Goal: Task Accomplishment & Management: Use online tool/utility

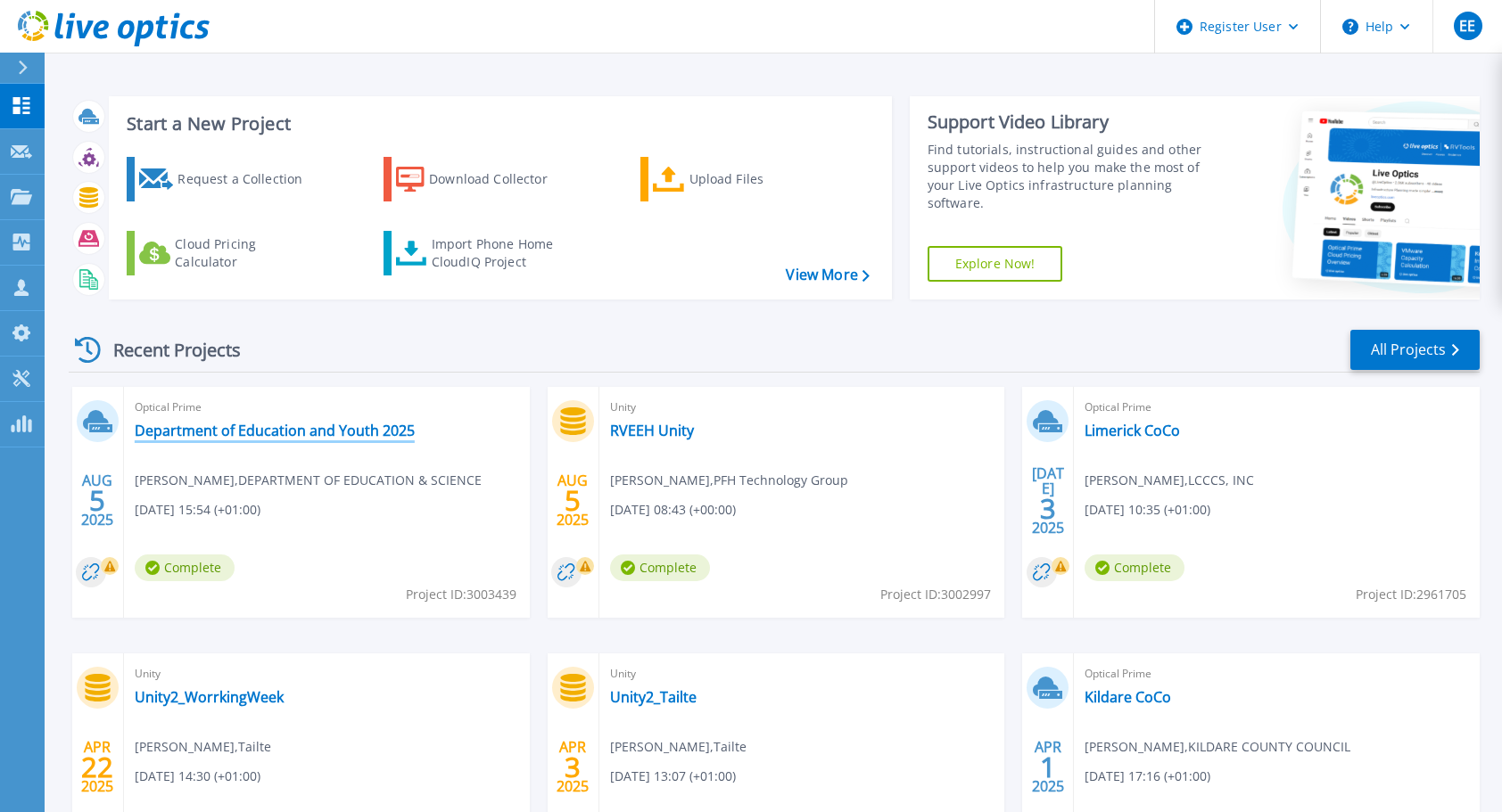
click at [322, 433] on link "Department of Education and Youth 2025" at bounding box center [274, 431] width 280 height 18
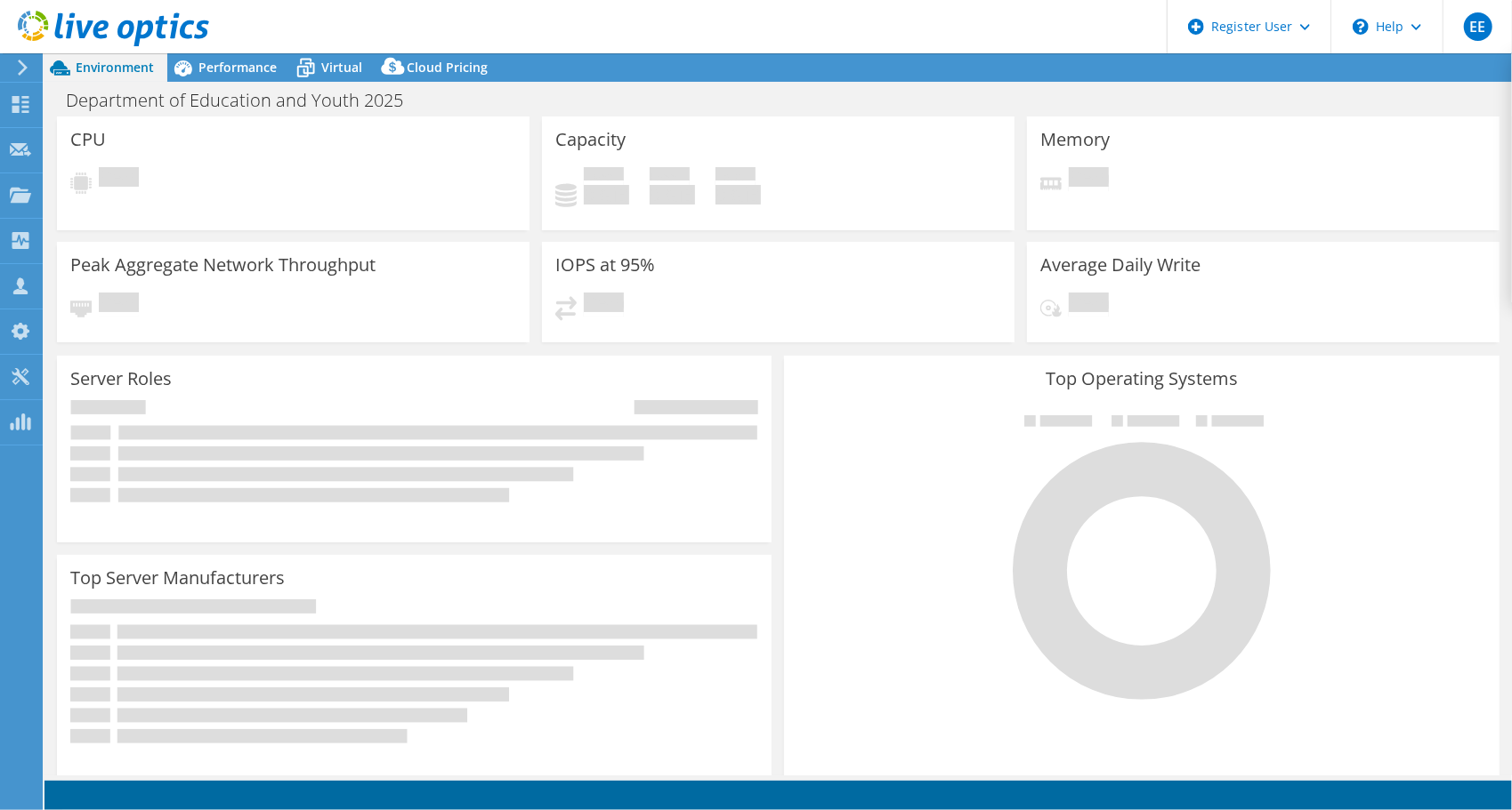
select select "USD"
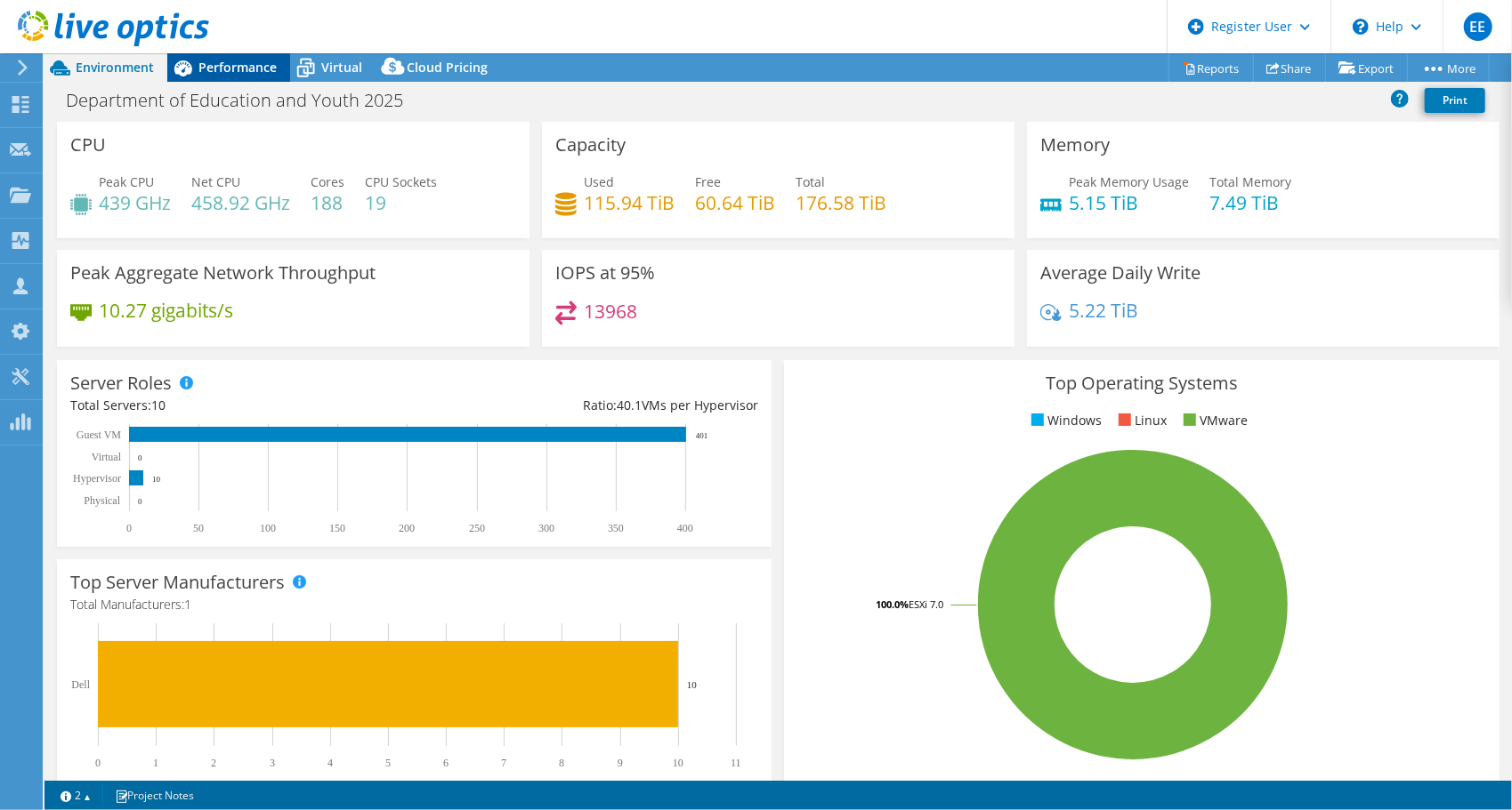
click at [243, 62] on span "Performance" at bounding box center [238, 66] width 78 height 17
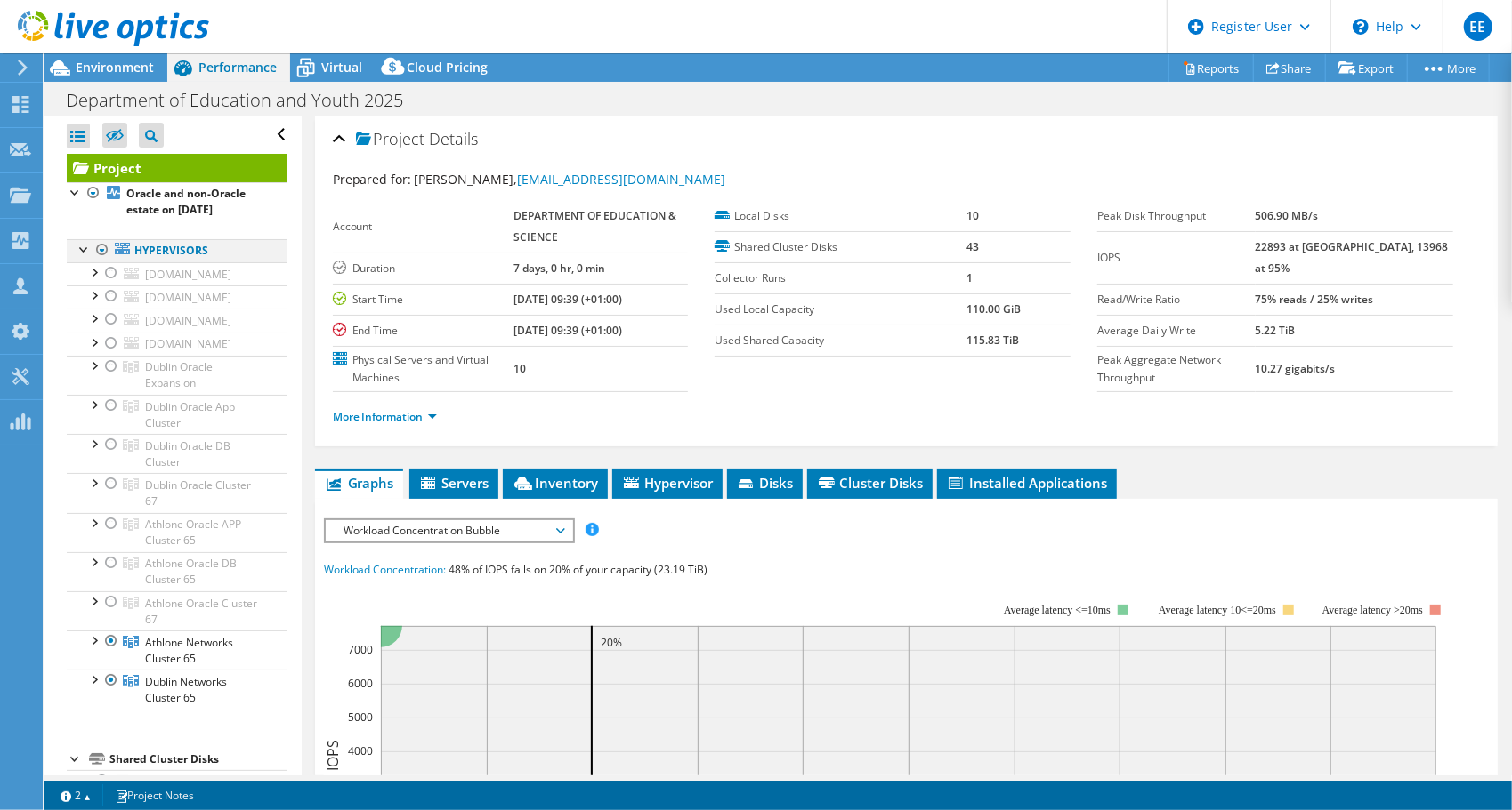
click at [103, 250] on div at bounding box center [103, 250] width 18 height 21
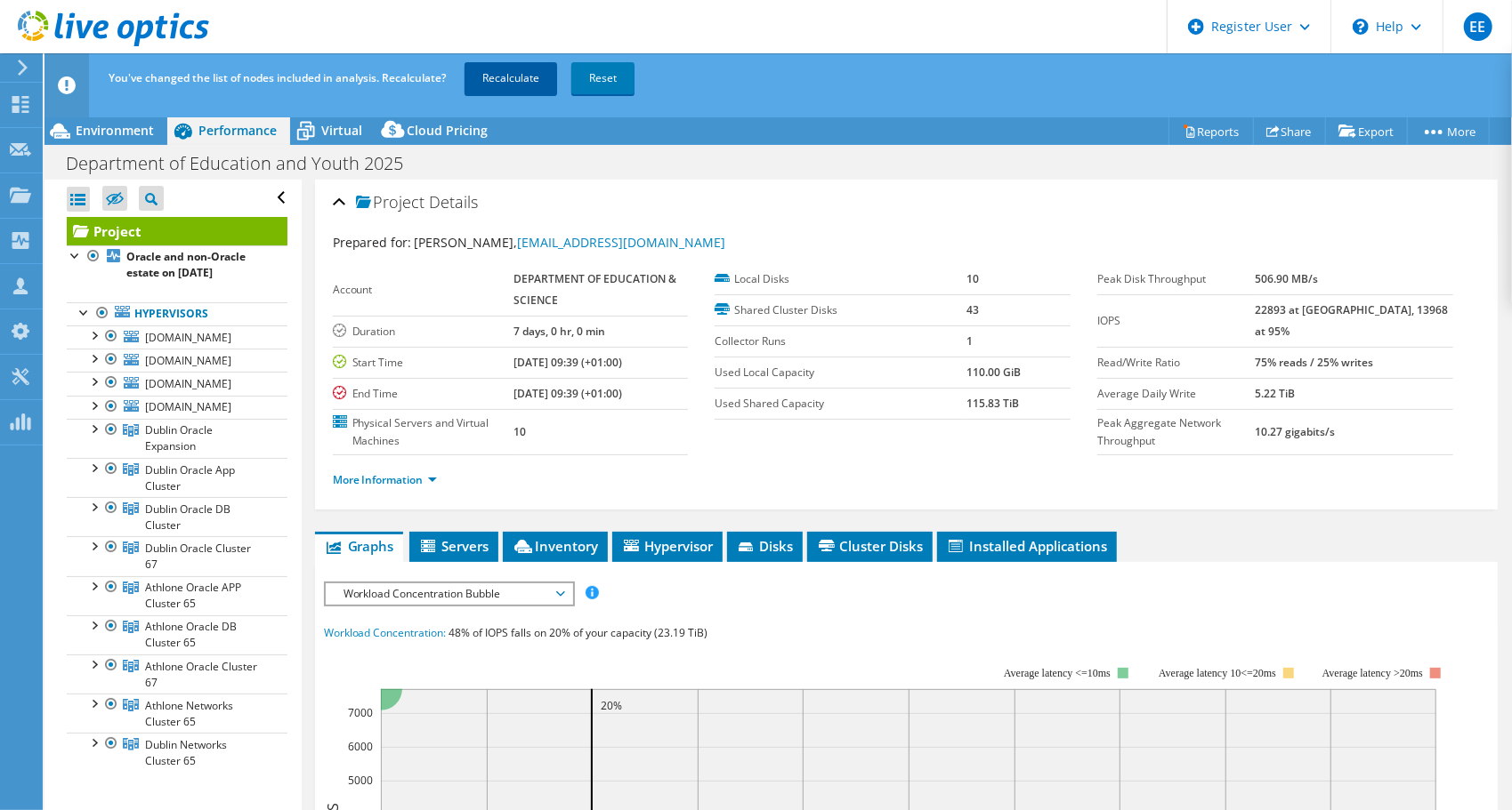
click at [496, 82] on link "Recalculate" at bounding box center [510, 78] width 93 height 32
click at [95, 425] on div at bounding box center [93, 428] width 18 height 18
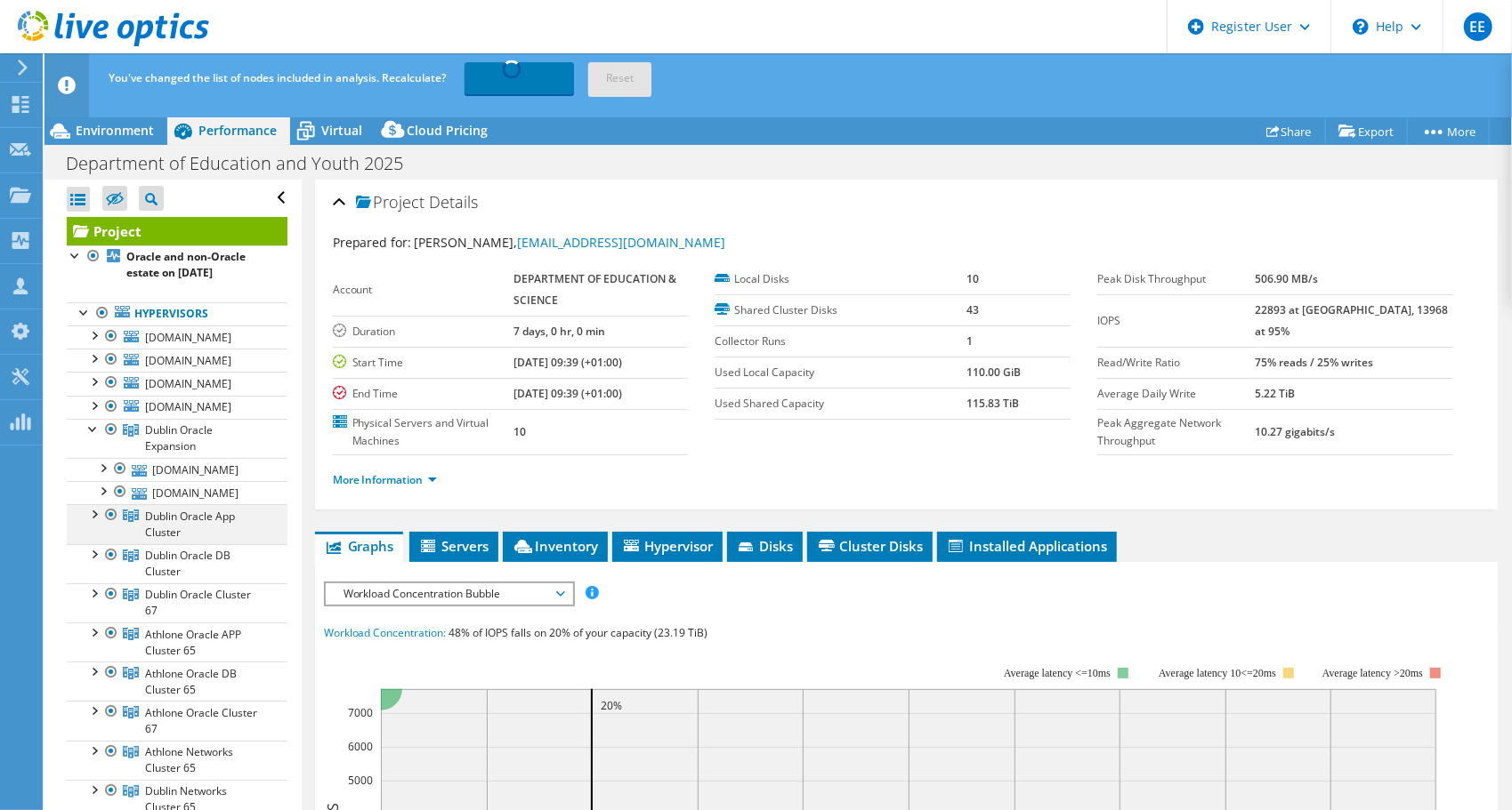
click at [94, 514] on div at bounding box center [93, 513] width 18 height 18
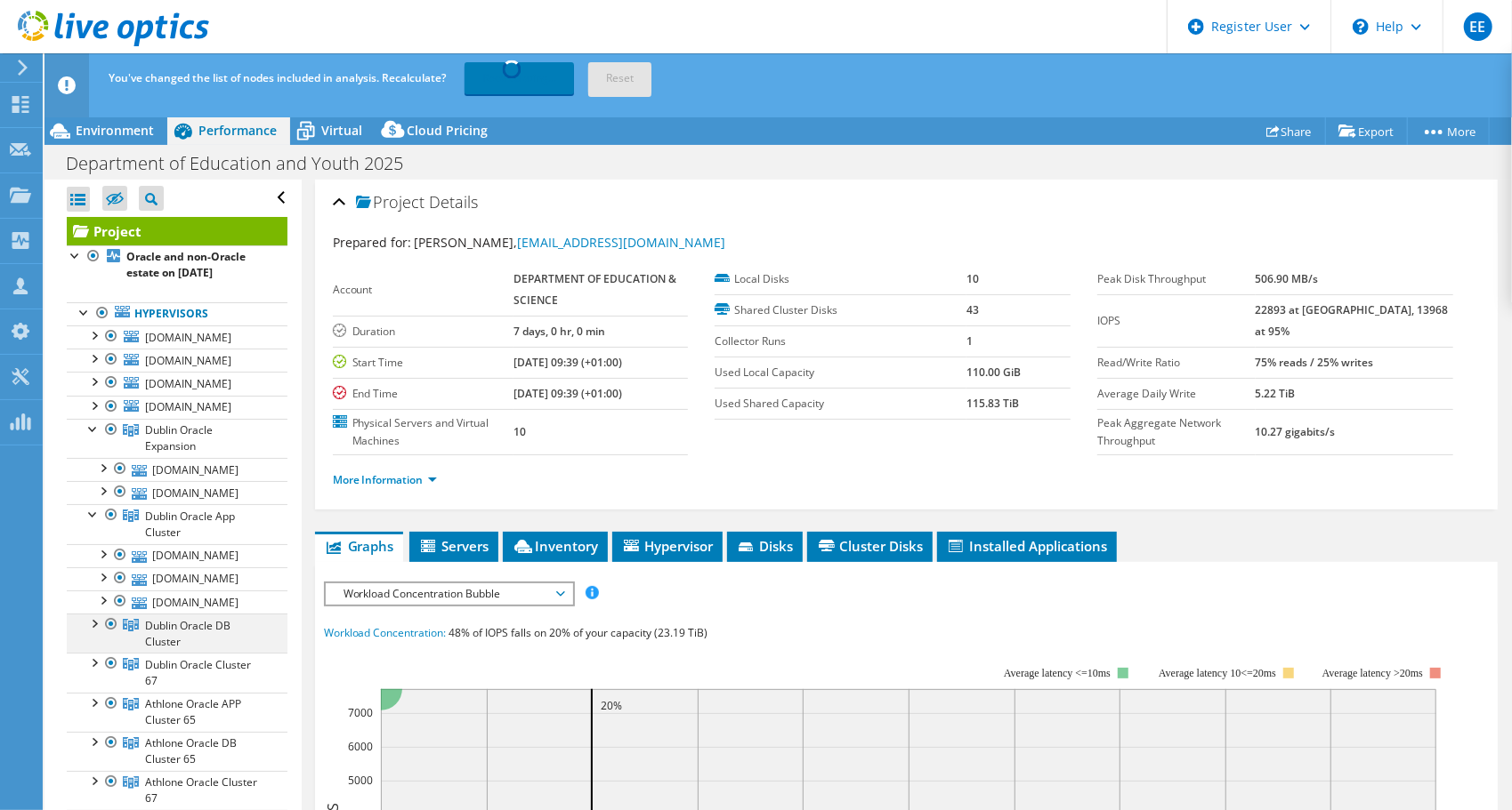
click at [97, 621] on div at bounding box center [93, 622] width 18 height 18
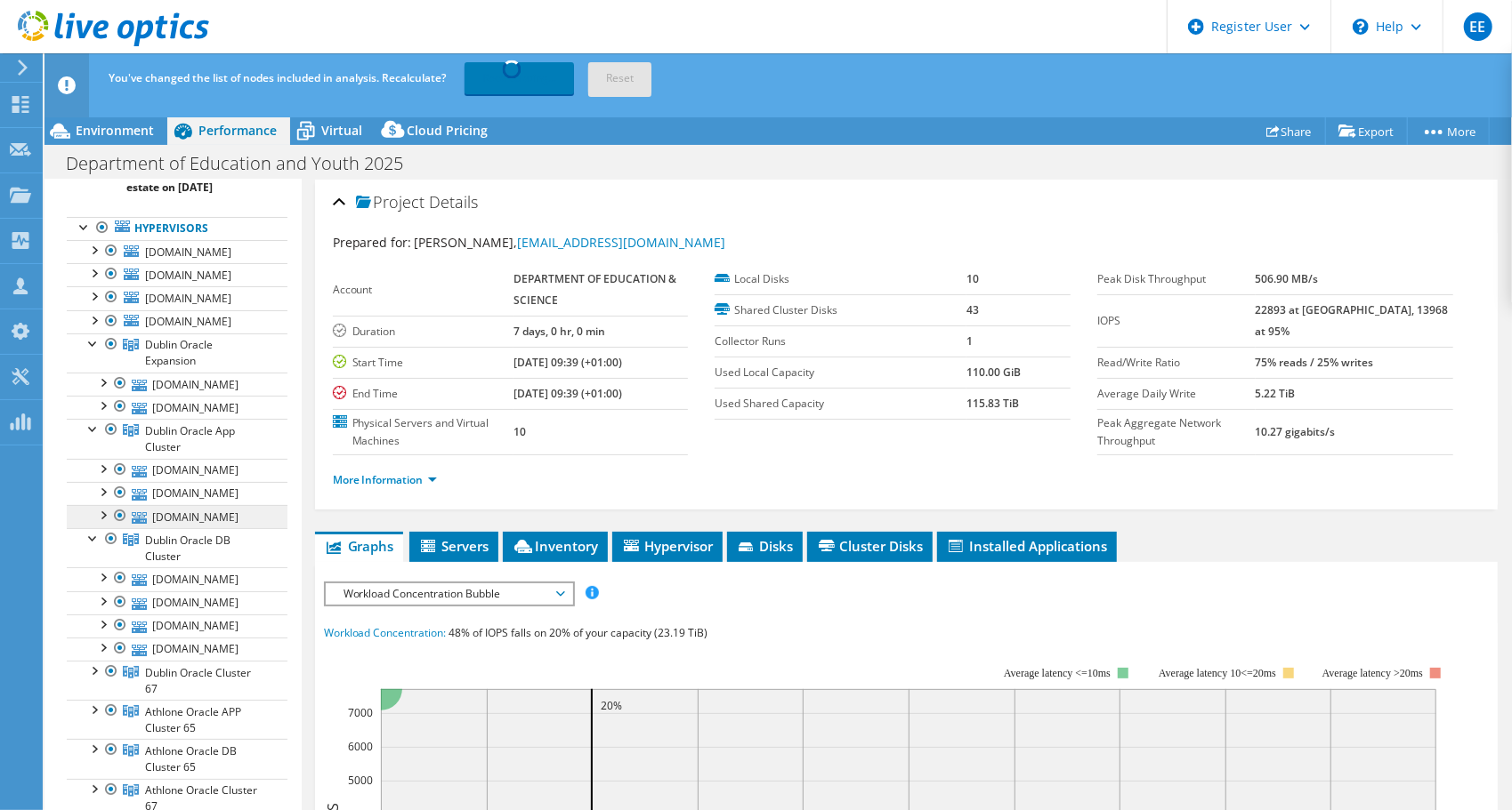
scroll to position [88, 0]
click at [96, 662] on div at bounding box center [93, 667] width 18 height 18
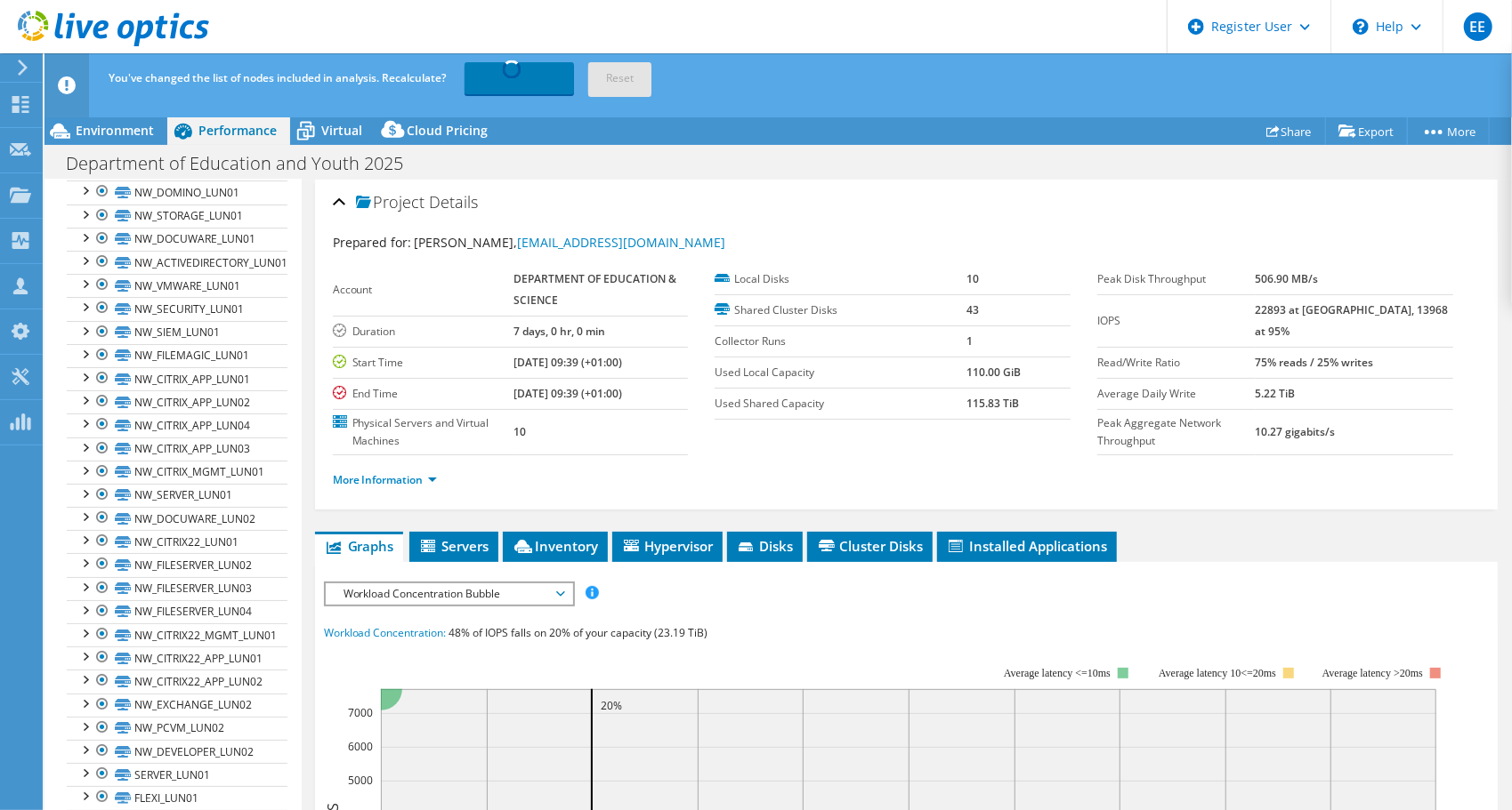
scroll to position [4497, 0]
click at [217, 810] on link "FILESERVER_LUN01_NEW" at bounding box center [177, 822] width 221 height 23
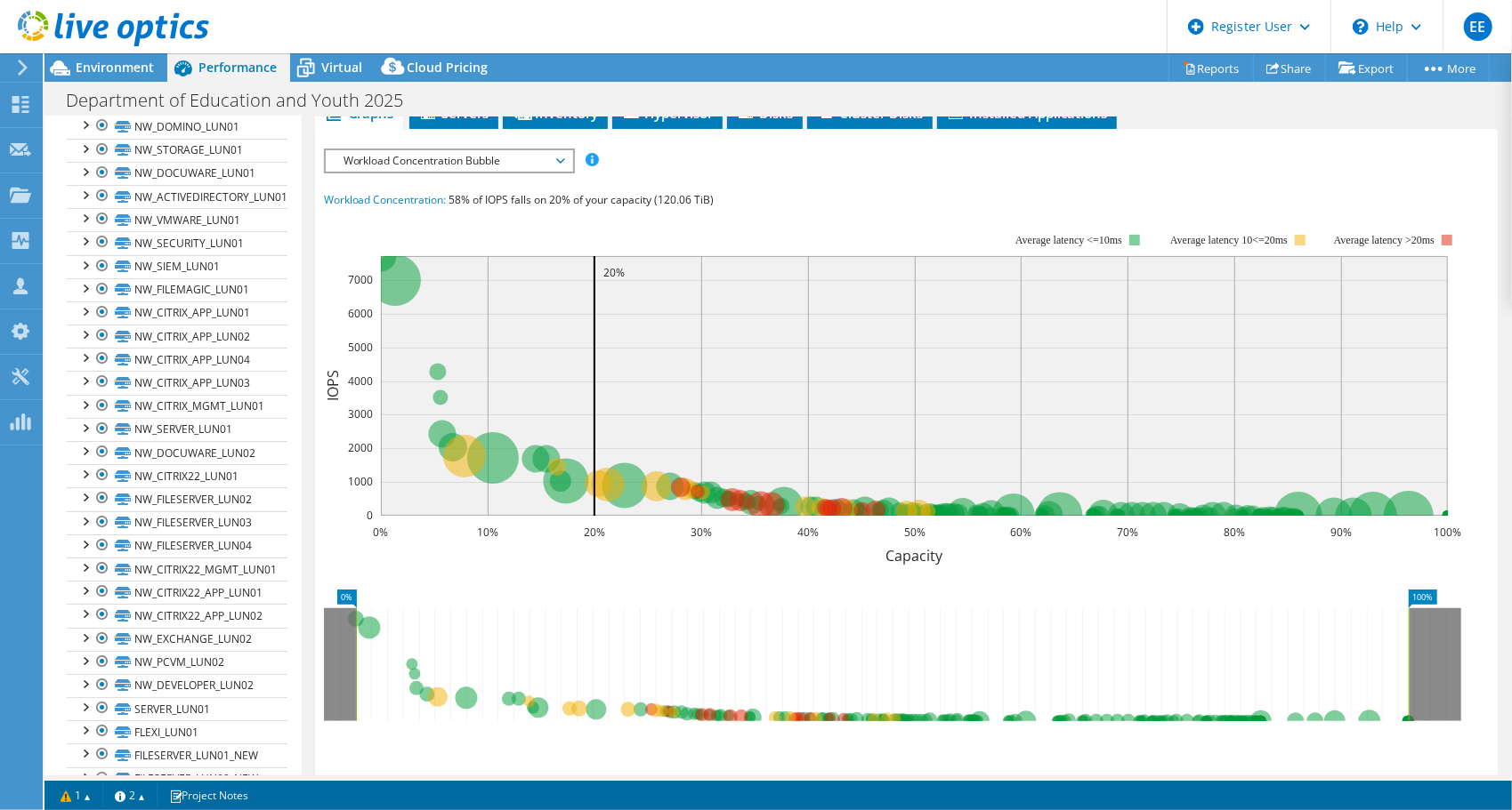
scroll to position [0, 0]
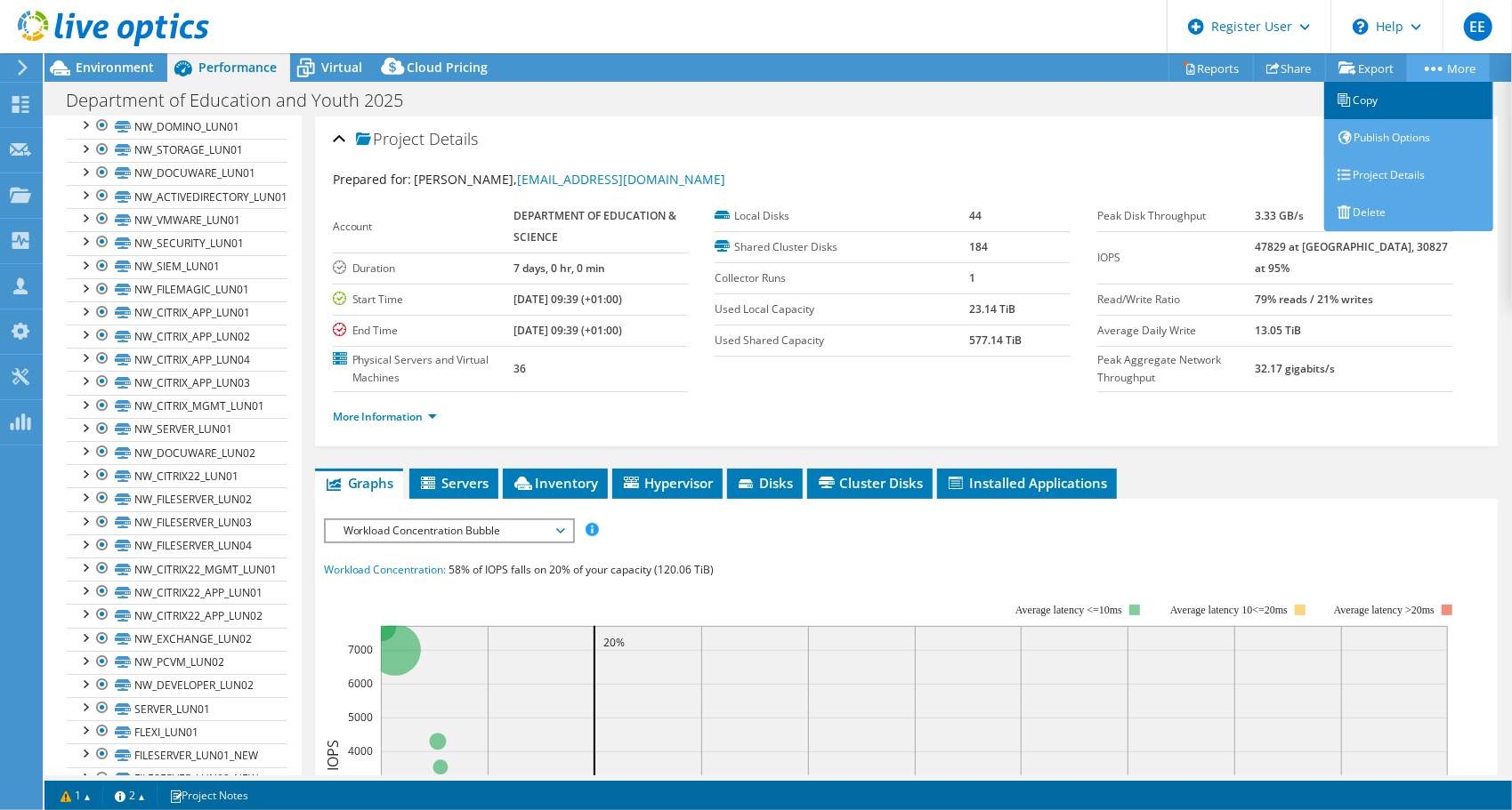
click at [1368, 105] on link "Copy" at bounding box center [1408, 101] width 169 height 37
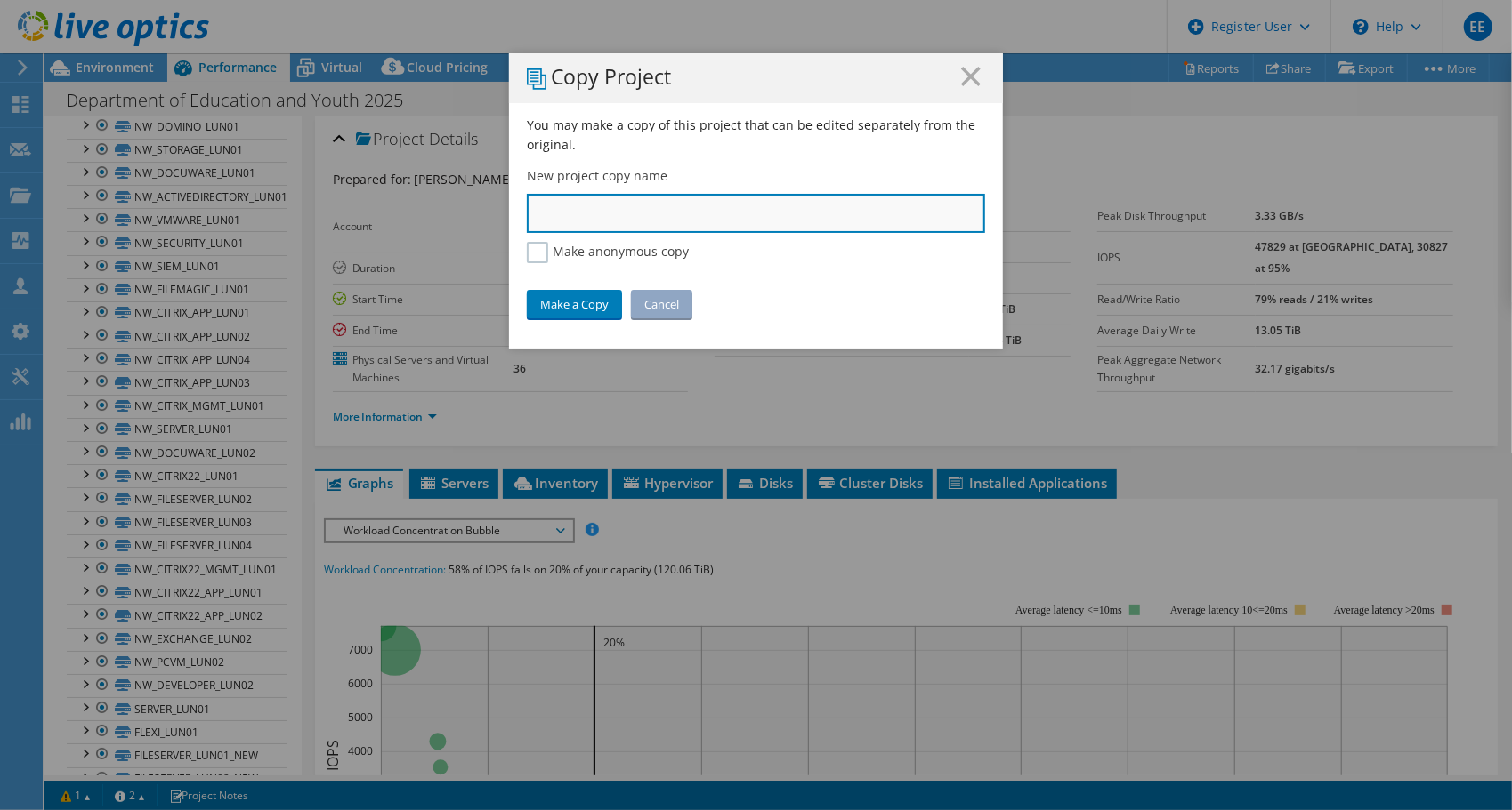
click at [700, 196] on input "text" at bounding box center [756, 213] width 458 height 39
type input "D"
type input "EDU - All"
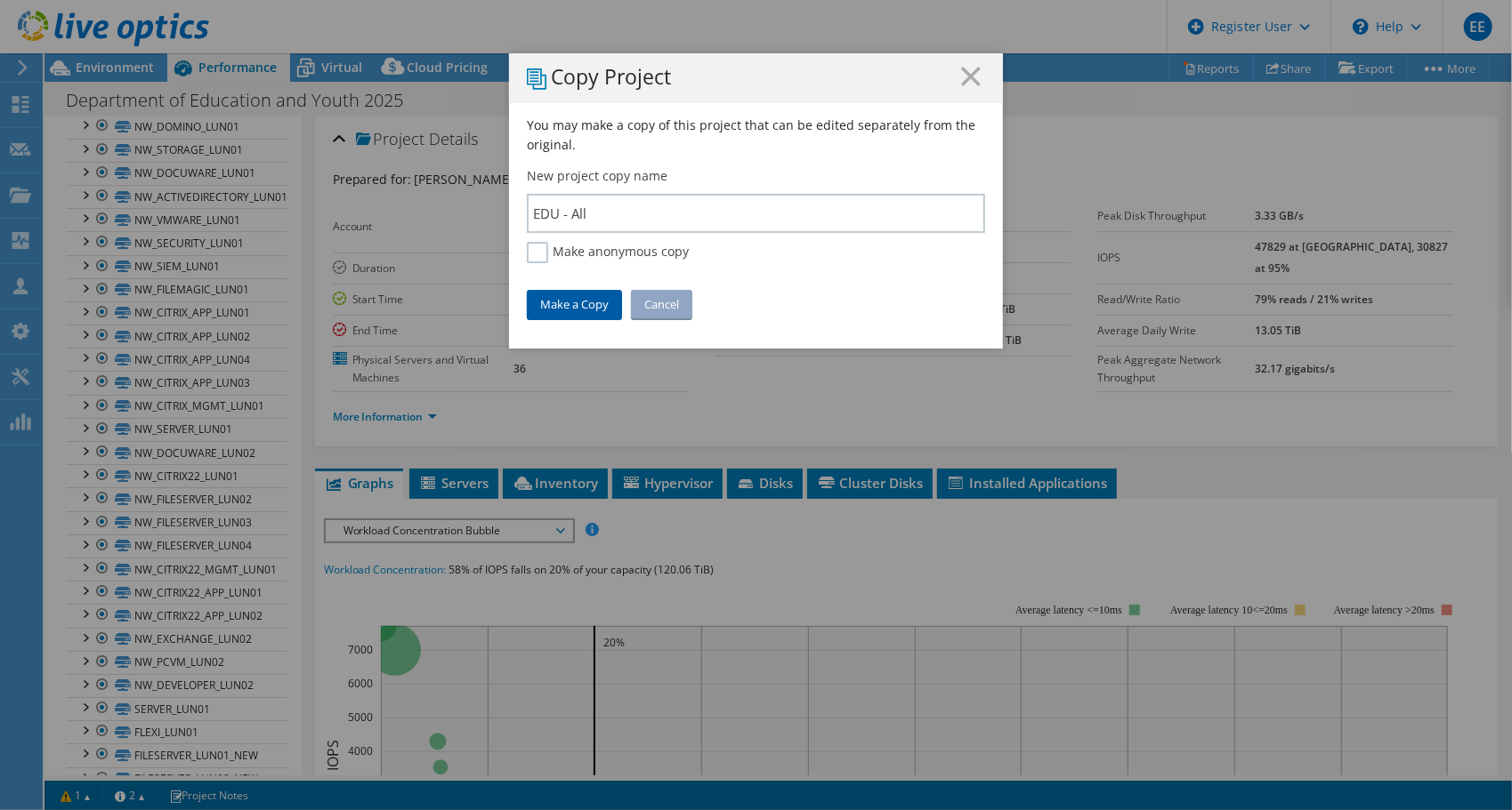
click at [564, 307] on link "Make a Copy" at bounding box center [574, 304] width 95 height 28
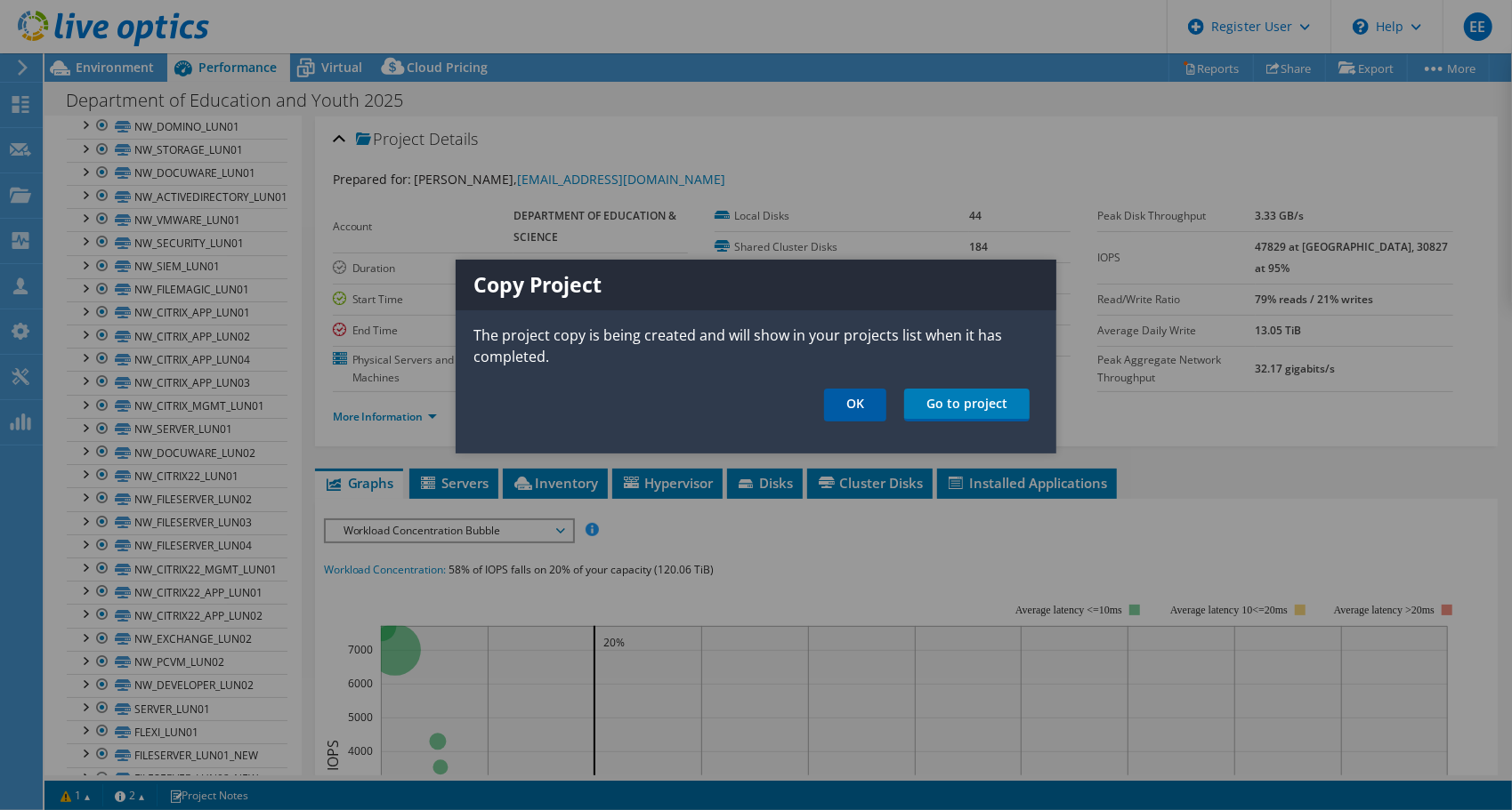
click at [866, 406] on link "OK" at bounding box center [855, 405] width 63 height 33
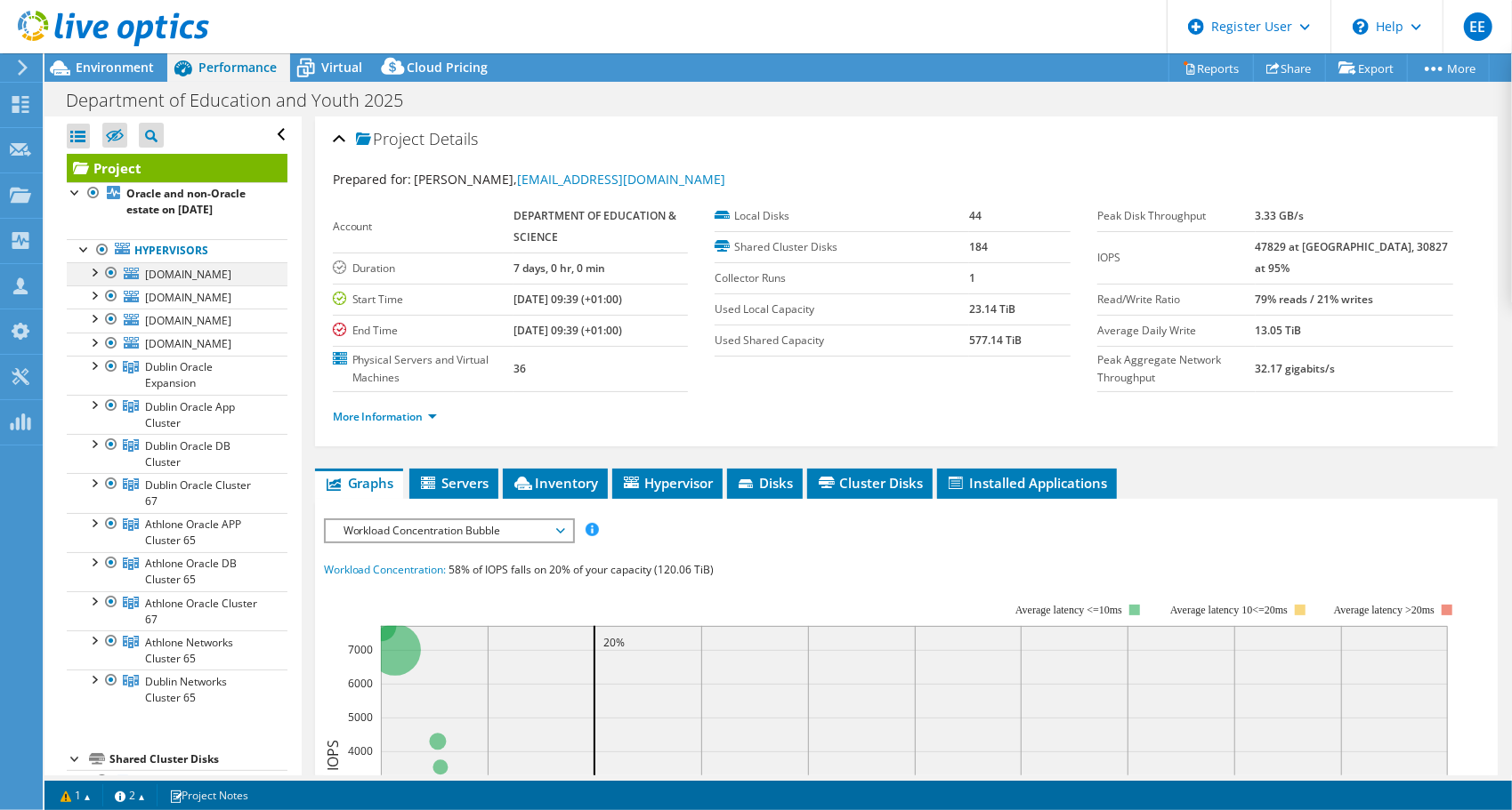
click at [108, 271] on div at bounding box center [111, 274] width 18 height 21
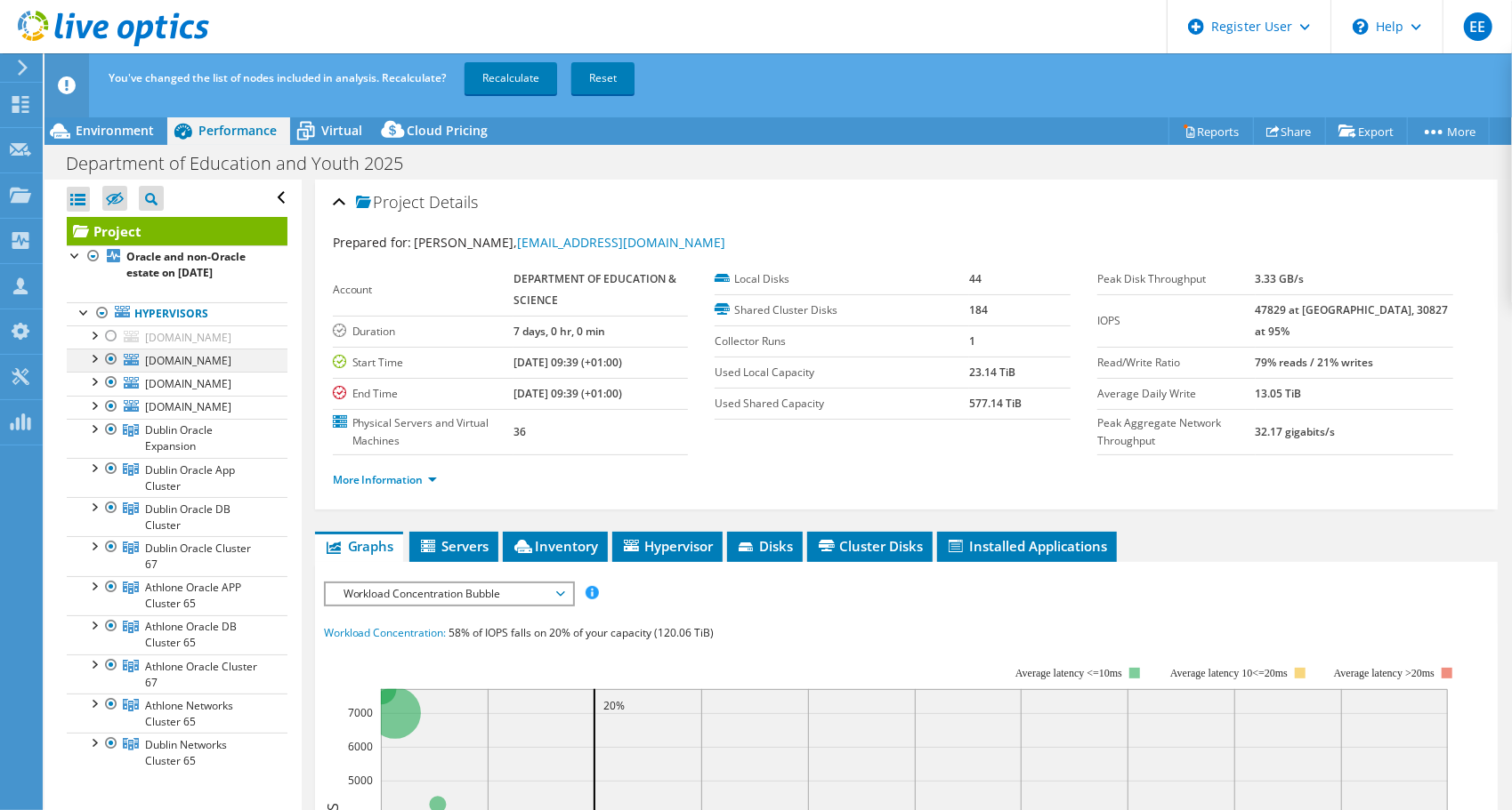
click at [108, 364] on div at bounding box center [111, 360] width 18 height 21
click at [110, 383] on div at bounding box center [111, 383] width 18 height 21
click at [103, 310] on div at bounding box center [103, 314] width 18 height 21
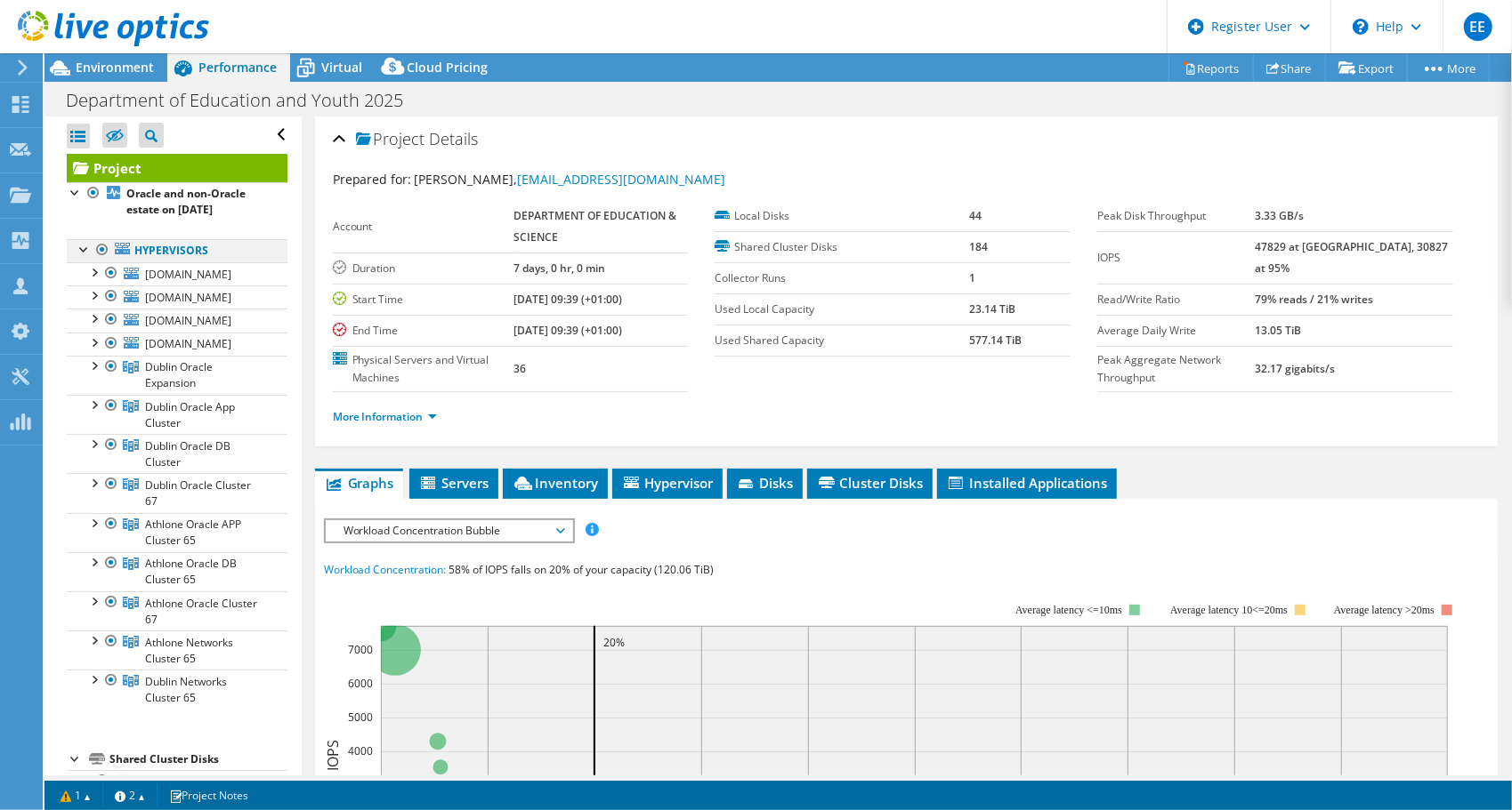
click at [105, 251] on div at bounding box center [103, 250] width 18 height 21
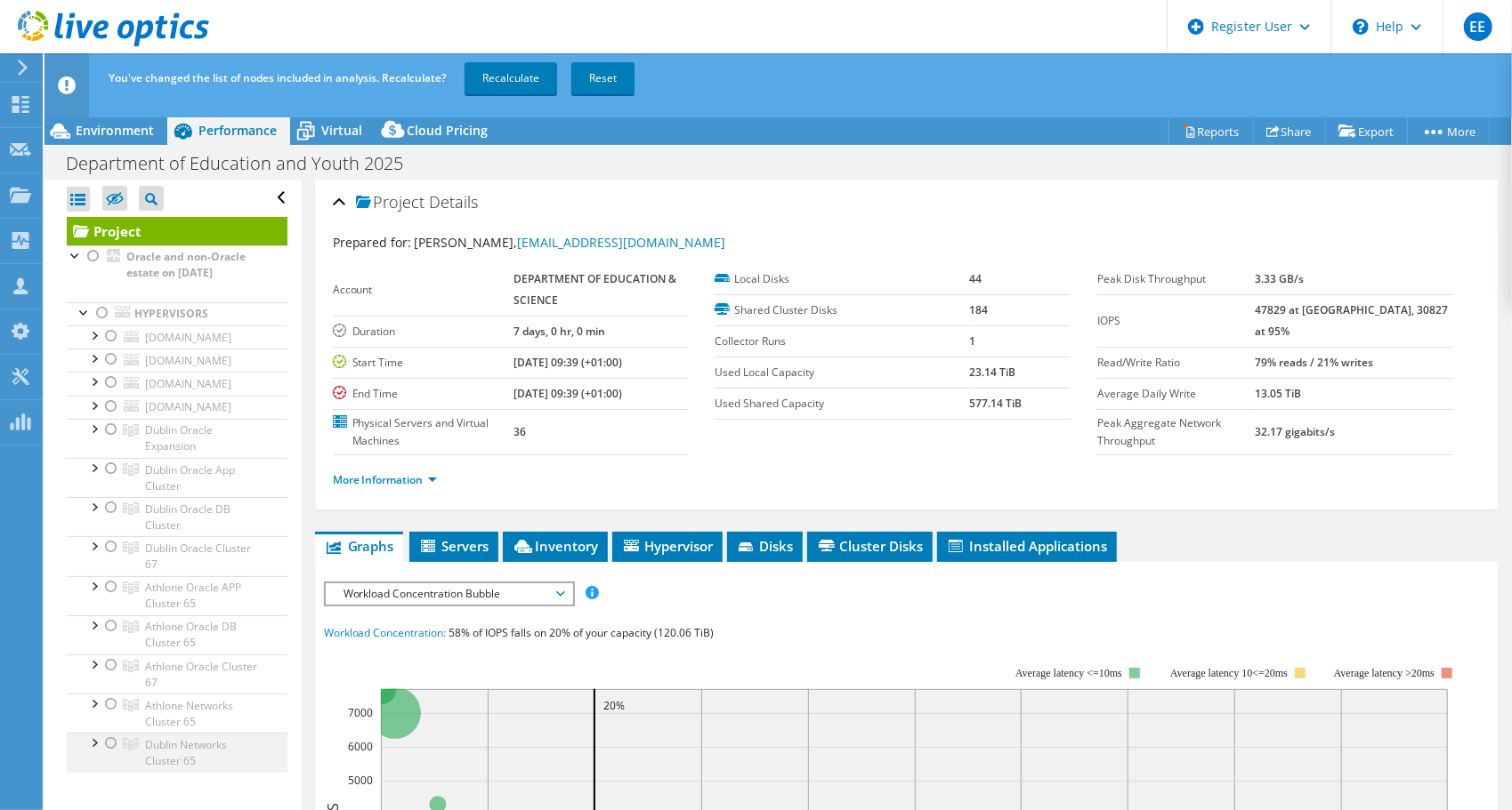
click at [110, 739] on div at bounding box center [111, 744] width 18 height 21
click at [514, 83] on link "Recalculate" at bounding box center [510, 78] width 93 height 32
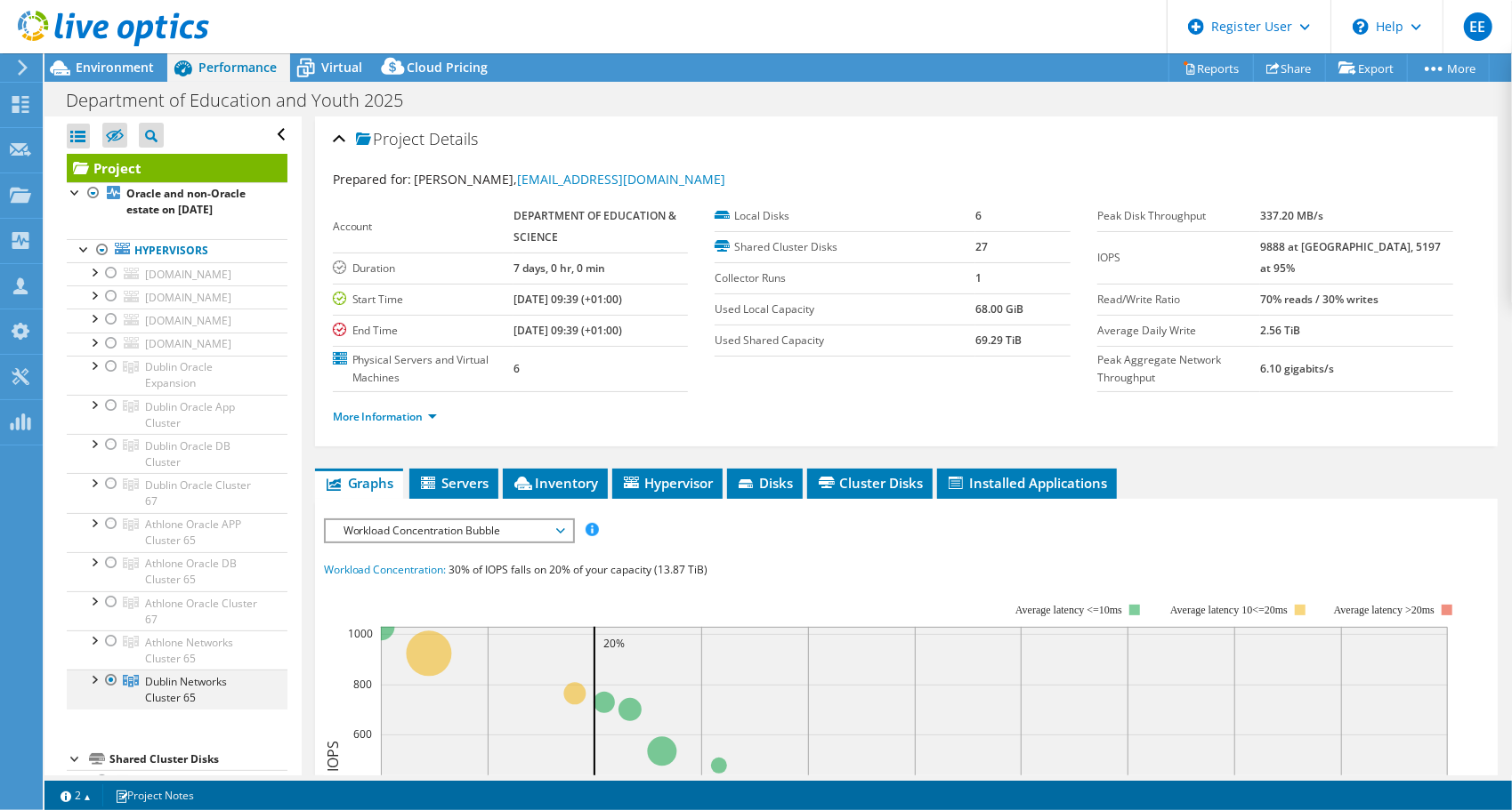
click at [97, 676] on div at bounding box center [93, 679] width 18 height 18
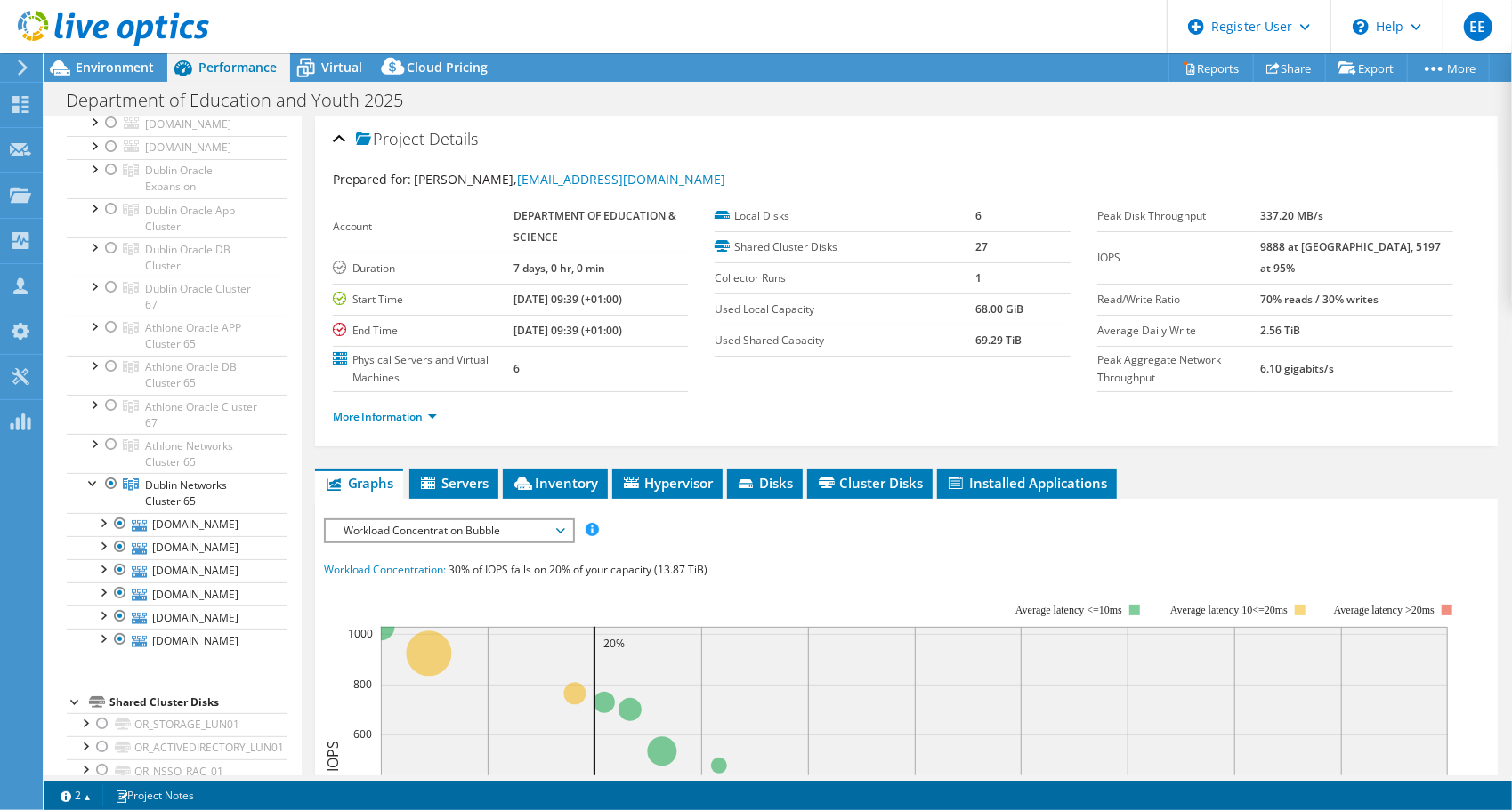
scroll to position [179, 0]
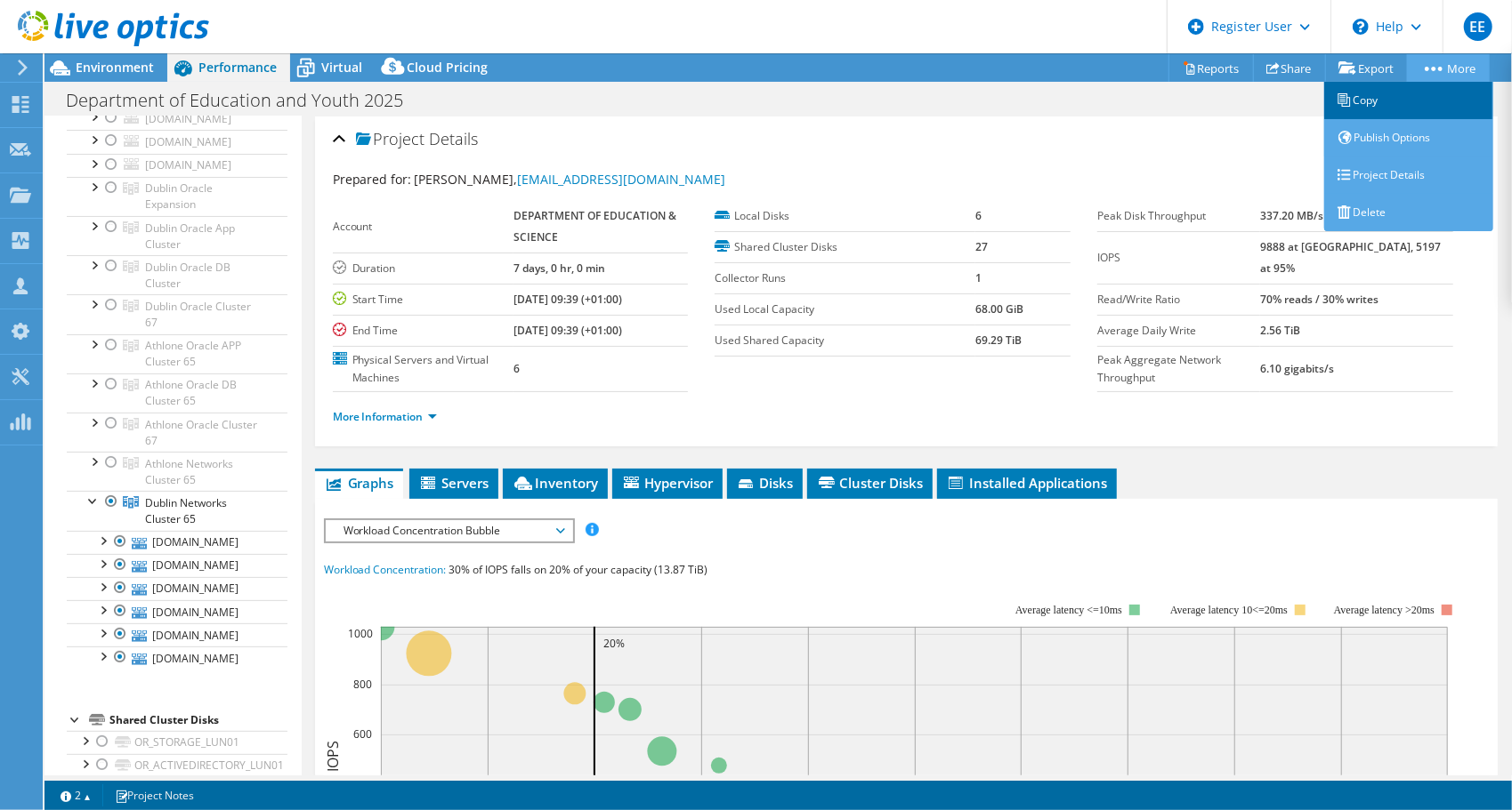
click at [1375, 107] on link "Copy" at bounding box center [1408, 101] width 169 height 37
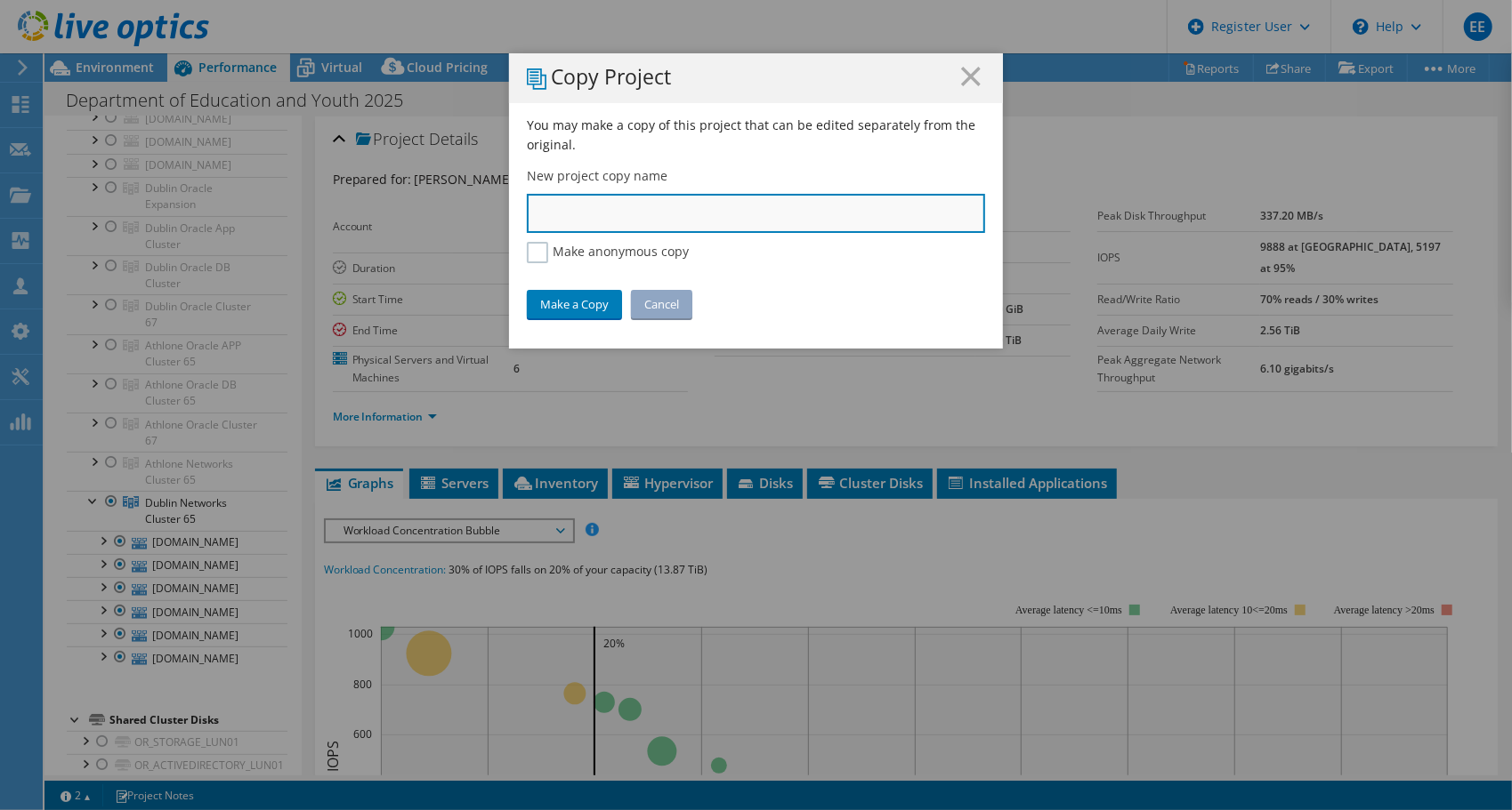
click at [683, 212] on input "text" at bounding box center [756, 213] width 458 height 39
type input "~"
type input "EDU - Dublin VM"
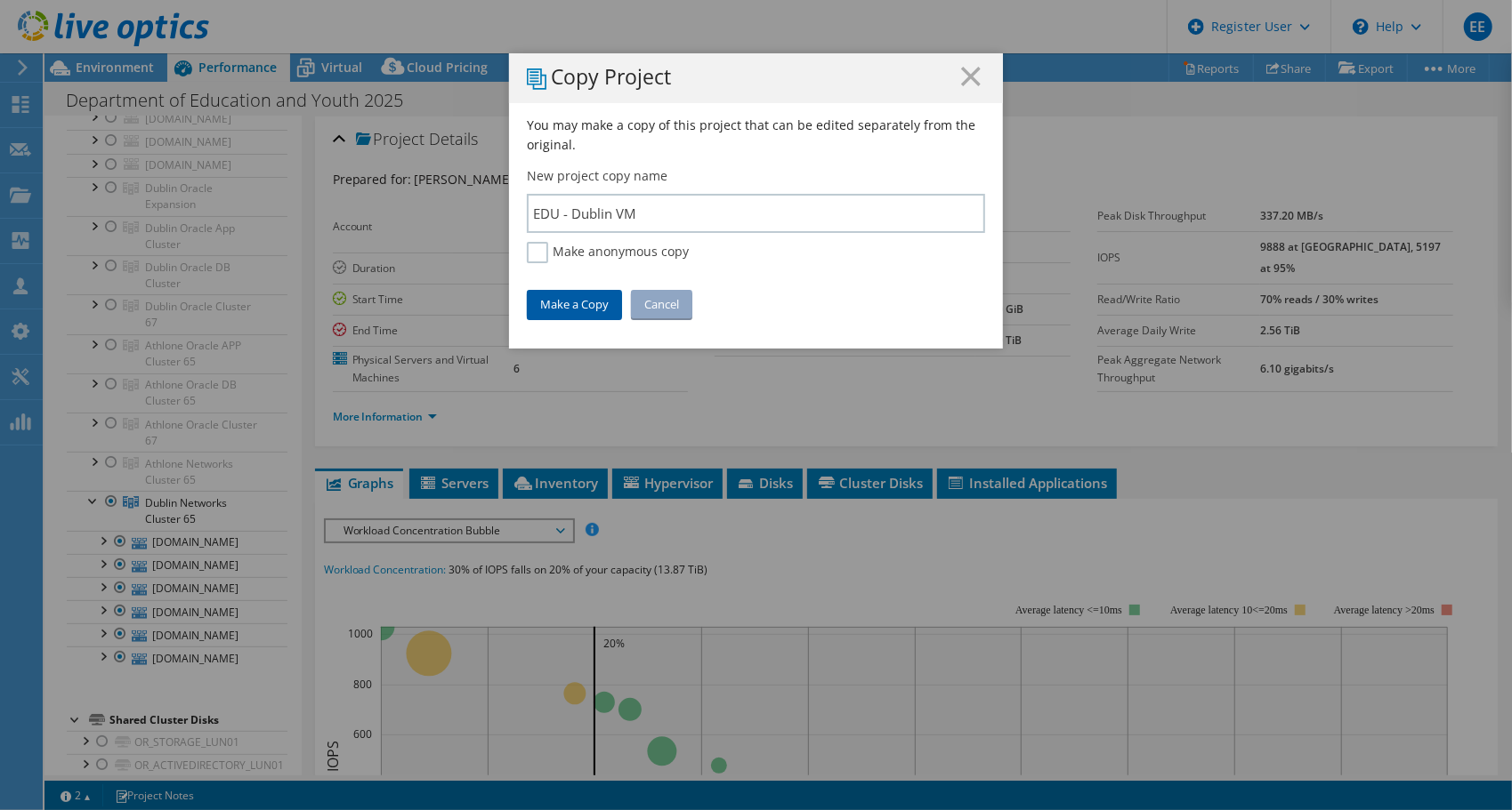
click at [570, 305] on link "Make a Copy" at bounding box center [574, 304] width 95 height 28
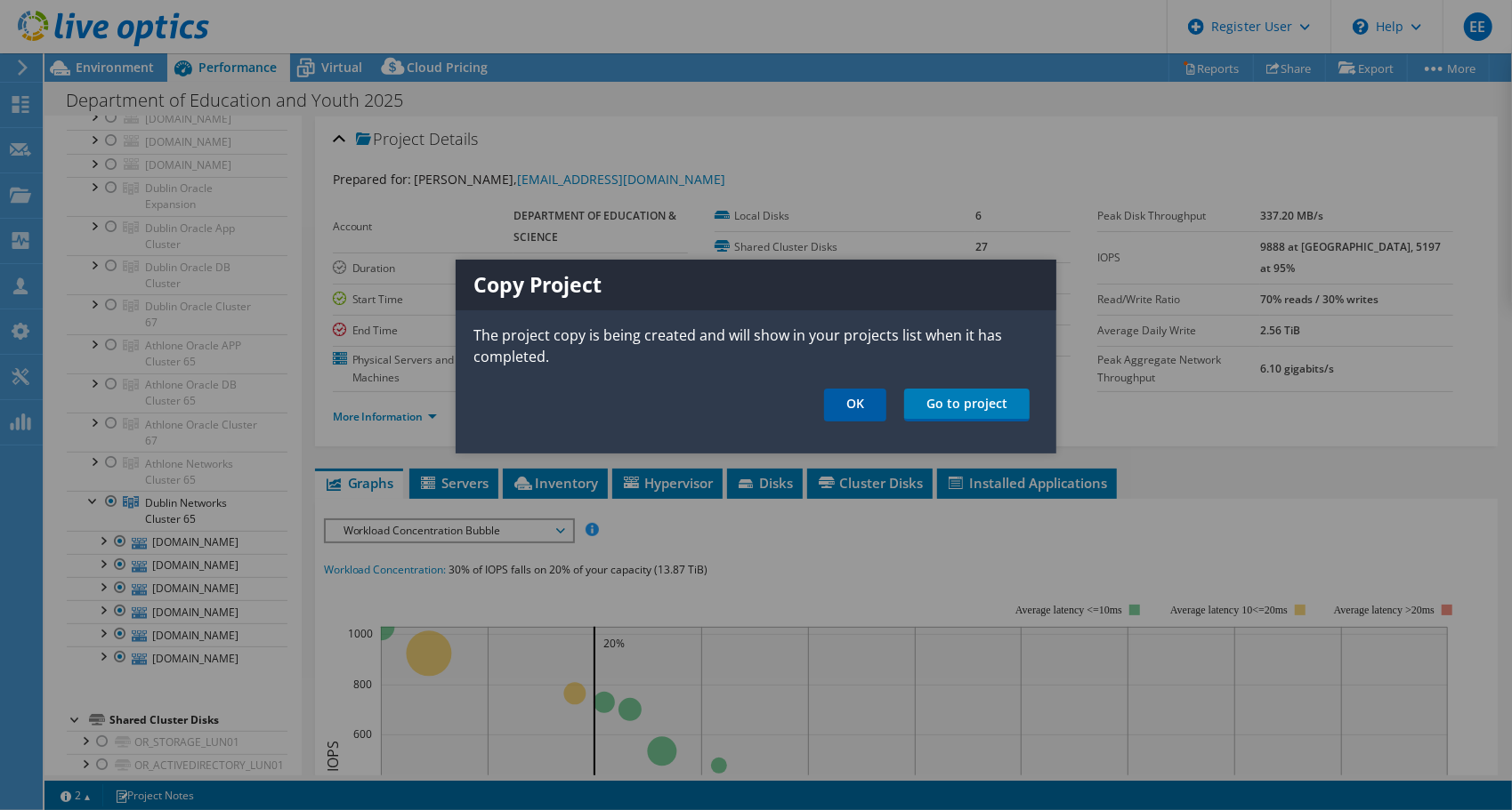
click at [858, 407] on link "OK" at bounding box center [855, 405] width 63 height 33
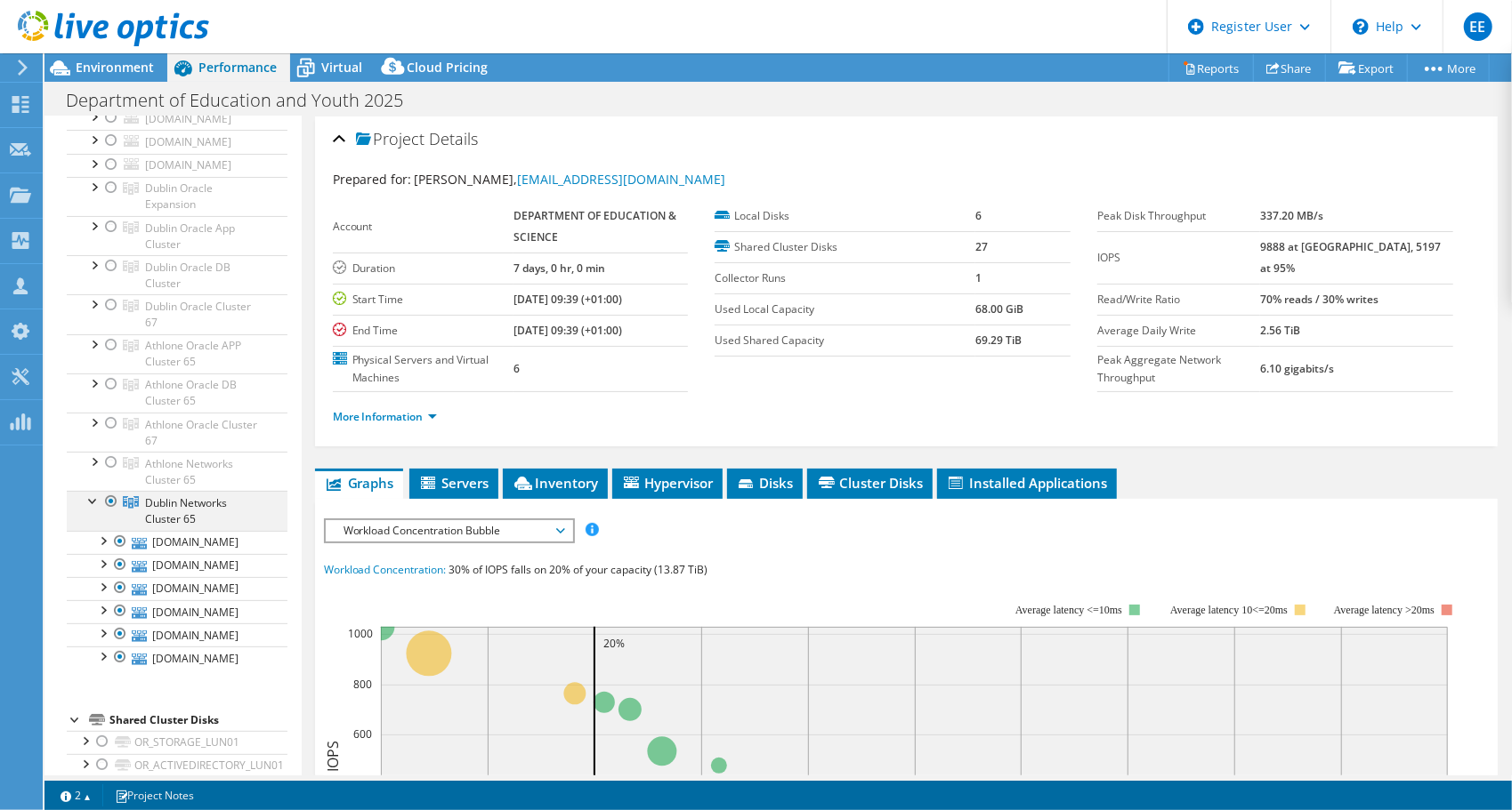
click at [108, 496] on div at bounding box center [111, 502] width 18 height 21
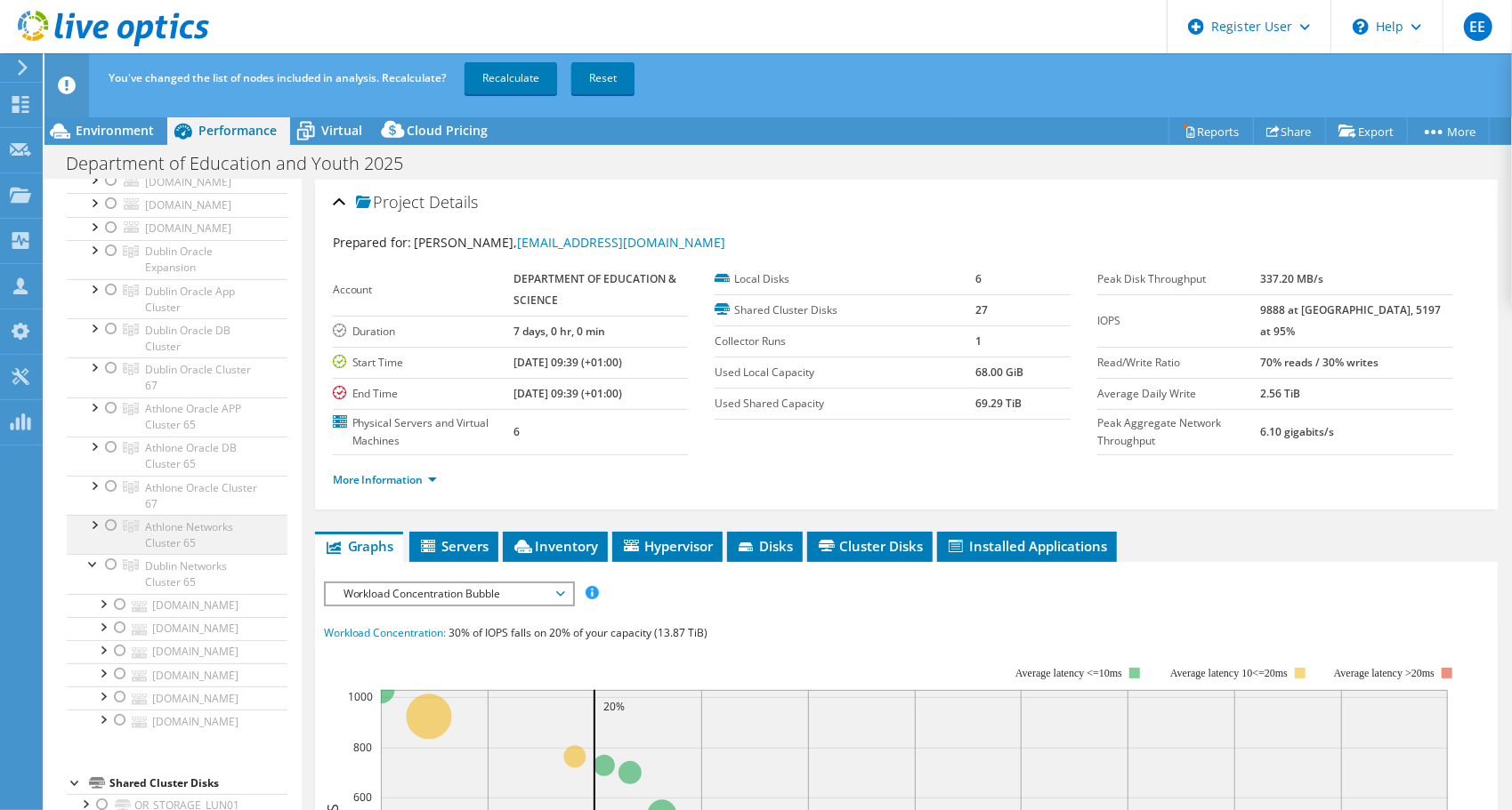
click at [112, 520] on div at bounding box center [111, 526] width 18 height 21
click at [522, 75] on link "Recalculate" at bounding box center [510, 78] width 93 height 32
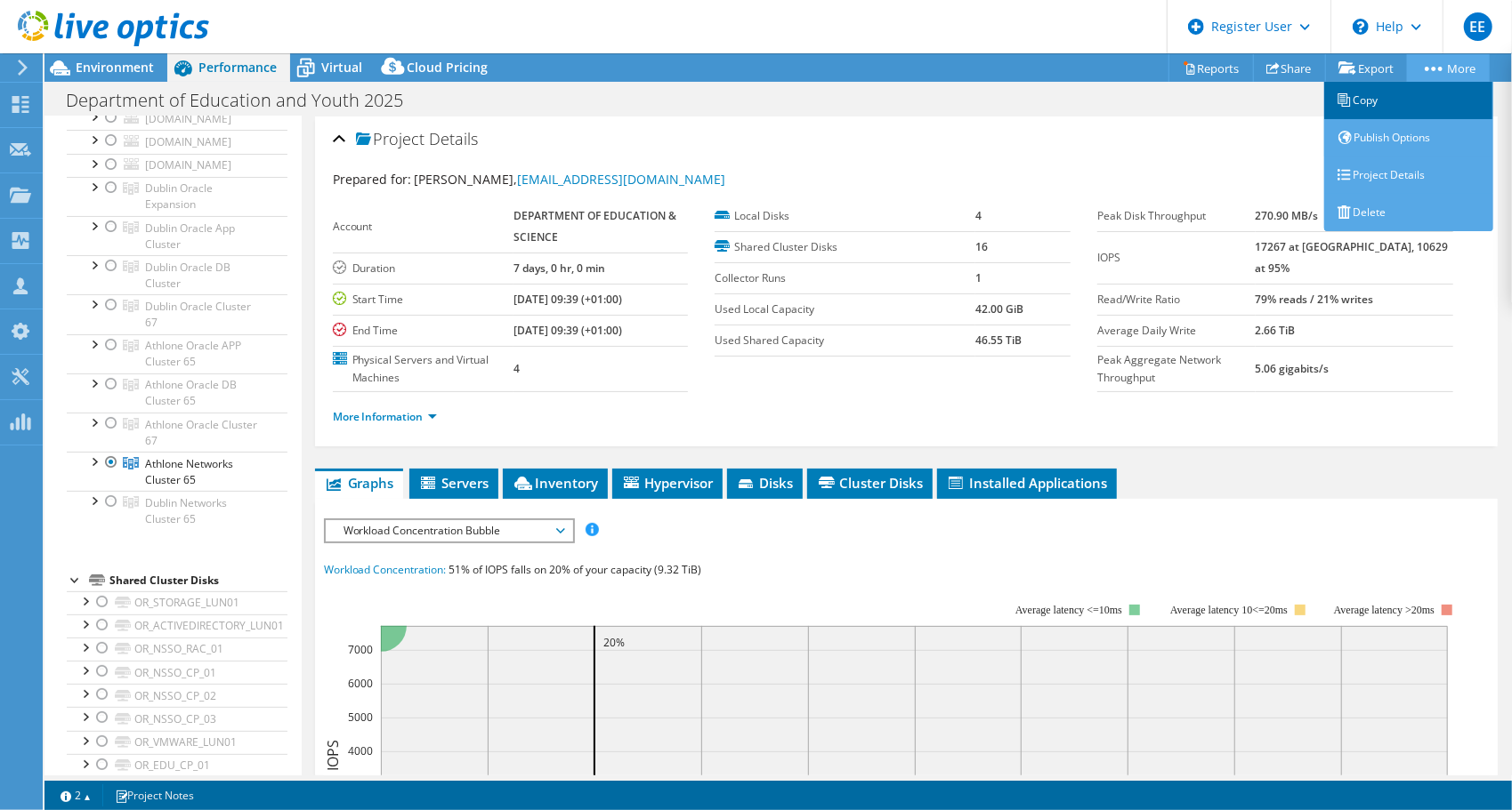
click at [1381, 98] on link "Copy" at bounding box center [1408, 101] width 169 height 37
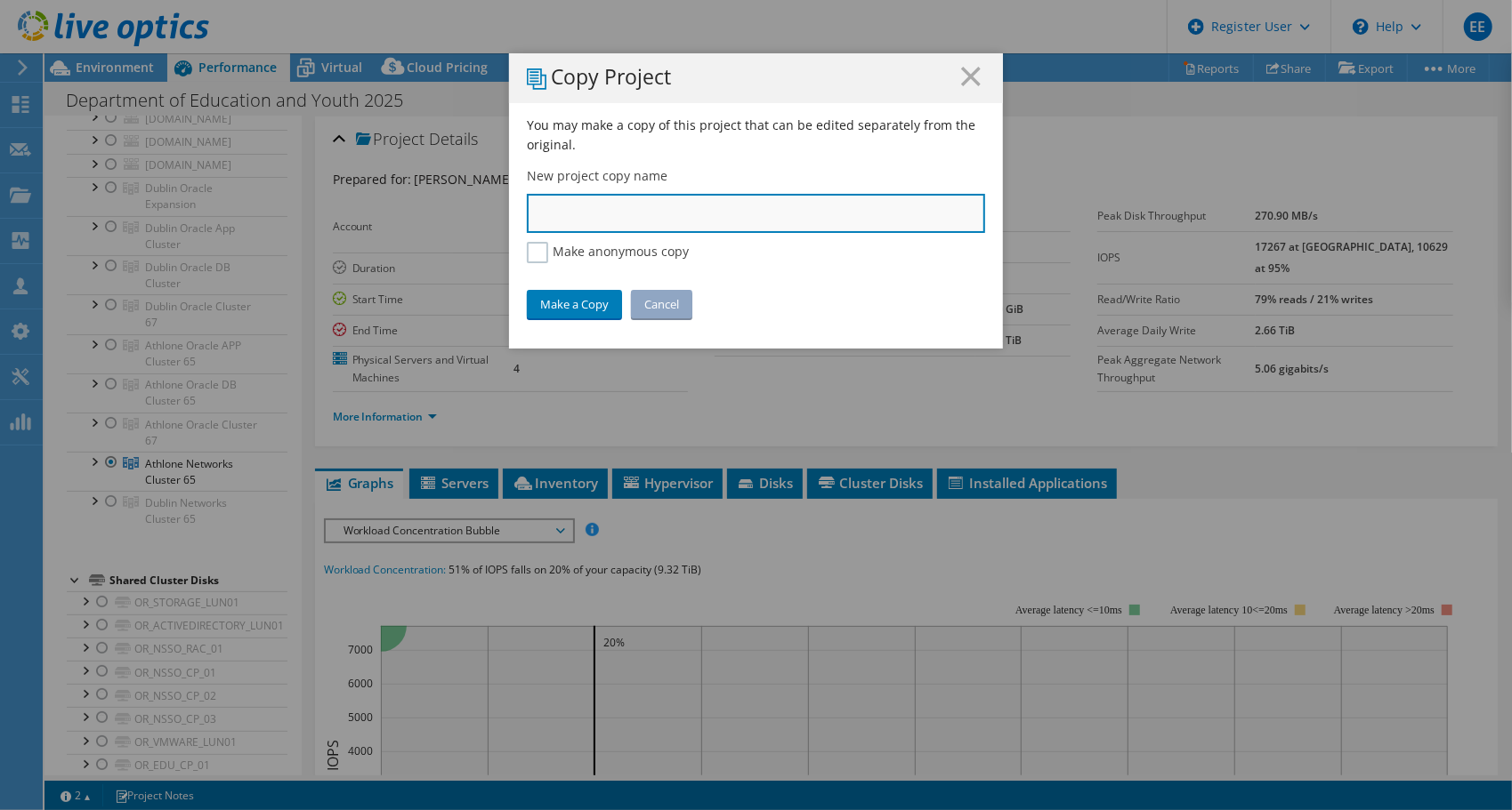
click at [712, 217] on input "text" at bounding box center [756, 213] width 458 height 39
type input "EDU - ATH VM"
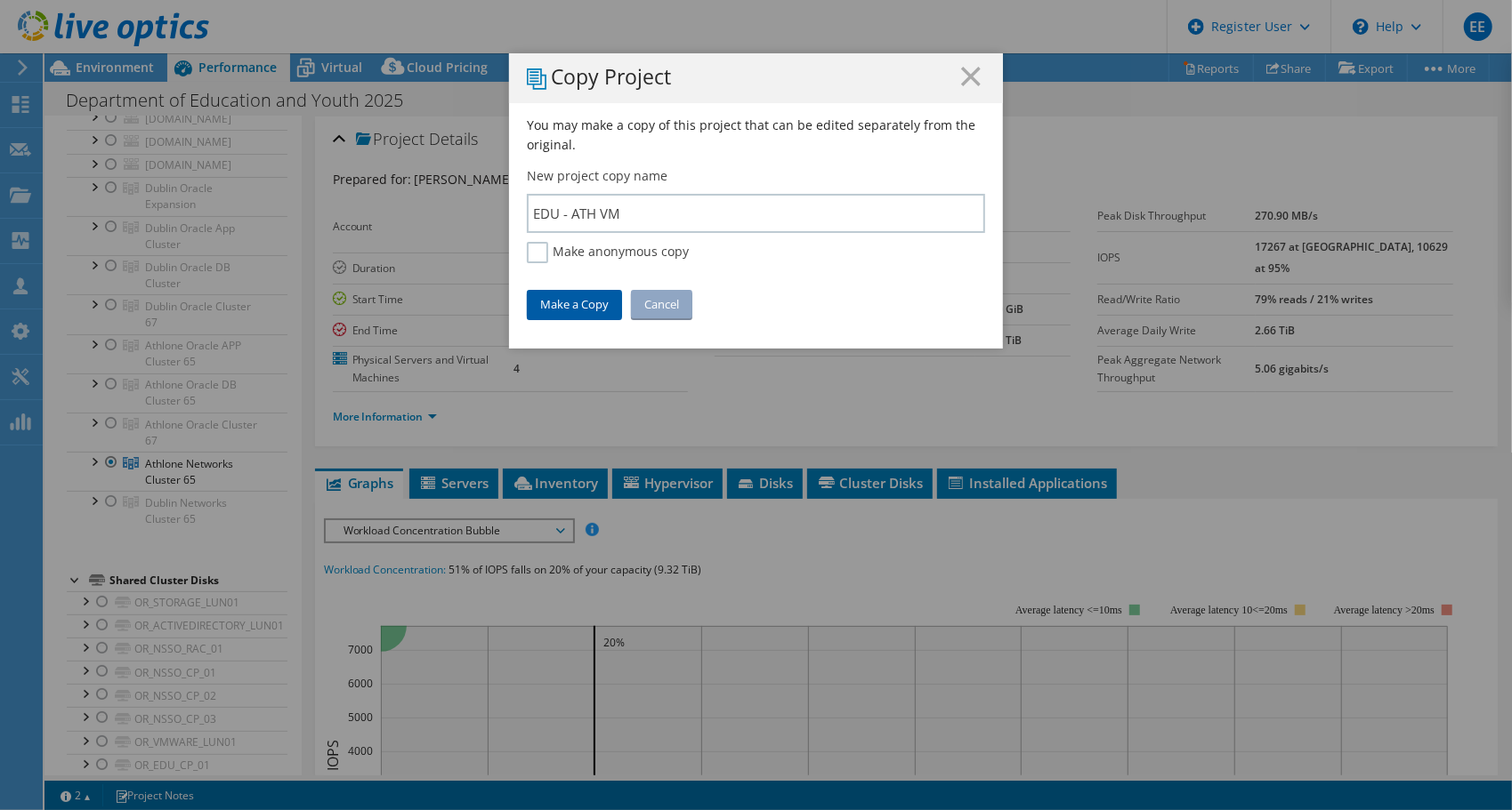
click at [553, 306] on link "Make a Copy" at bounding box center [574, 304] width 95 height 28
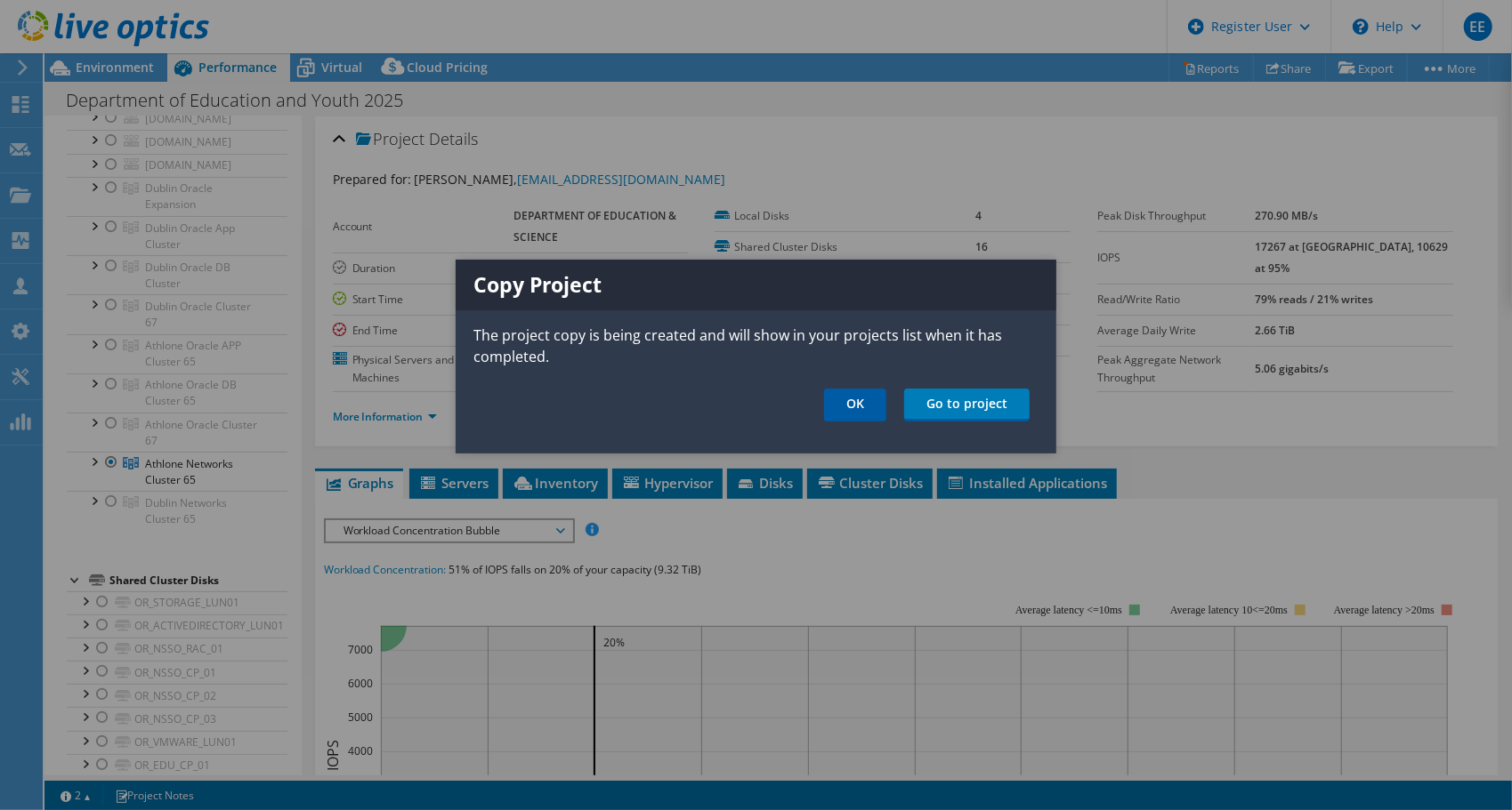
click at [860, 409] on link "OK" at bounding box center [855, 405] width 63 height 33
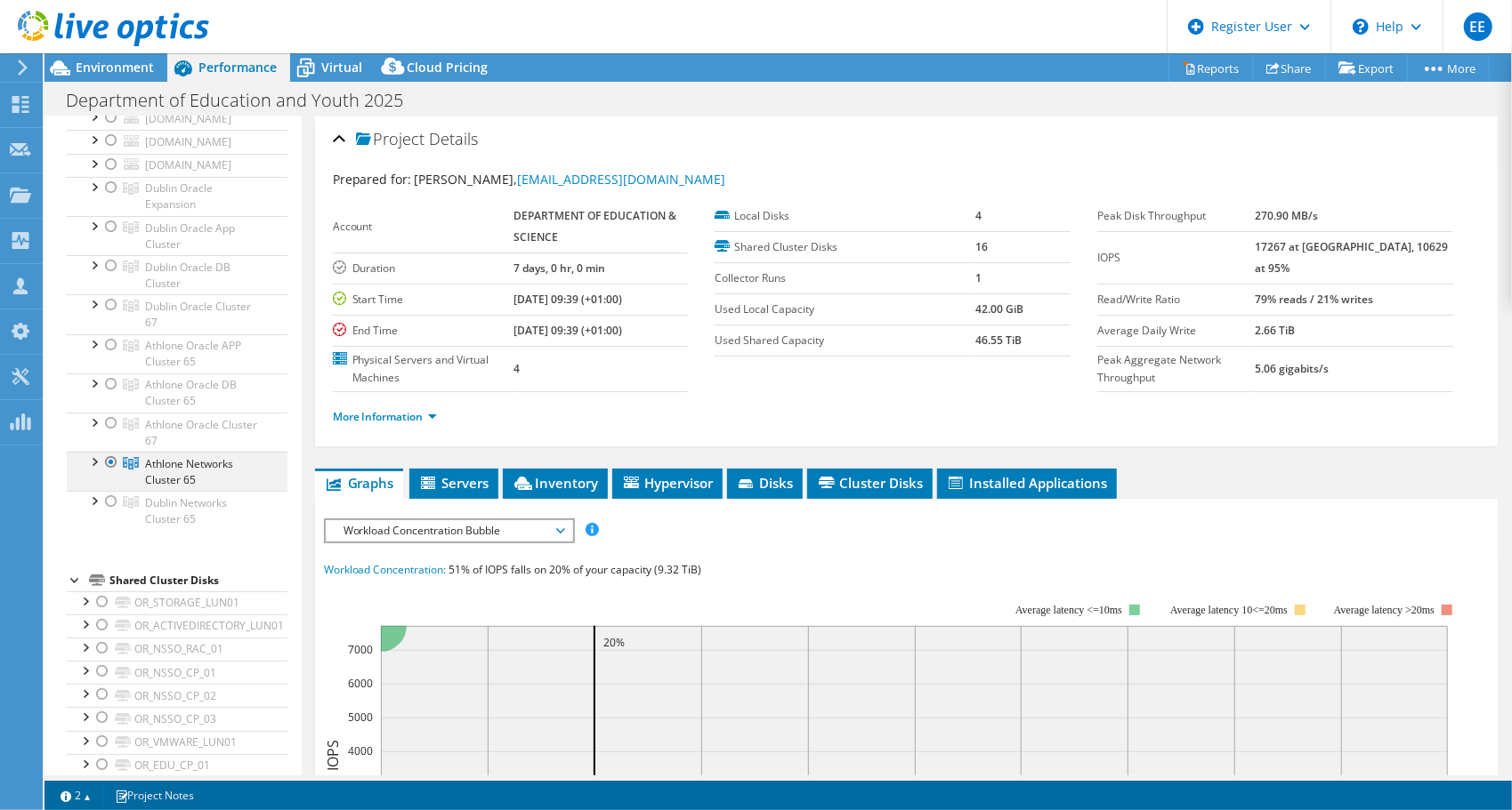
click at [112, 457] on div at bounding box center [111, 463] width 18 height 21
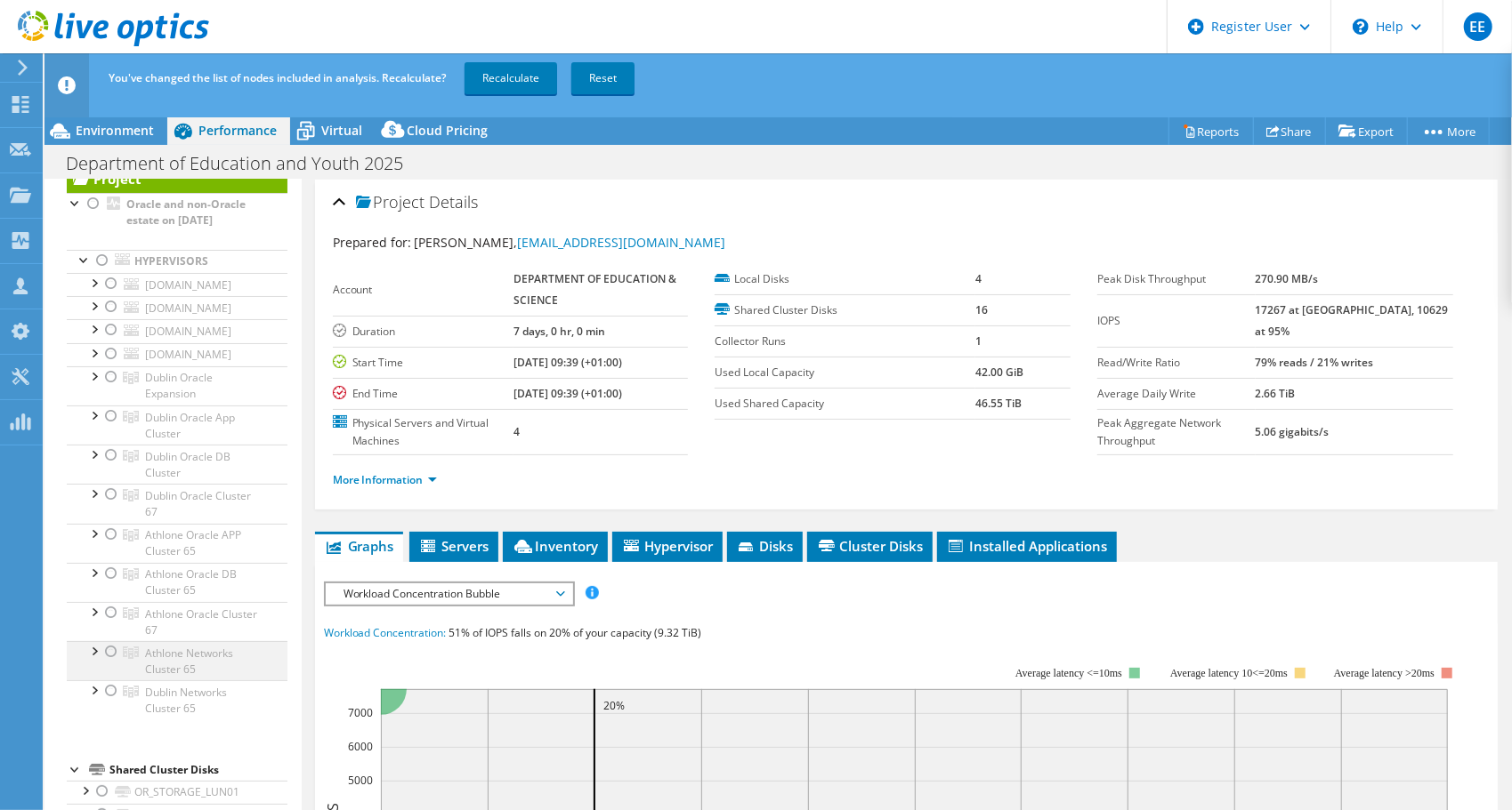
scroll to position [52, 0]
click at [187, 406] on link "Dublin Oracle App Cluster" at bounding box center [177, 387] width 221 height 39
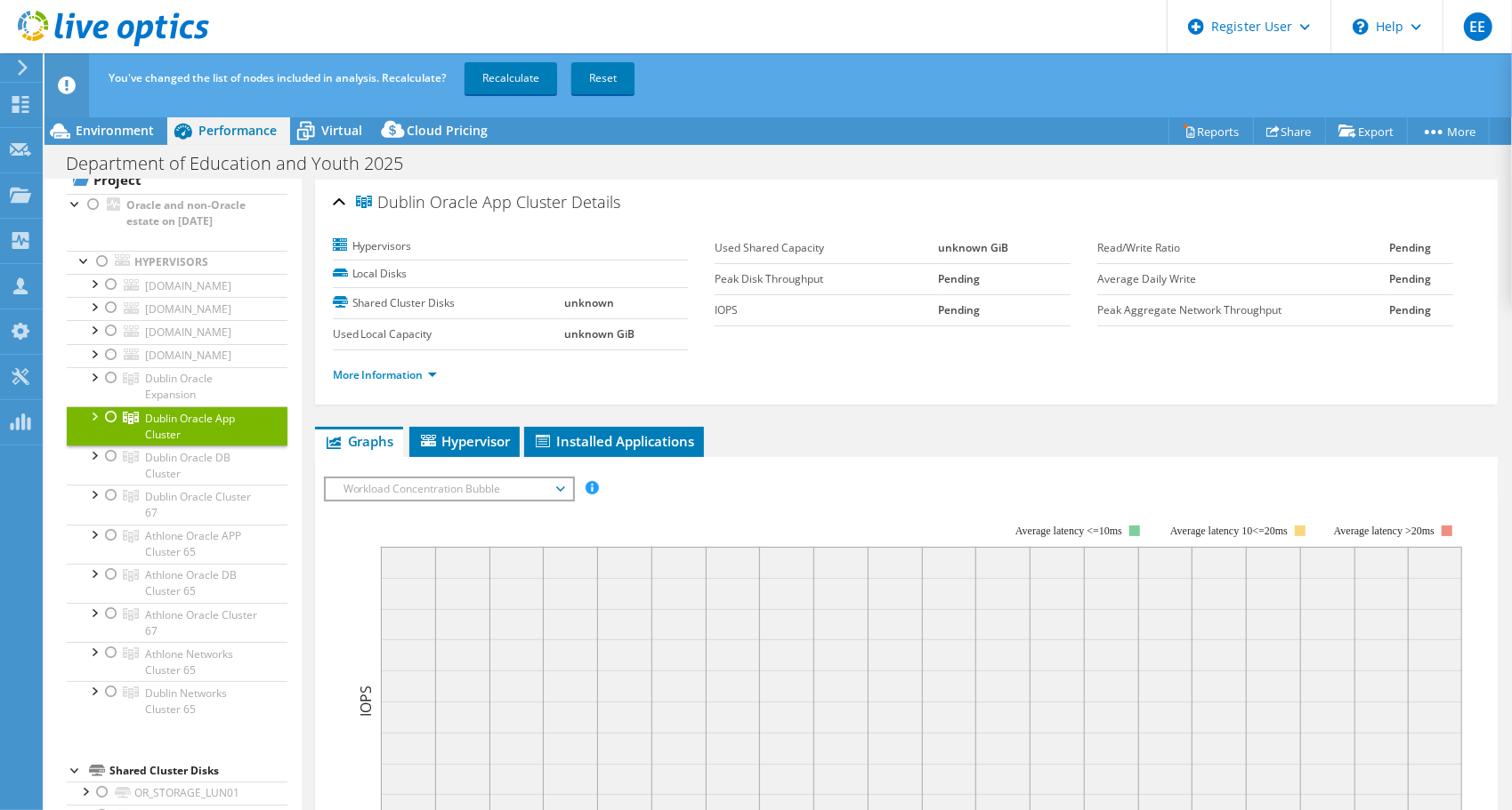
click at [95, 418] on div at bounding box center [93, 415] width 18 height 18
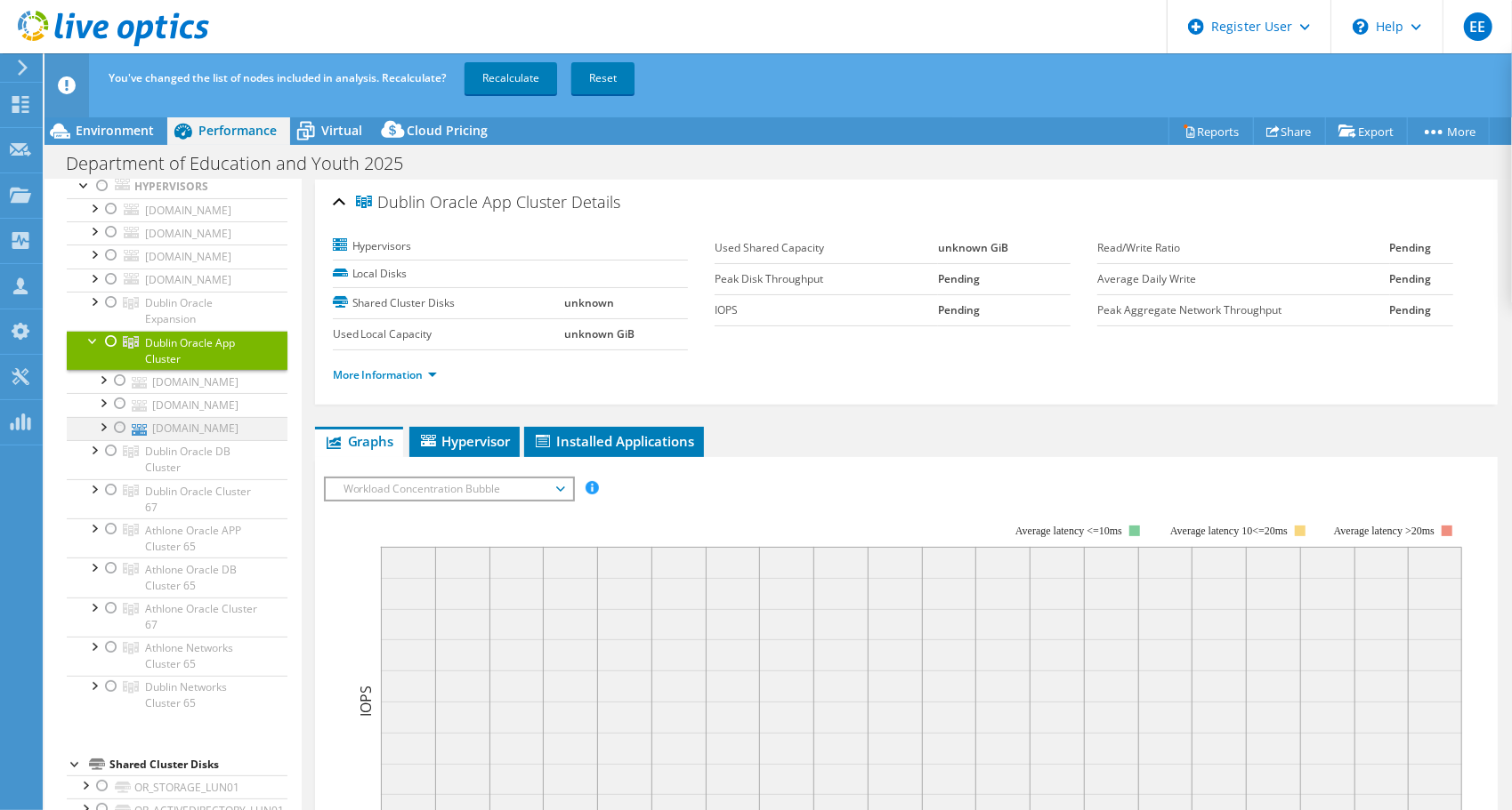
scroll to position [141, 0]
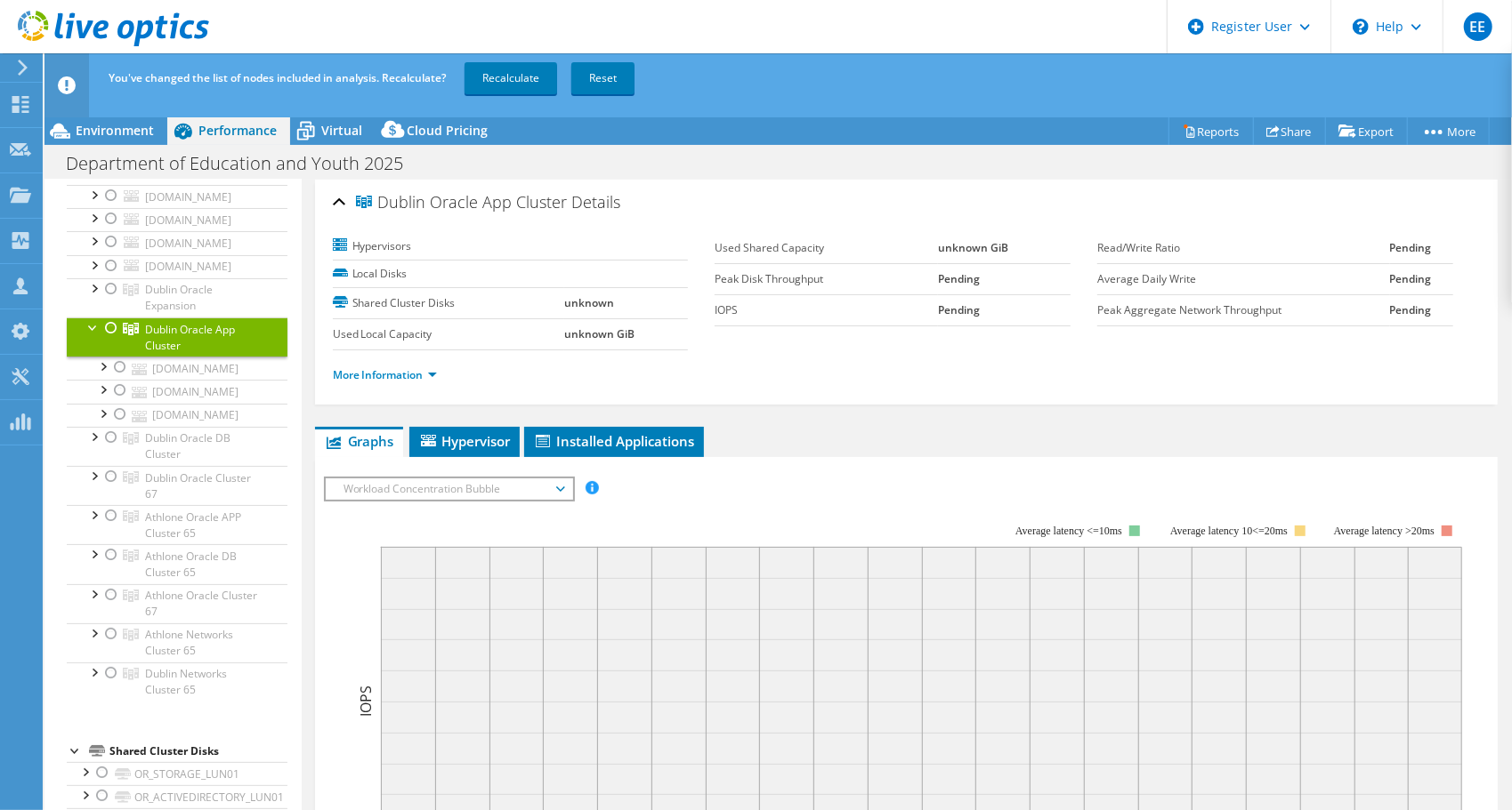
click at [90, 320] on div at bounding box center [93, 326] width 18 height 18
click at [94, 365] on div at bounding box center [93, 365] width 18 height 18
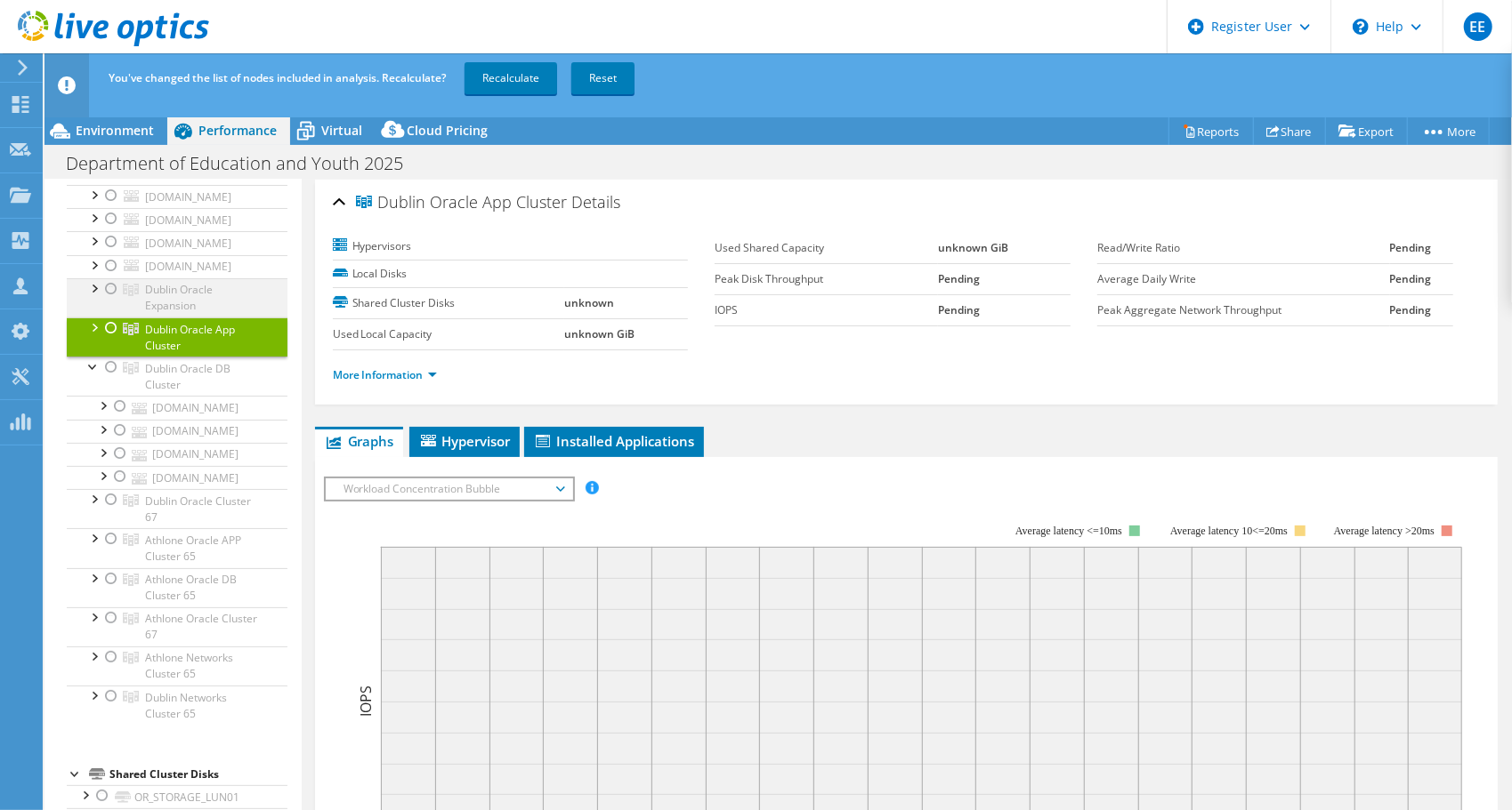
click at [95, 282] on div at bounding box center [93, 287] width 18 height 18
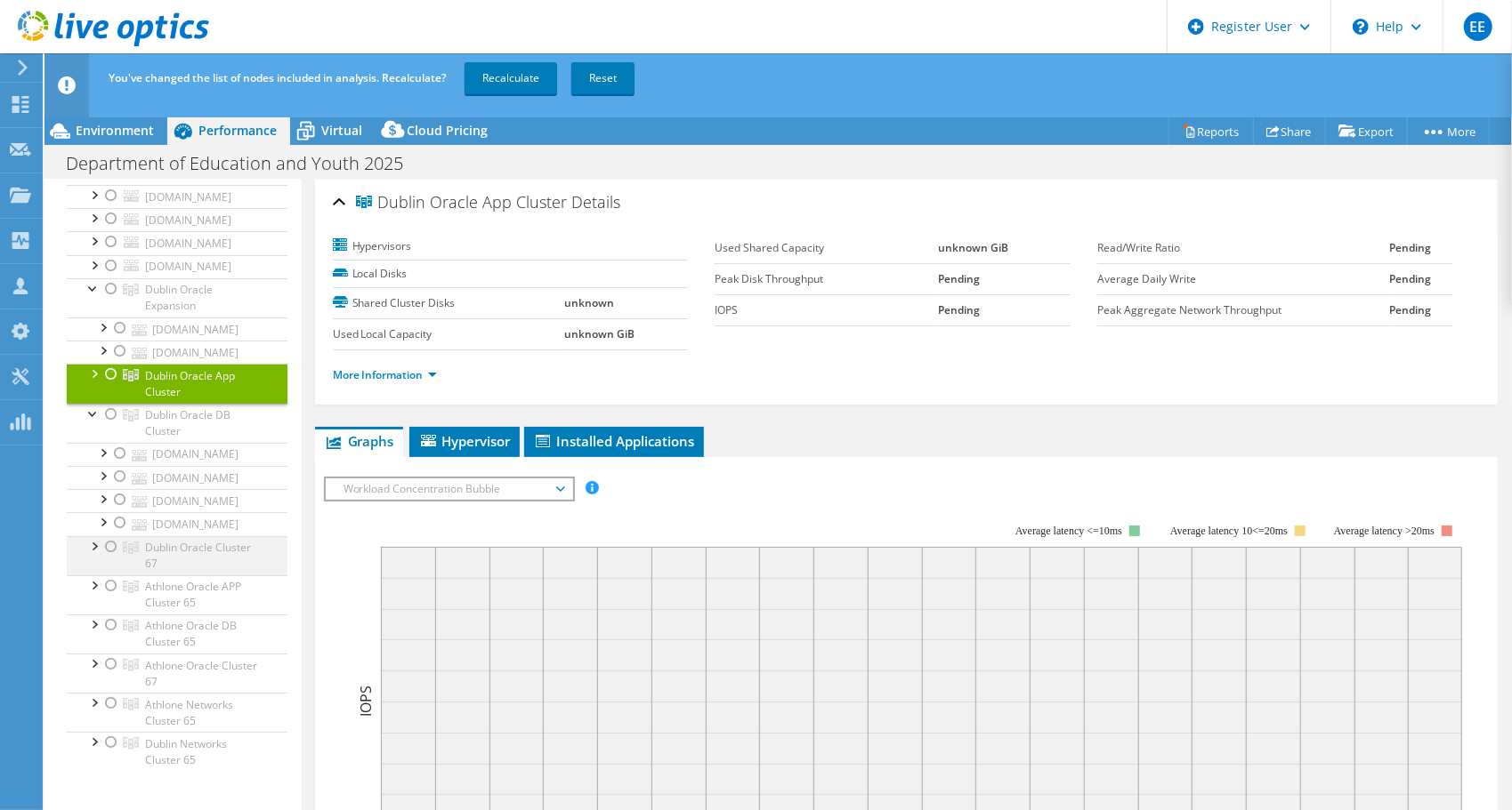
click at [93, 536] on div at bounding box center [93, 545] width 18 height 18
click at [95, 627] on div at bounding box center [93, 630] width 18 height 18
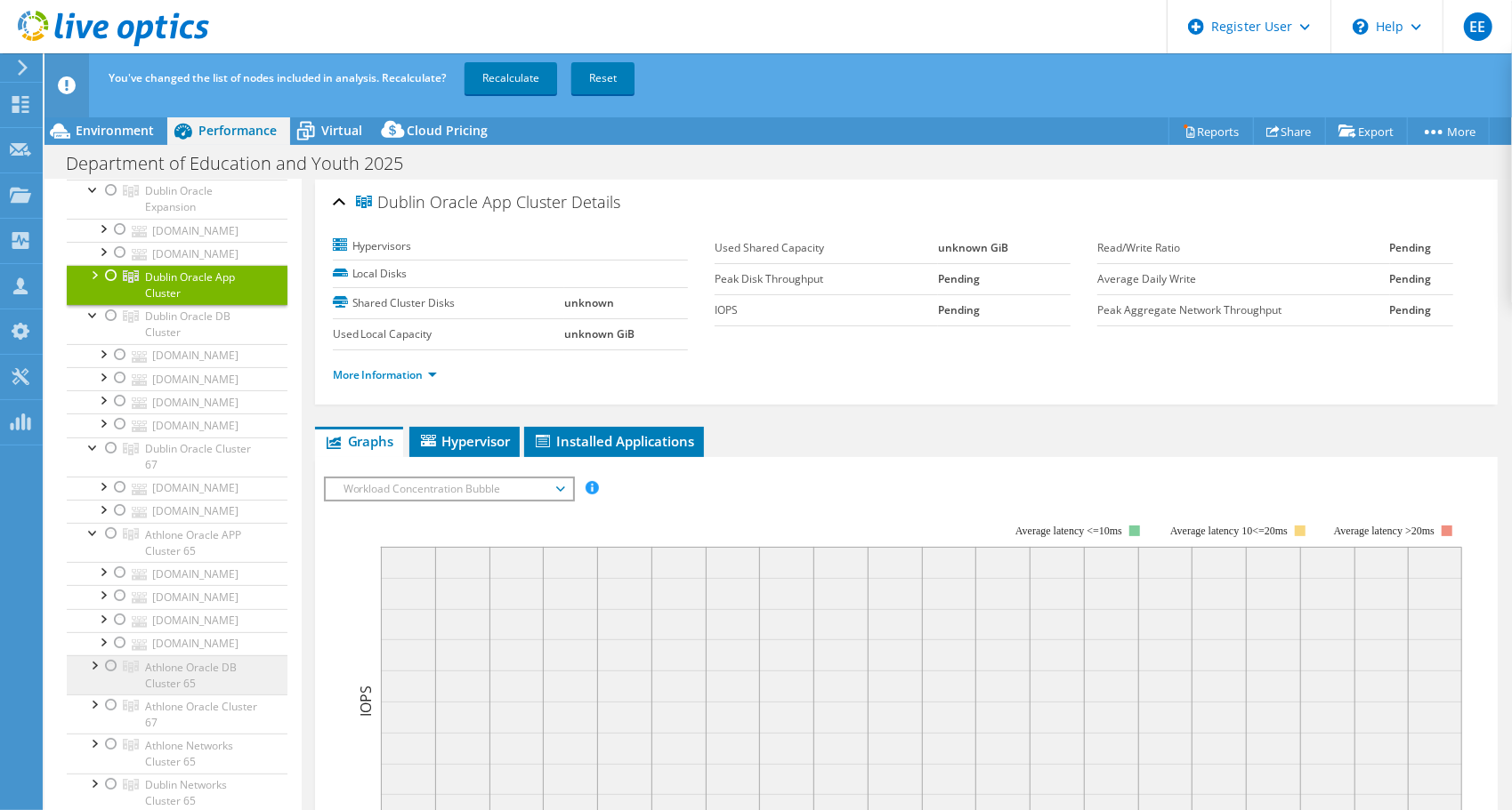
scroll to position [242, 0]
click at [96, 658] on div at bounding box center [93, 661] width 18 height 18
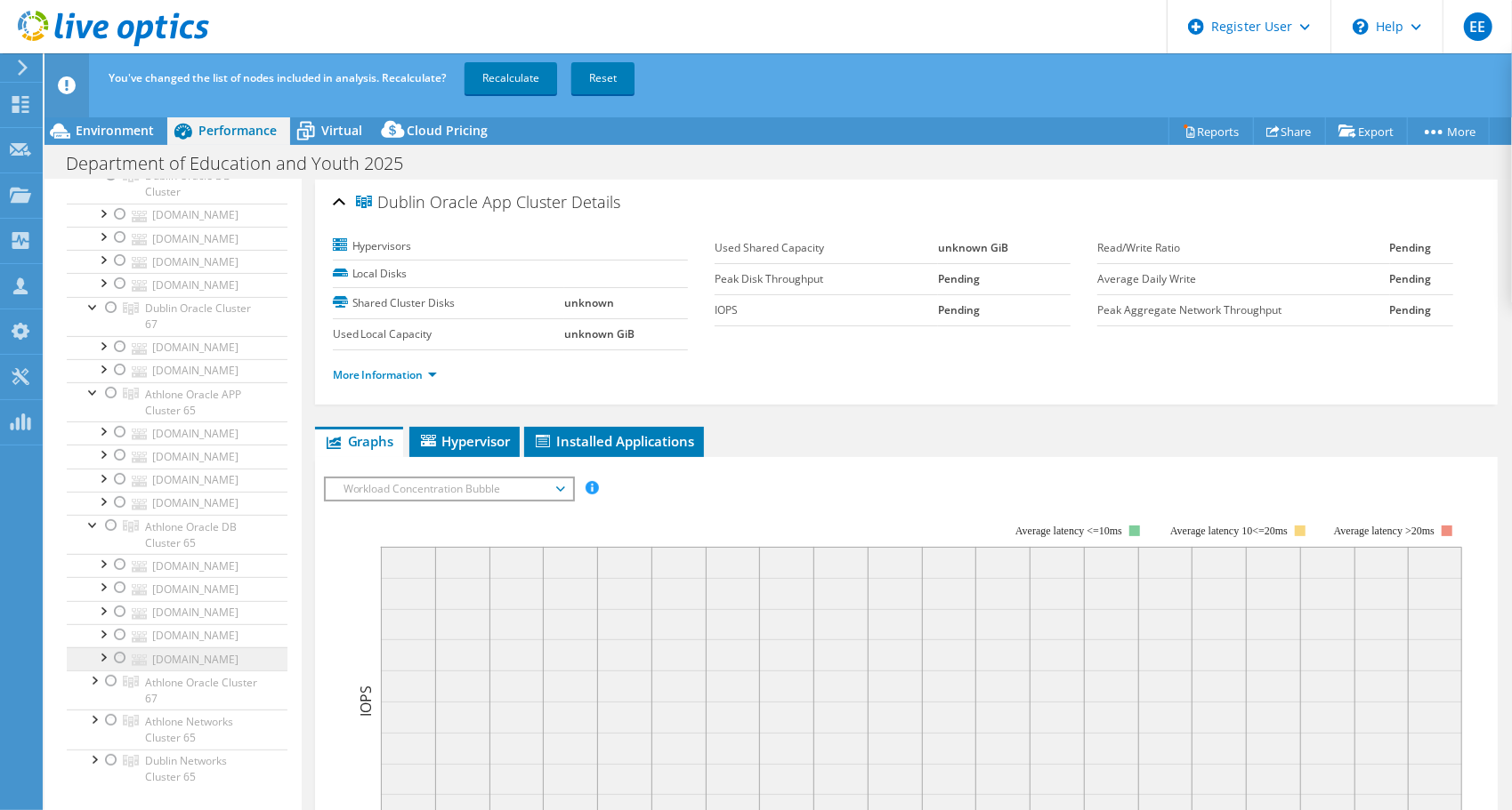
scroll to position [401, 0]
click at [95, 651] on div at bounding box center [93, 660] width 18 height 18
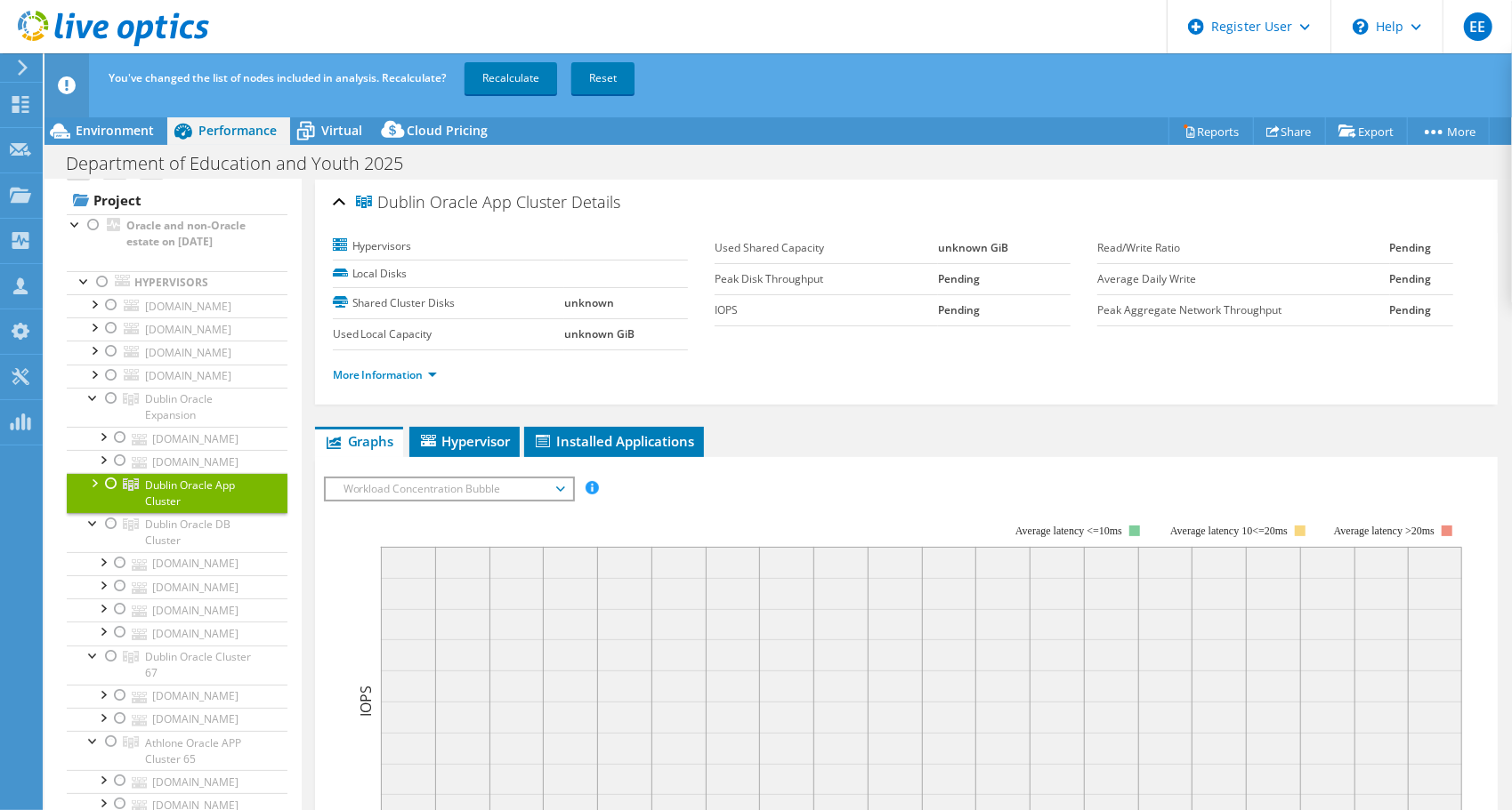
scroll to position [24, 0]
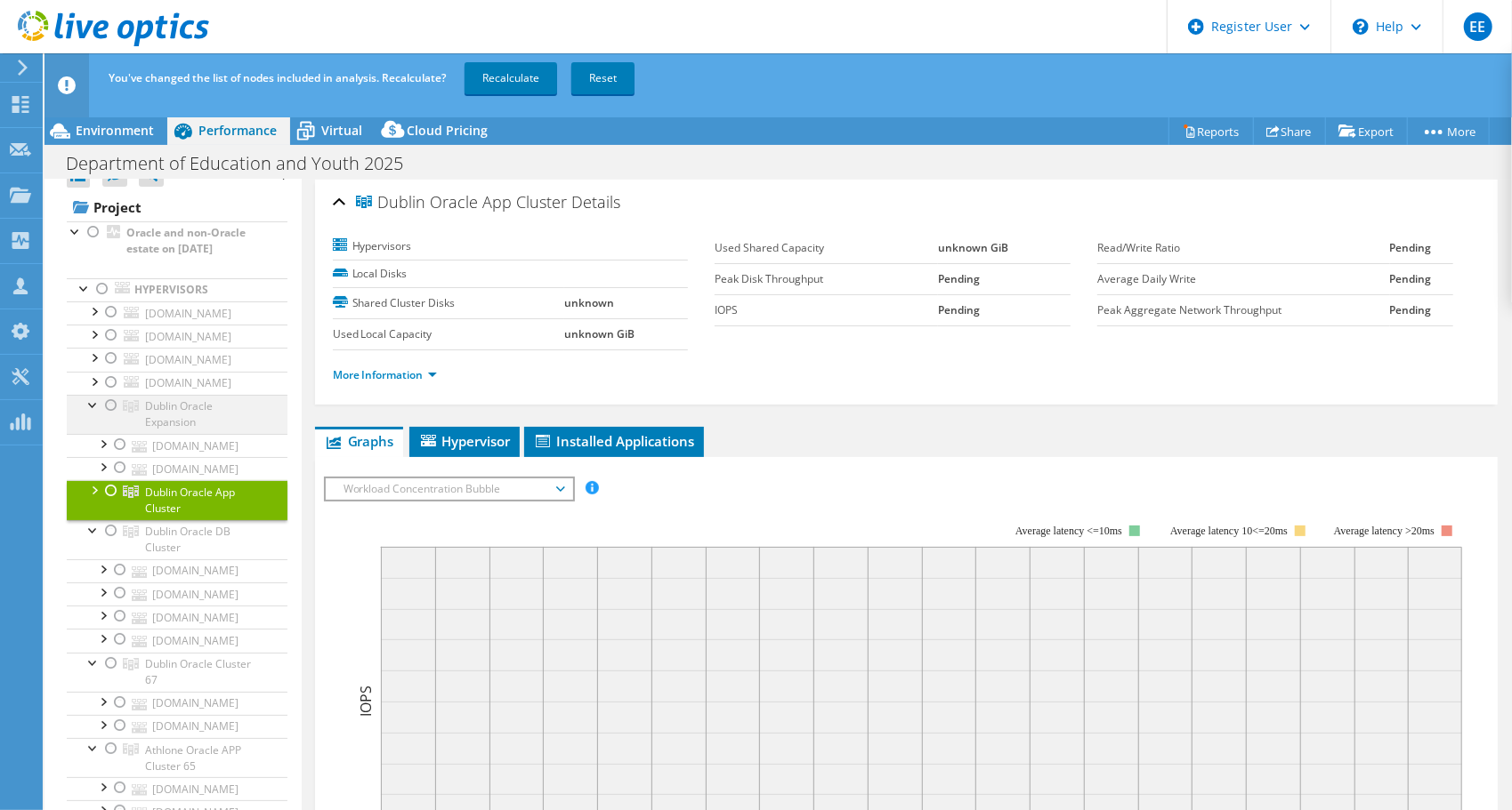
click at [88, 396] on div at bounding box center [93, 404] width 18 height 18
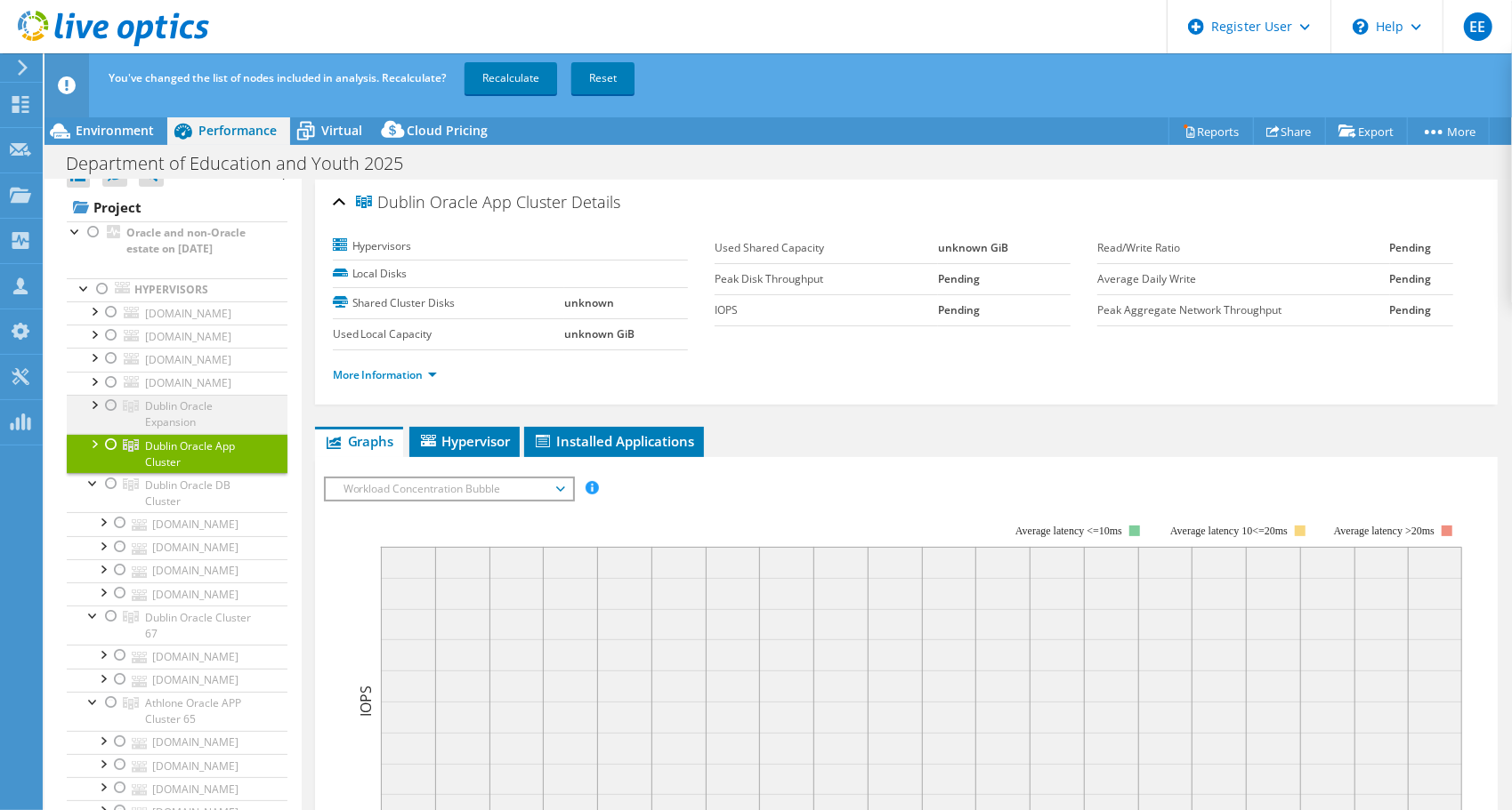
click at [88, 396] on div at bounding box center [93, 404] width 18 height 18
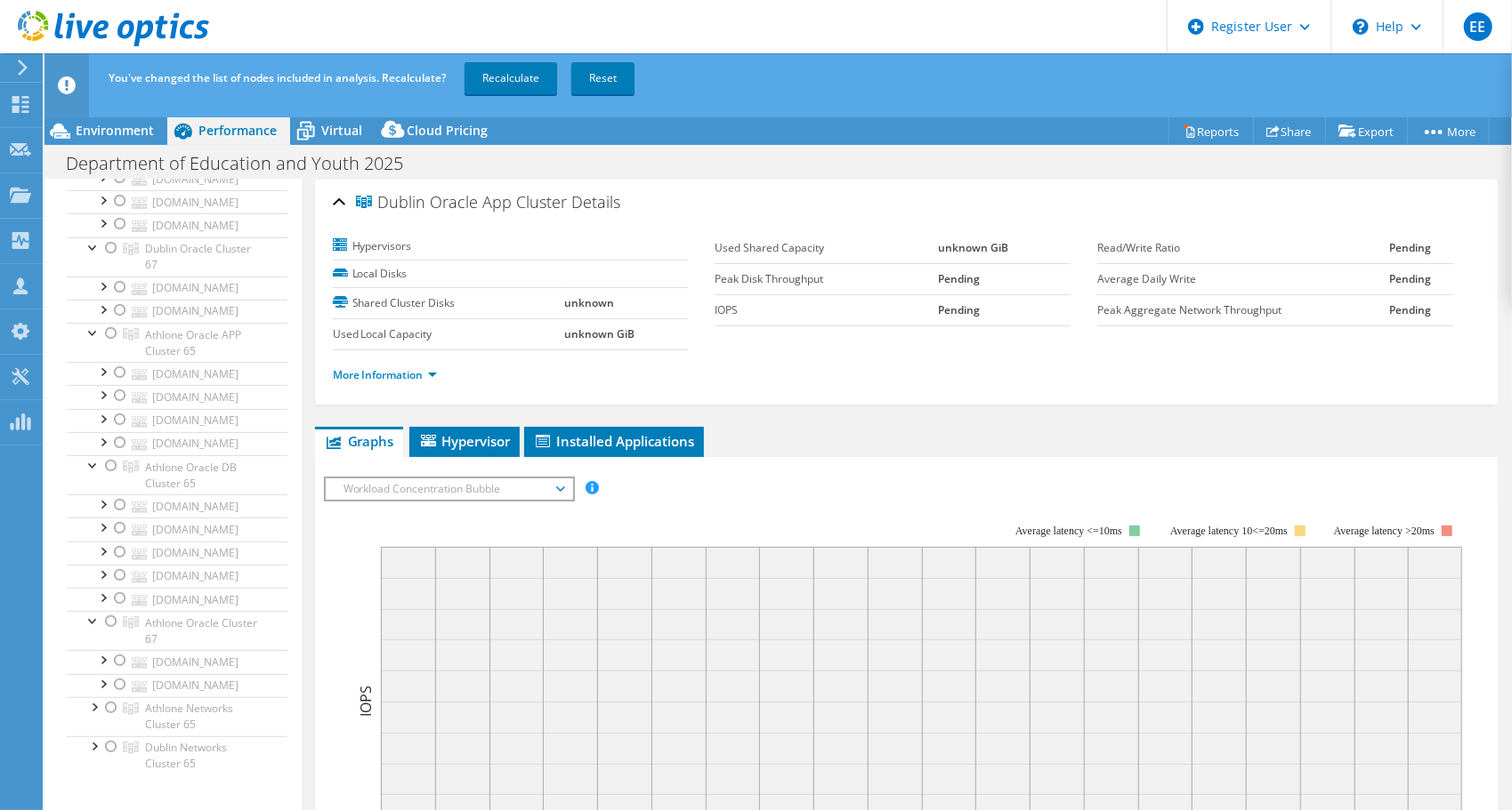
scroll to position [438, 0]
click at [89, 457] on div at bounding box center [93, 466] width 18 height 18
click at [91, 496] on div at bounding box center [93, 505] width 18 height 18
click at [93, 535] on div at bounding box center [93, 544] width 18 height 18
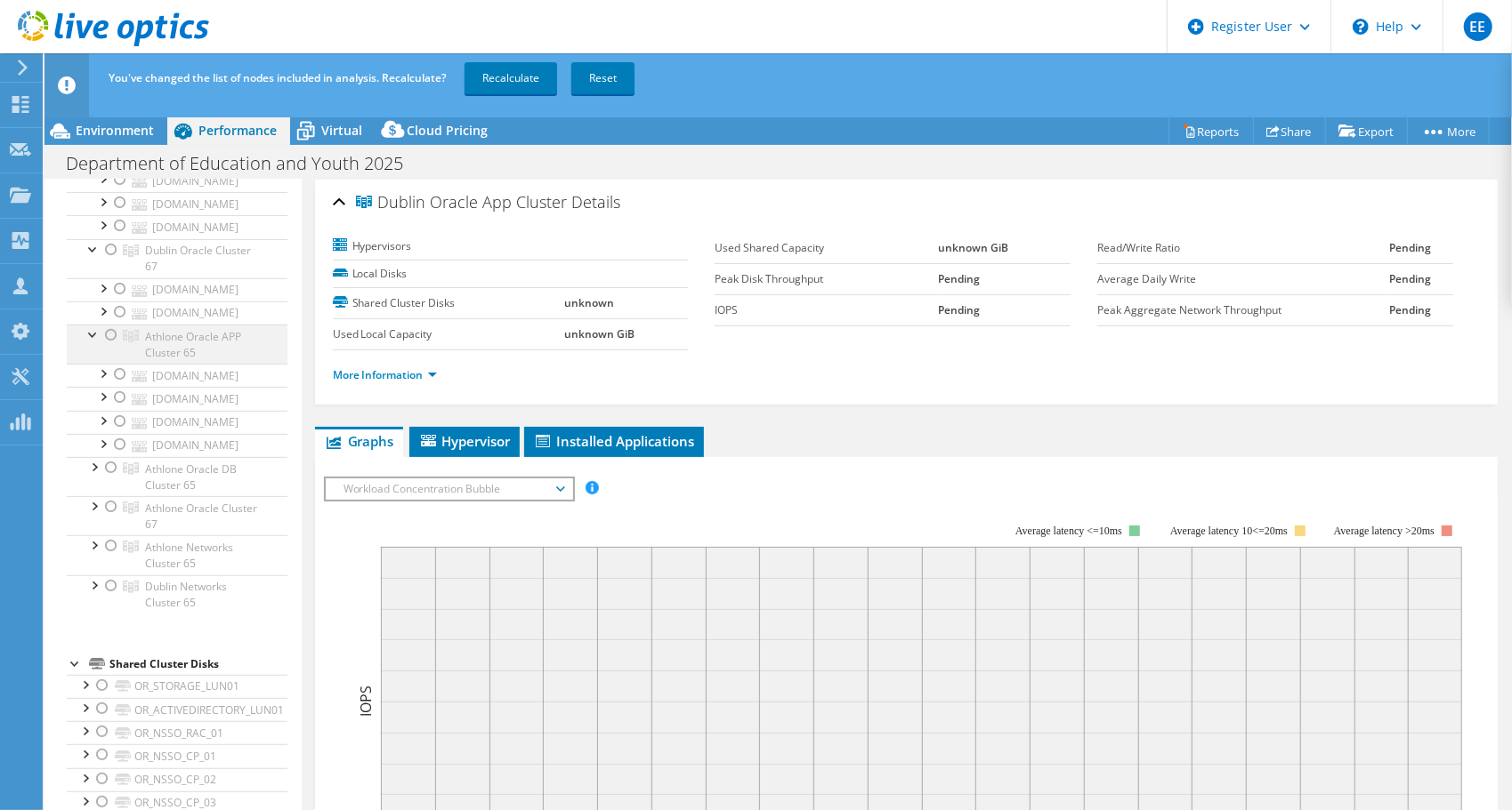
click at [89, 324] on div at bounding box center [93, 333] width 18 height 18
click at [108, 329] on div at bounding box center [111, 335] width 18 height 21
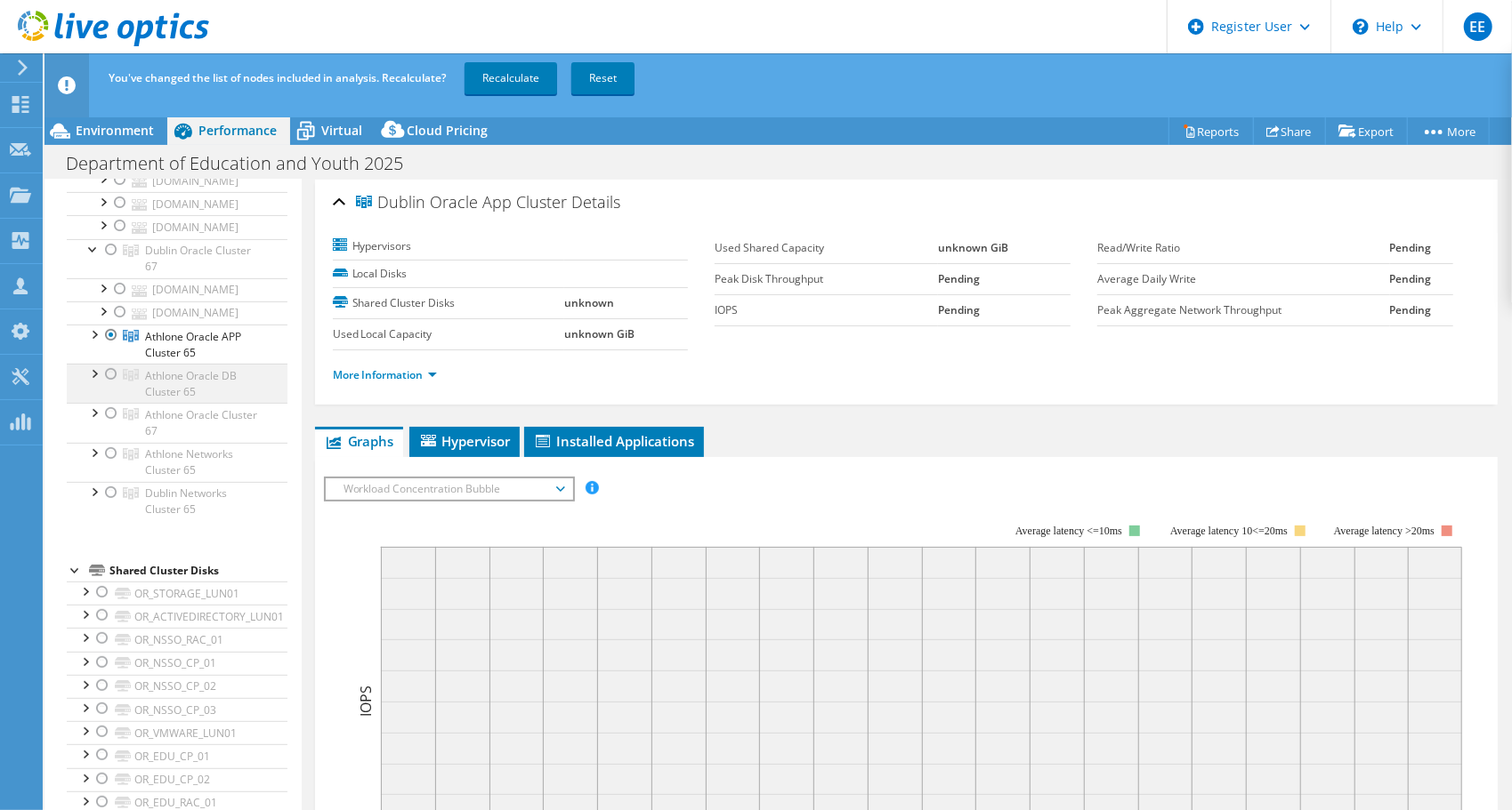
click at [111, 370] on div at bounding box center [111, 374] width 18 height 21
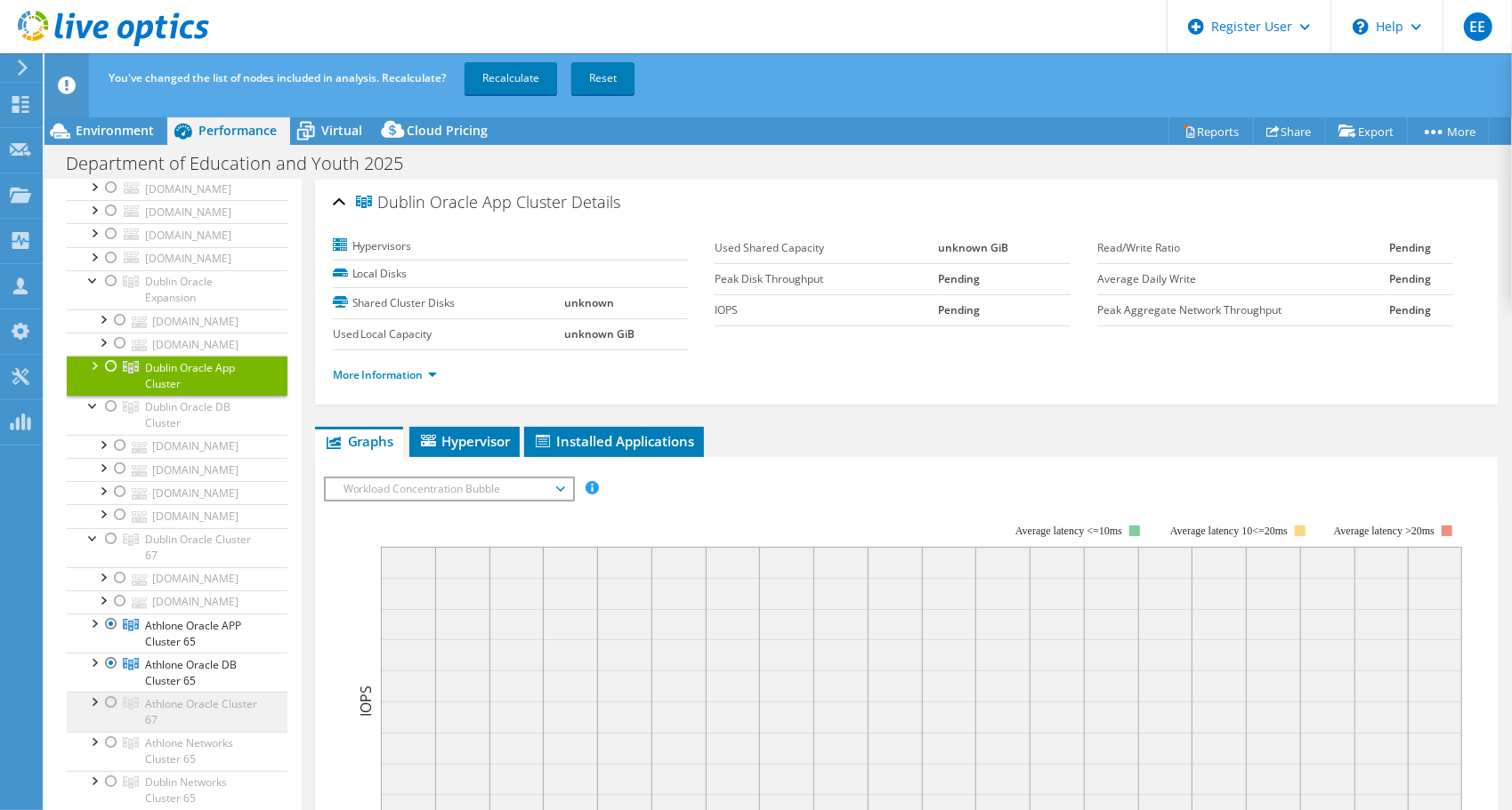
scroll to position [148, 0]
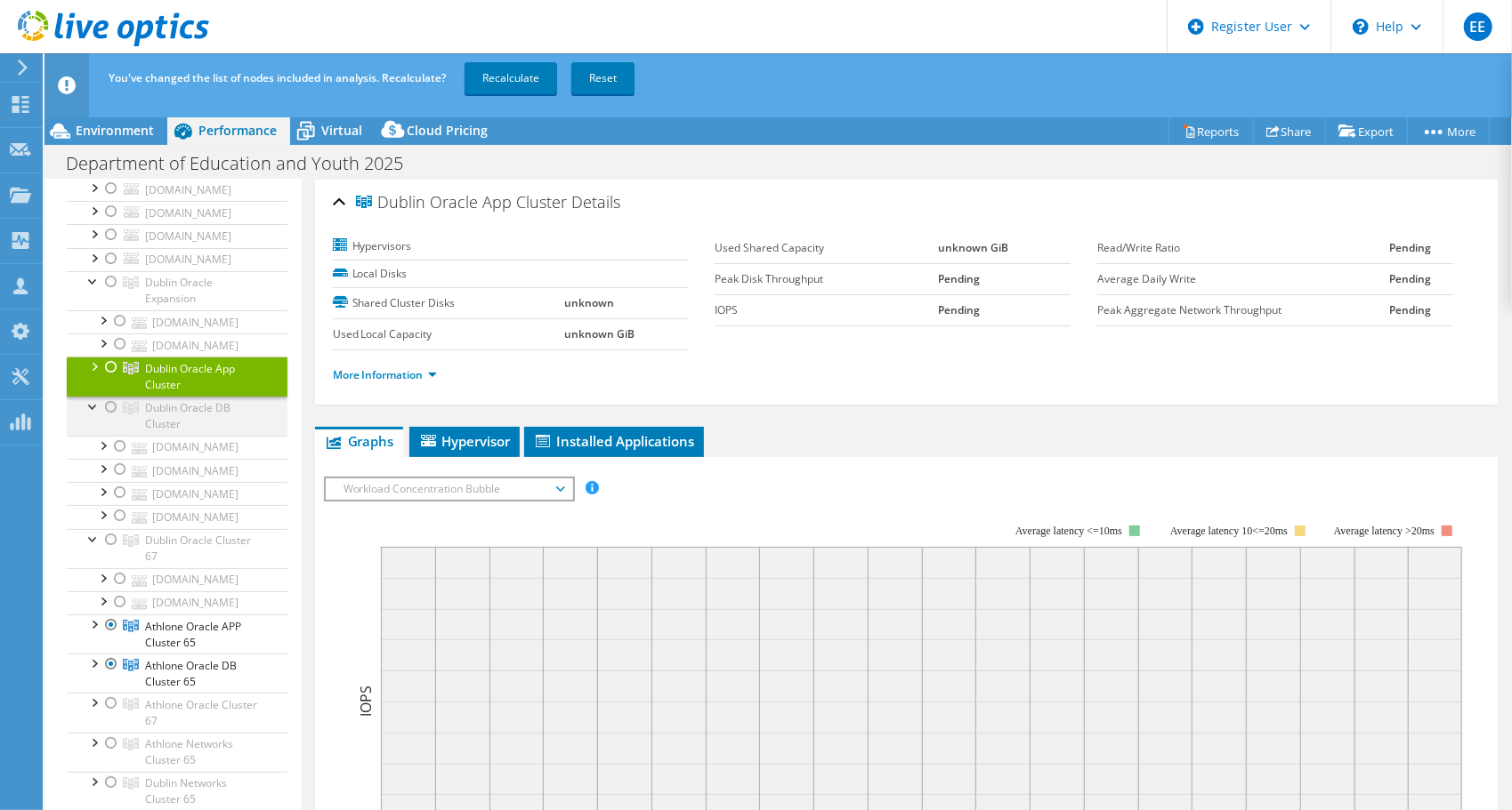
click at [93, 403] on div at bounding box center [93, 405] width 18 height 18
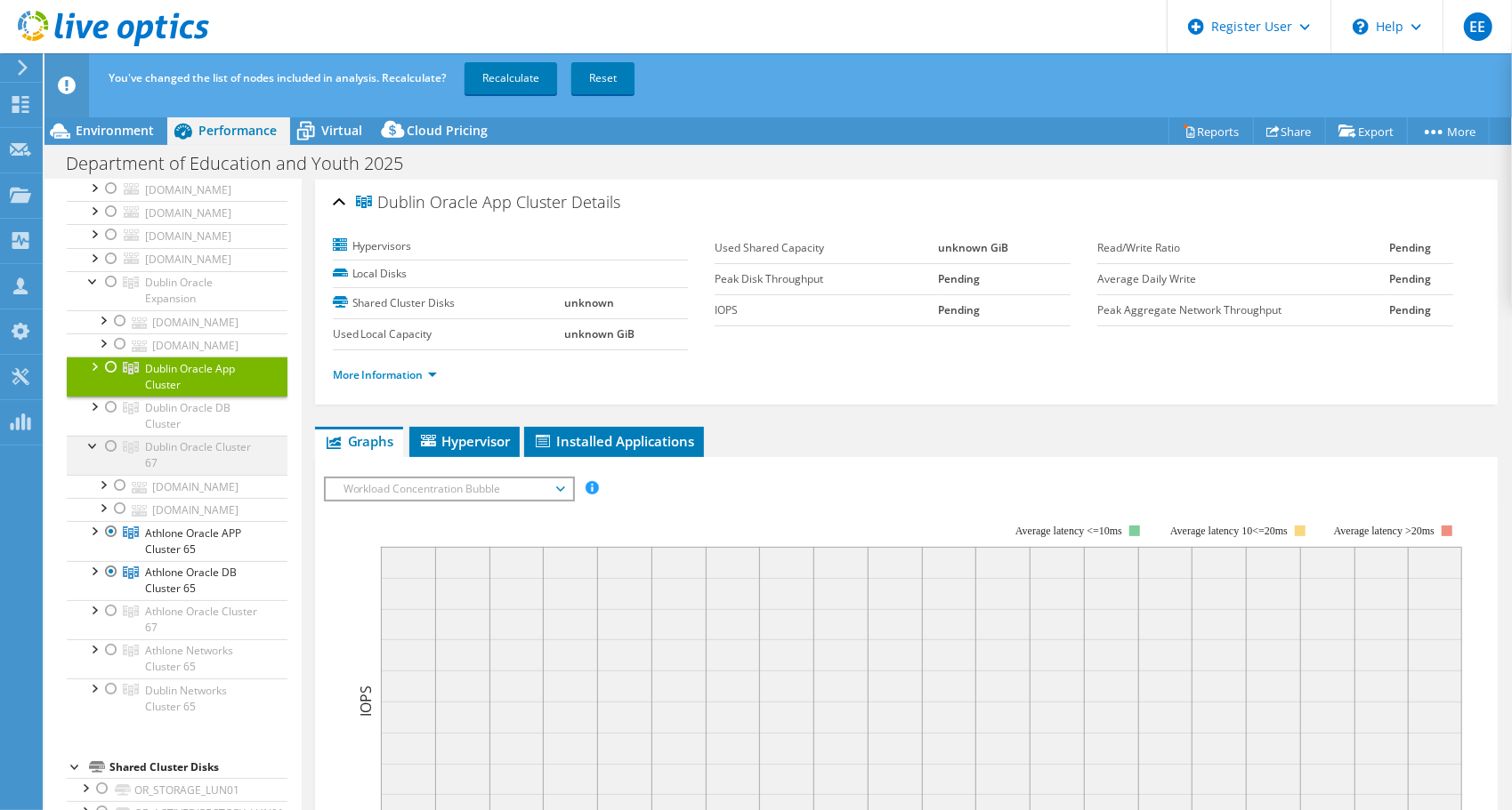
click at [94, 440] on div at bounding box center [93, 445] width 18 height 18
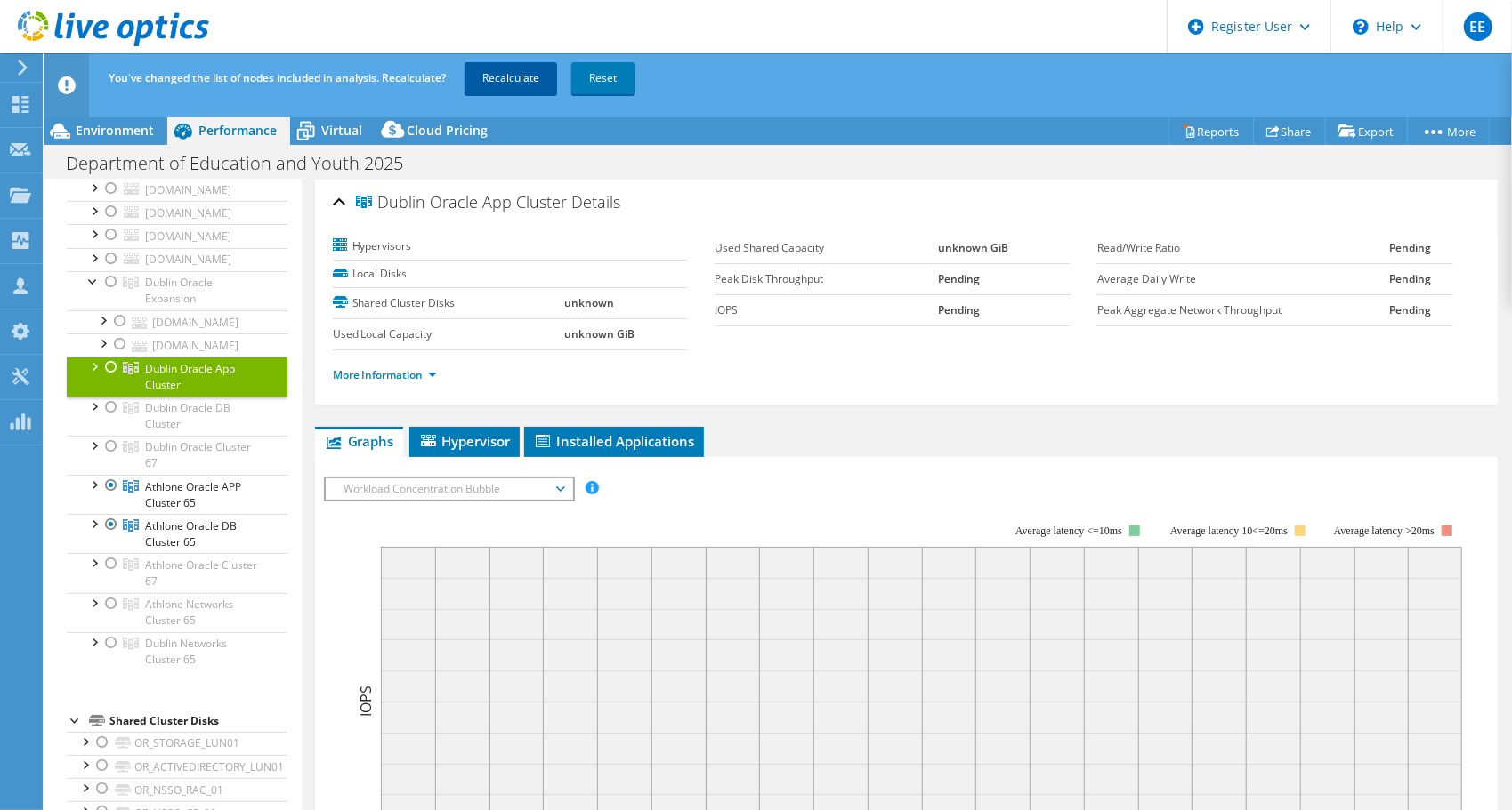
click at [516, 81] on link "Recalculate" at bounding box center [510, 78] width 93 height 32
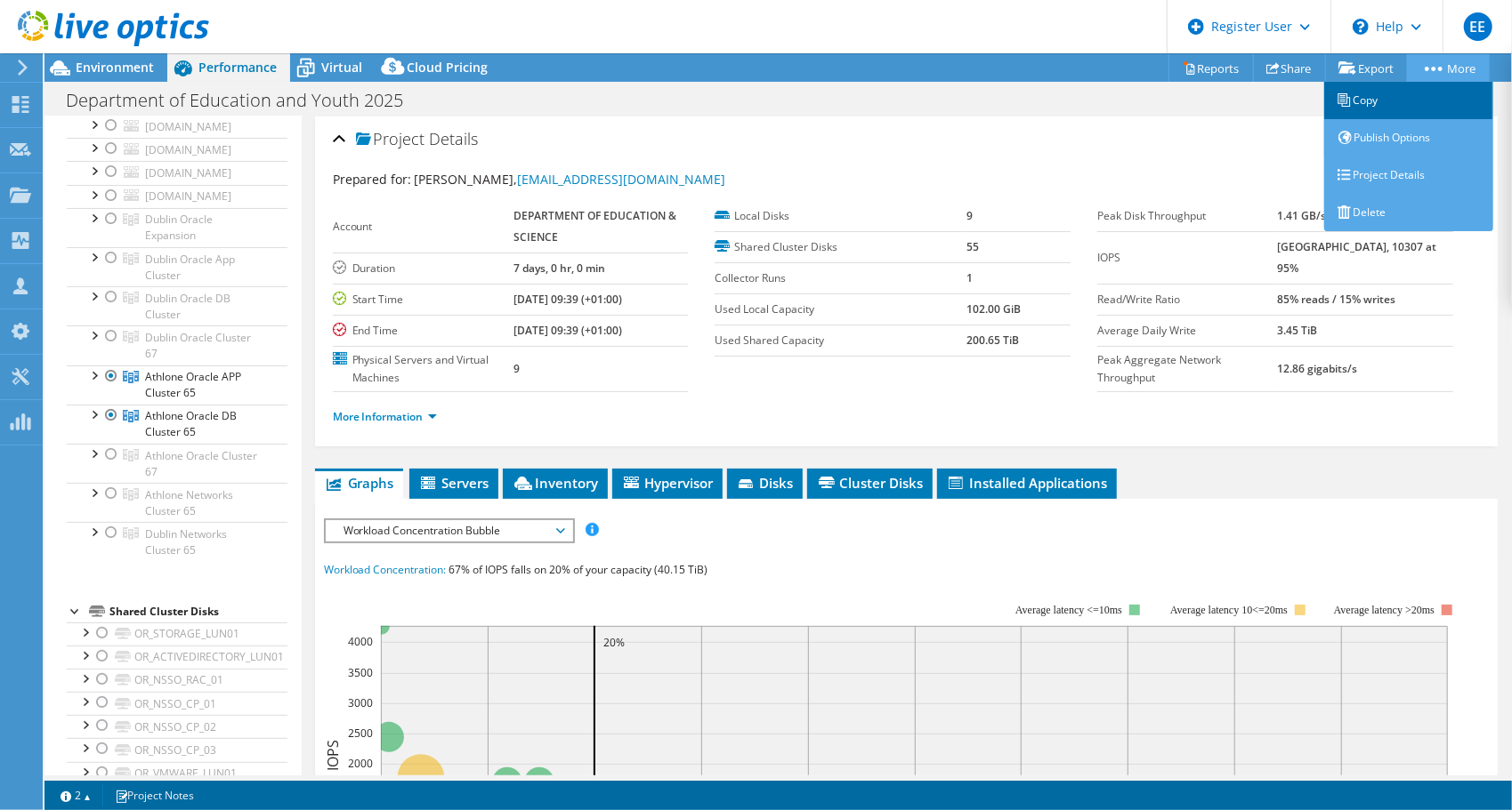
click at [1366, 99] on link "Copy" at bounding box center [1408, 101] width 169 height 37
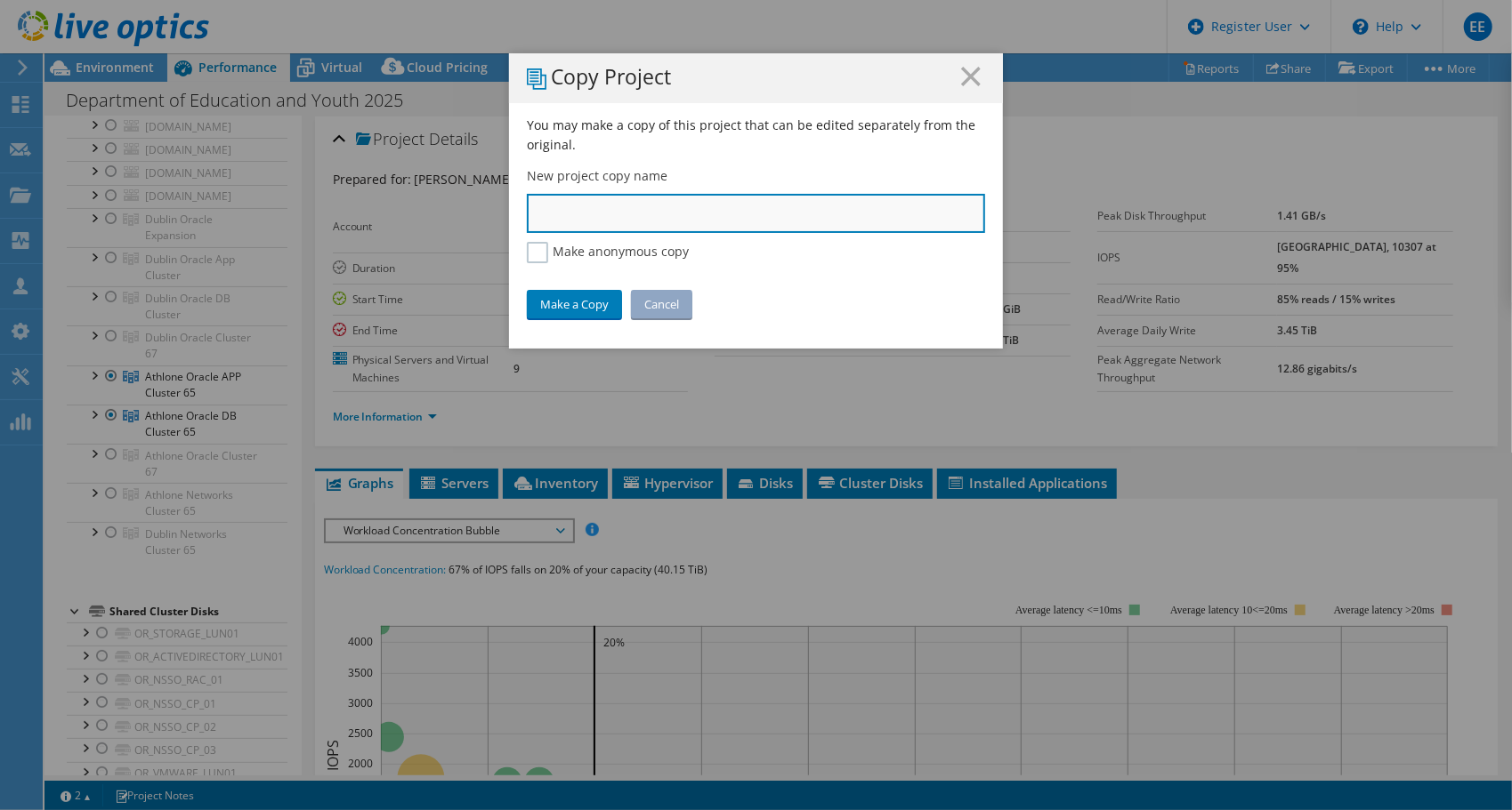
click at [819, 213] on input "text" at bounding box center [756, 213] width 458 height 39
type input "EDU - ATH ORA"
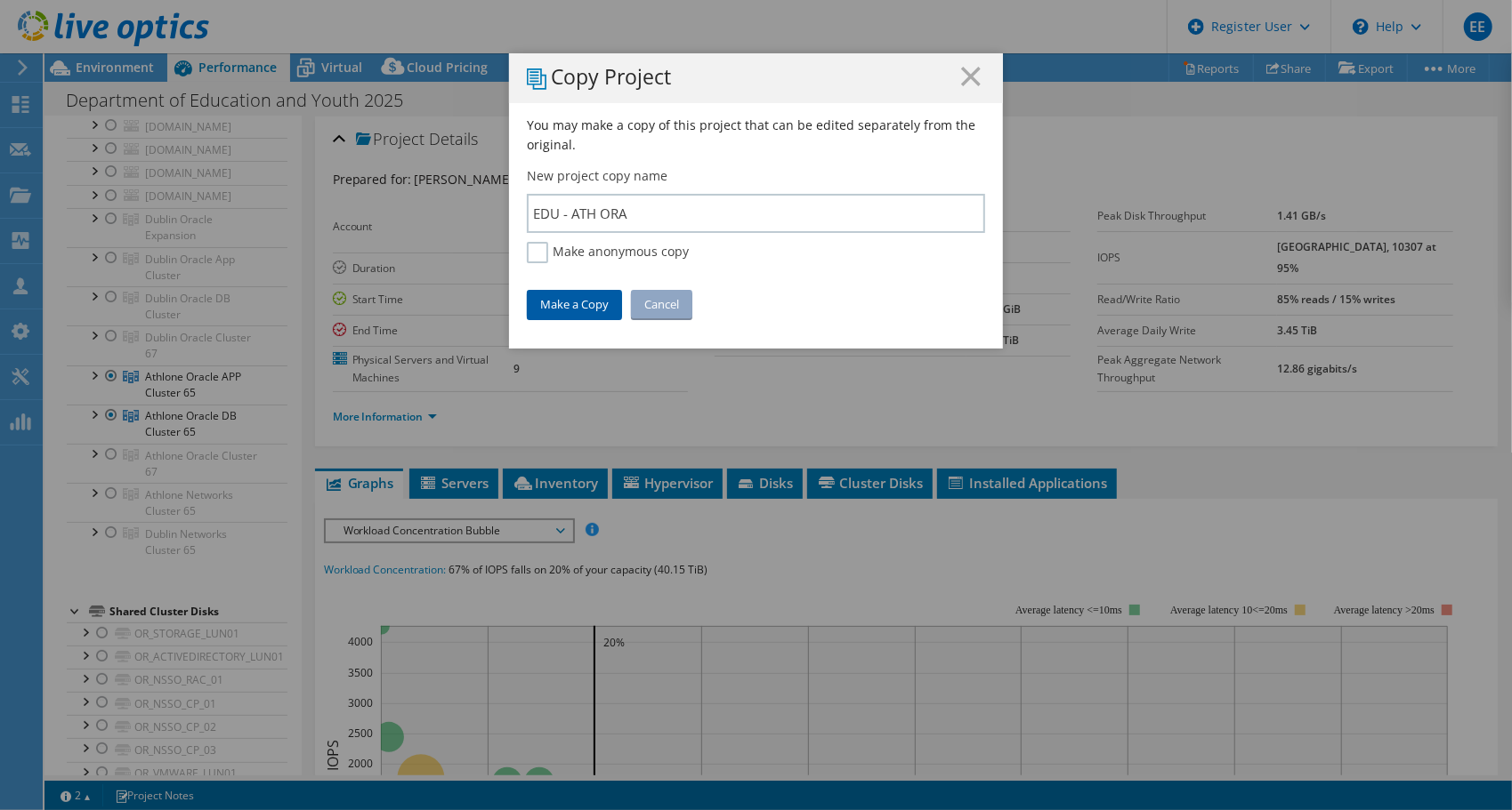
click at [562, 309] on link "Make a Copy" at bounding box center [574, 304] width 95 height 28
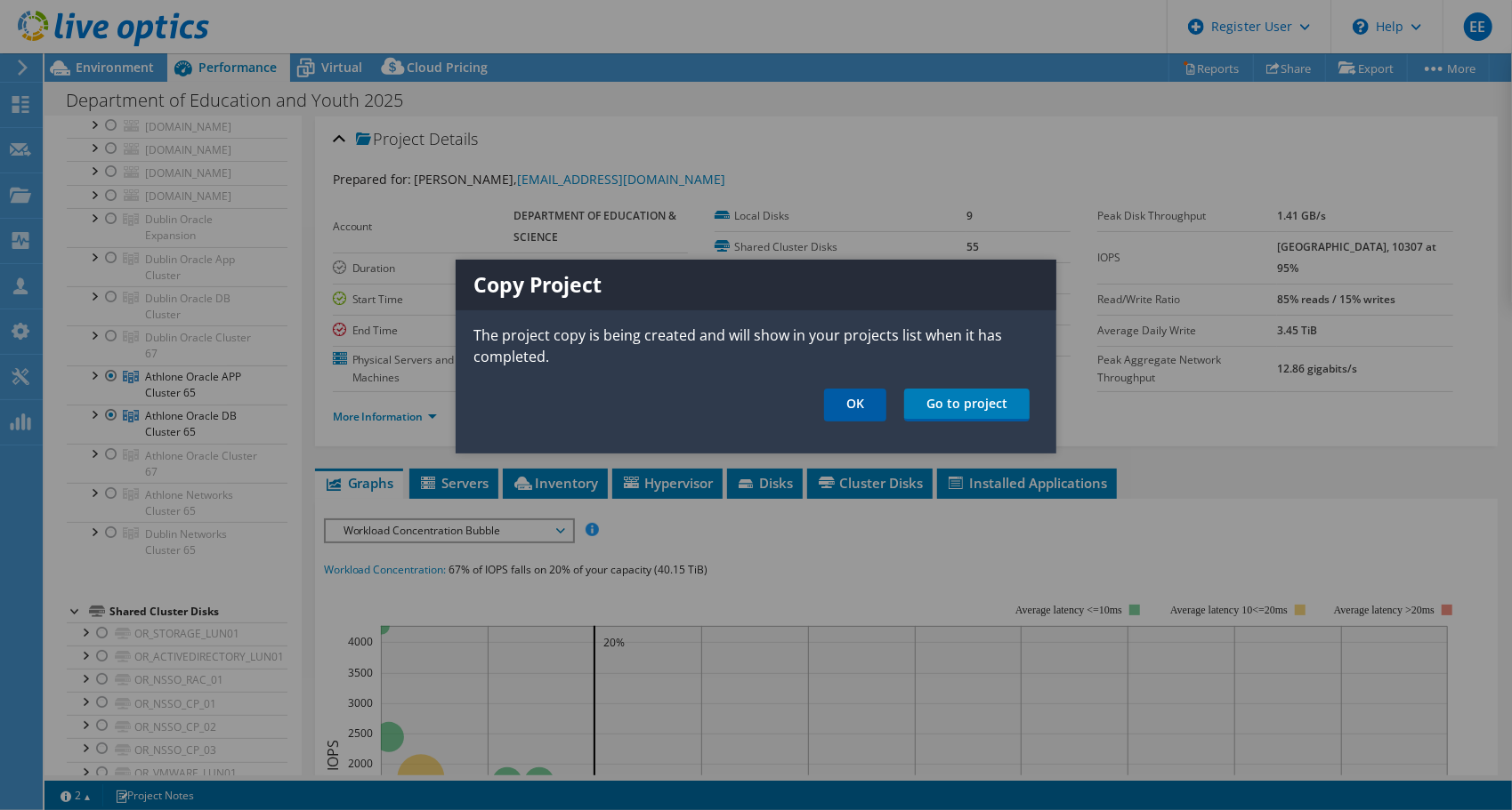
click at [865, 398] on link "OK" at bounding box center [855, 405] width 63 height 33
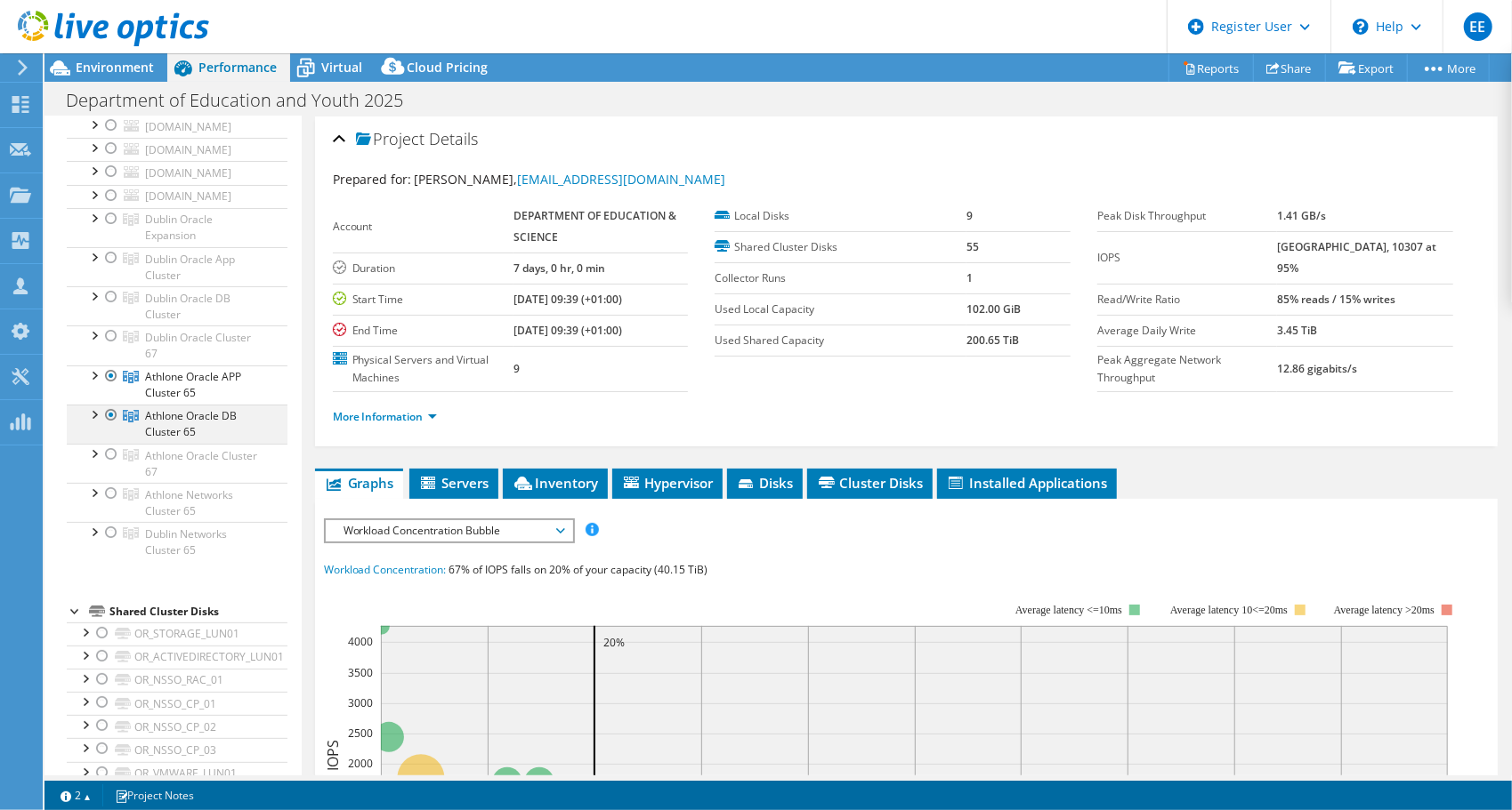
click at [112, 412] on div at bounding box center [111, 415] width 18 height 21
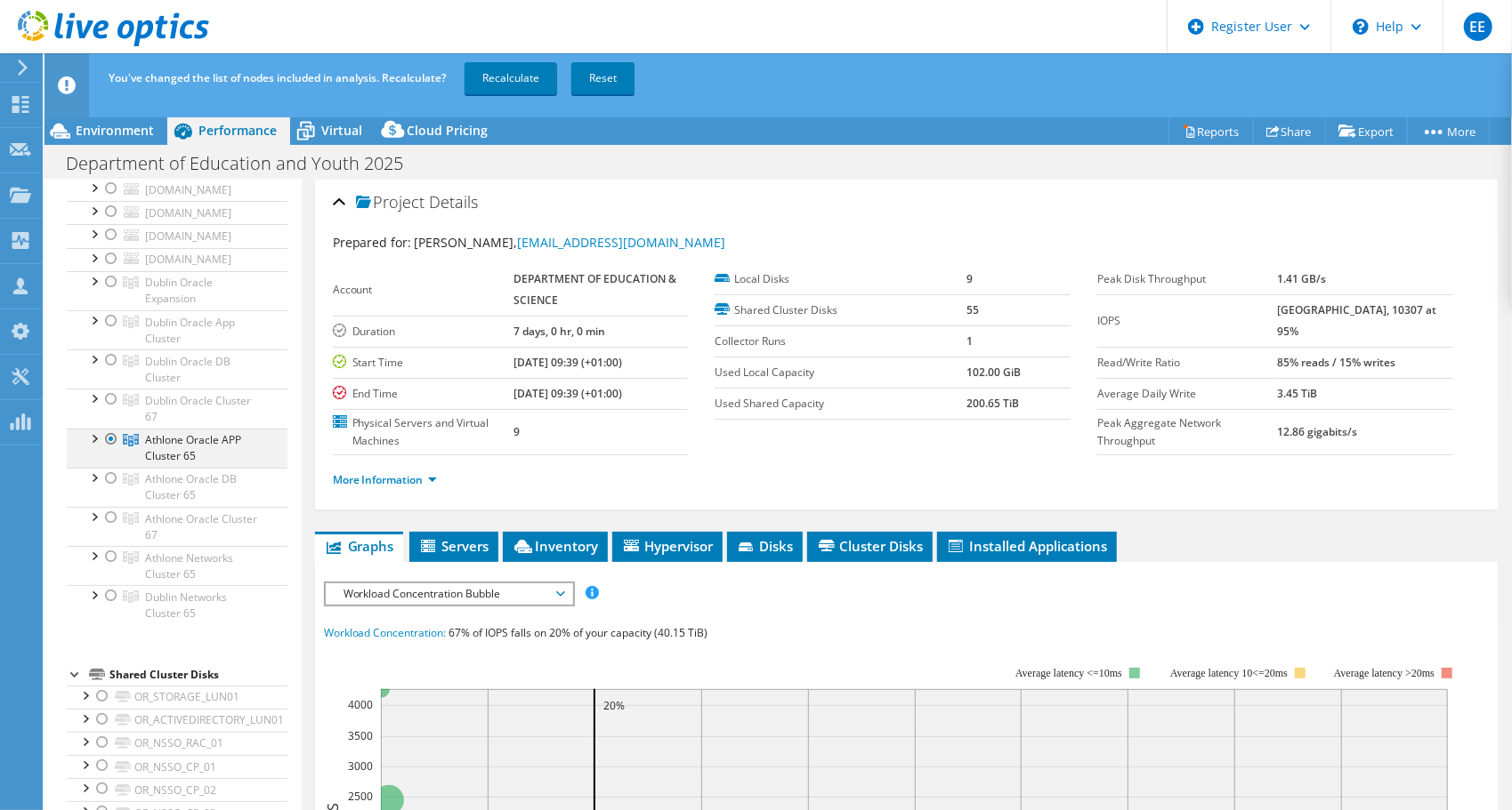
click at [112, 433] on div at bounding box center [111, 440] width 18 height 21
click at [530, 77] on link "Recalculate" at bounding box center [510, 78] width 93 height 32
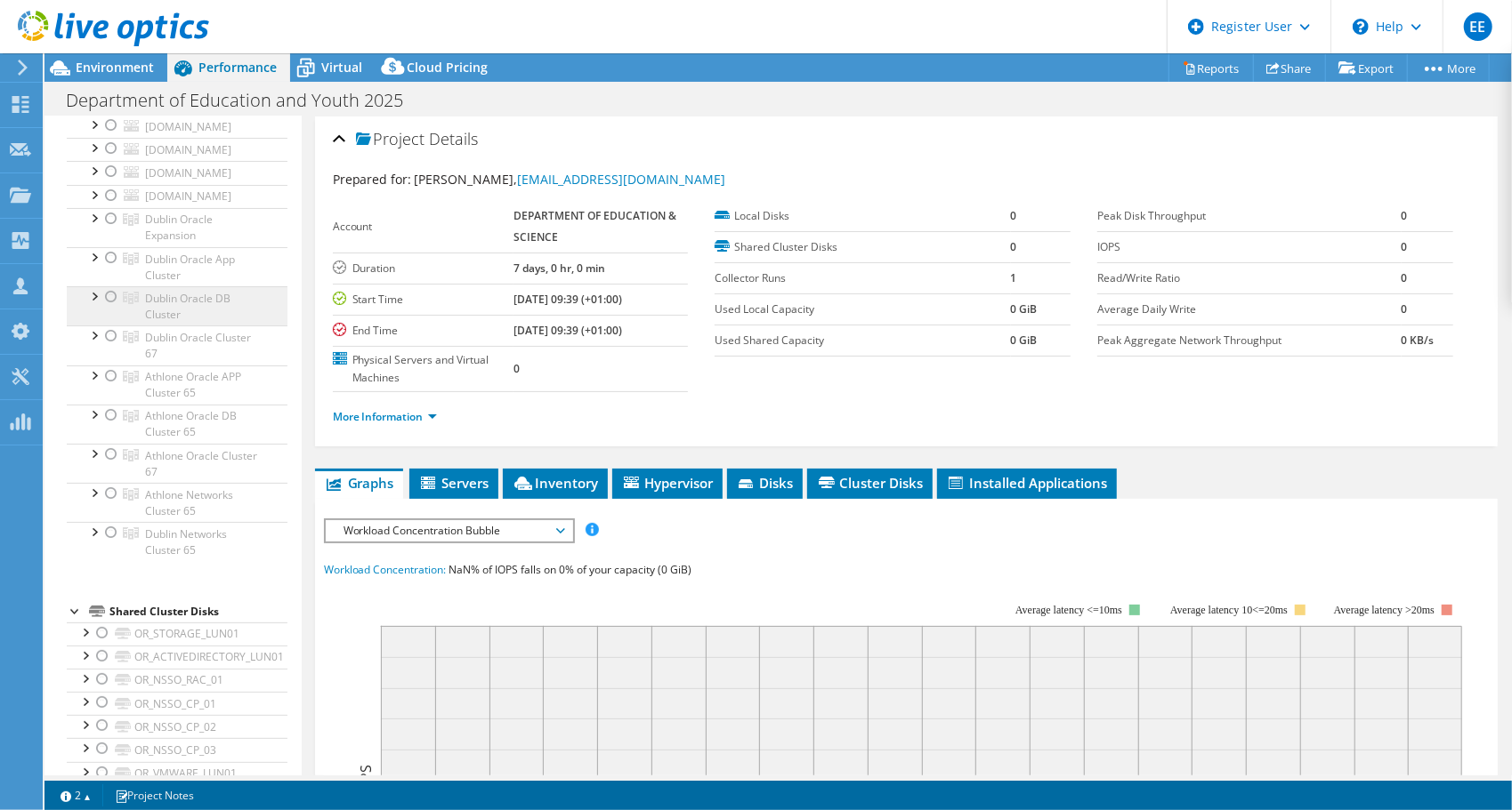
scroll to position [0, 0]
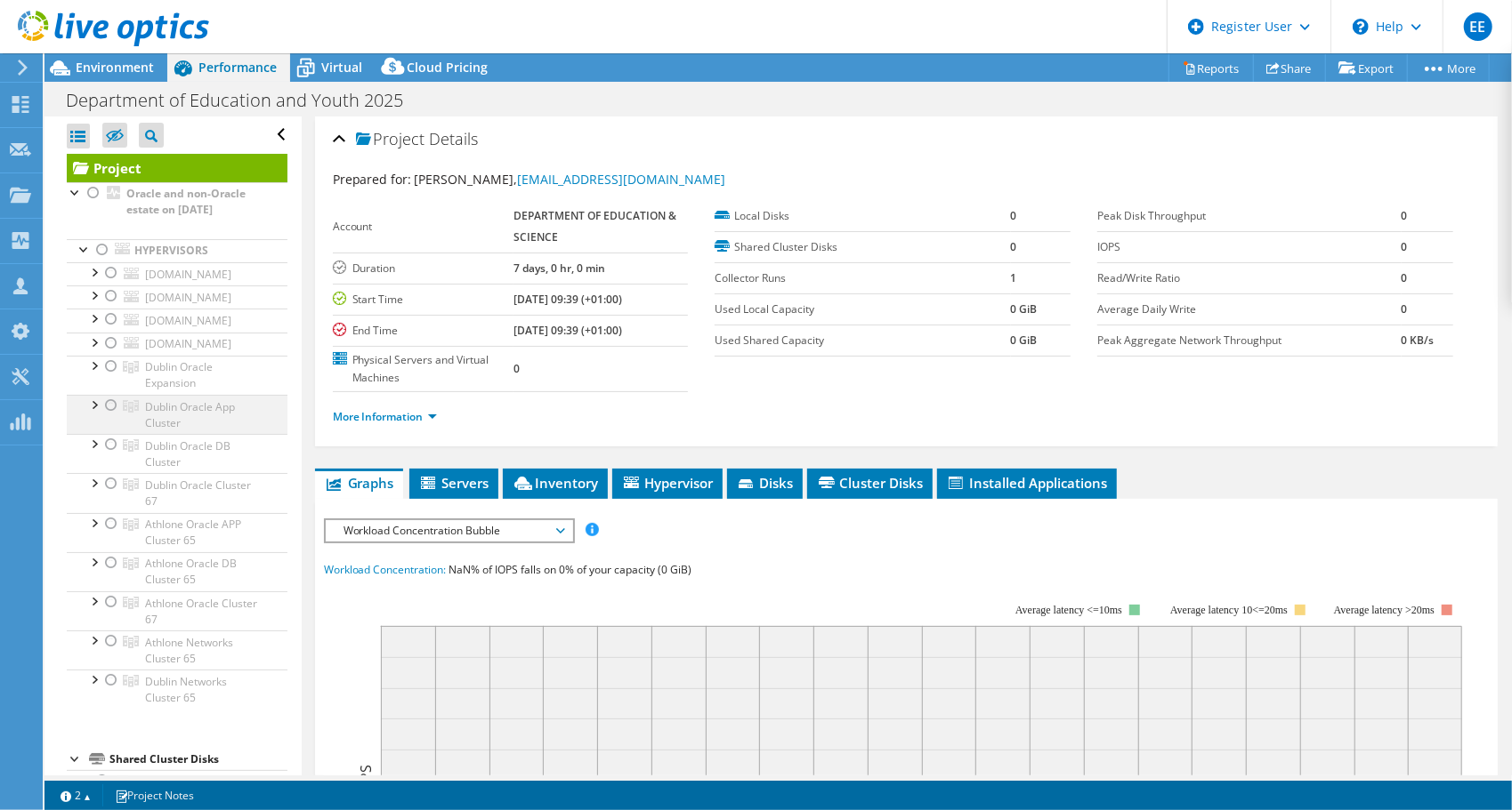
click at [110, 402] on div at bounding box center [111, 405] width 18 height 21
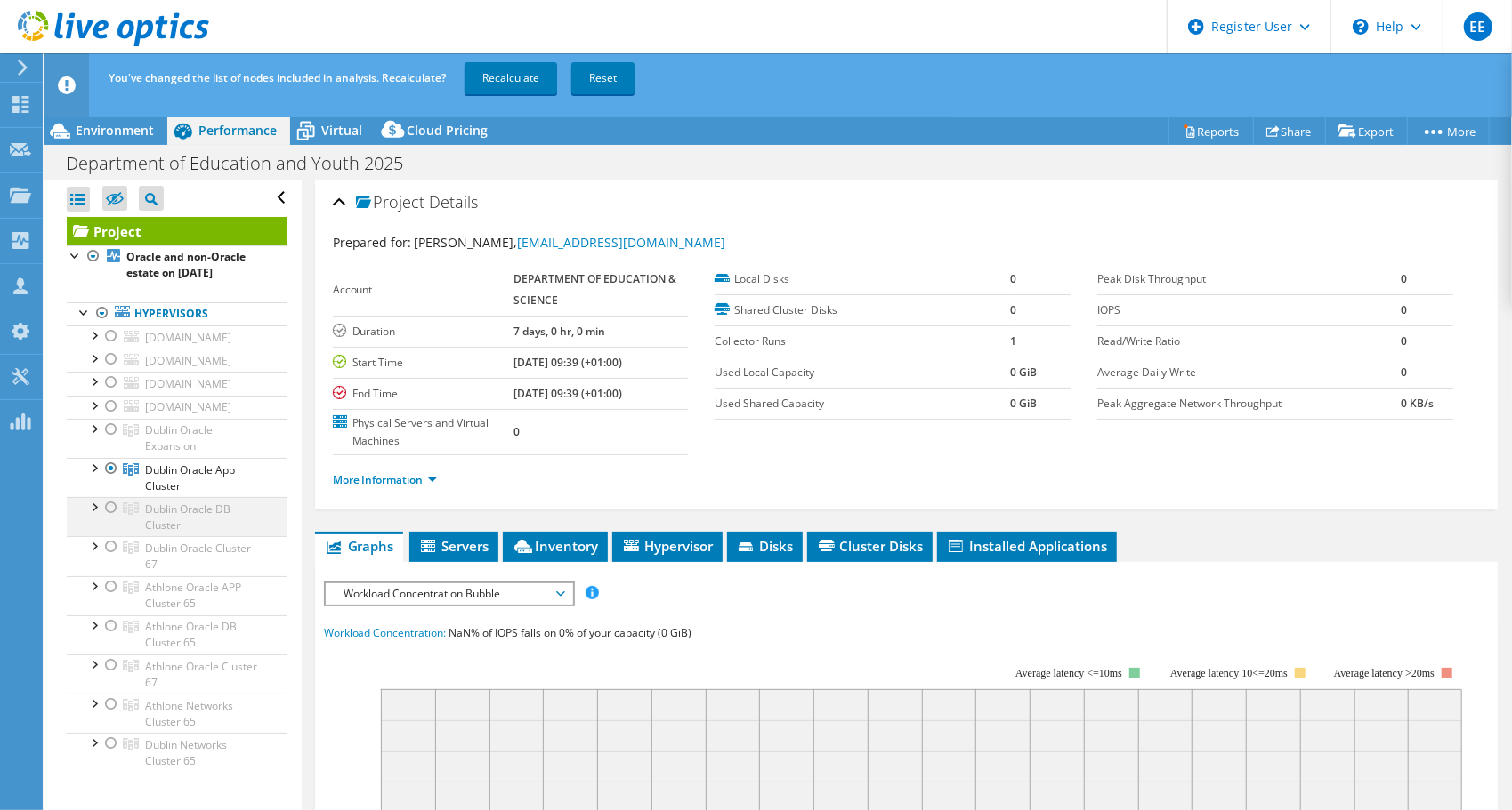
click at [111, 508] on div at bounding box center [111, 508] width 18 height 21
click at [511, 85] on link "Recalculate" at bounding box center [510, 78] width 93 height 32
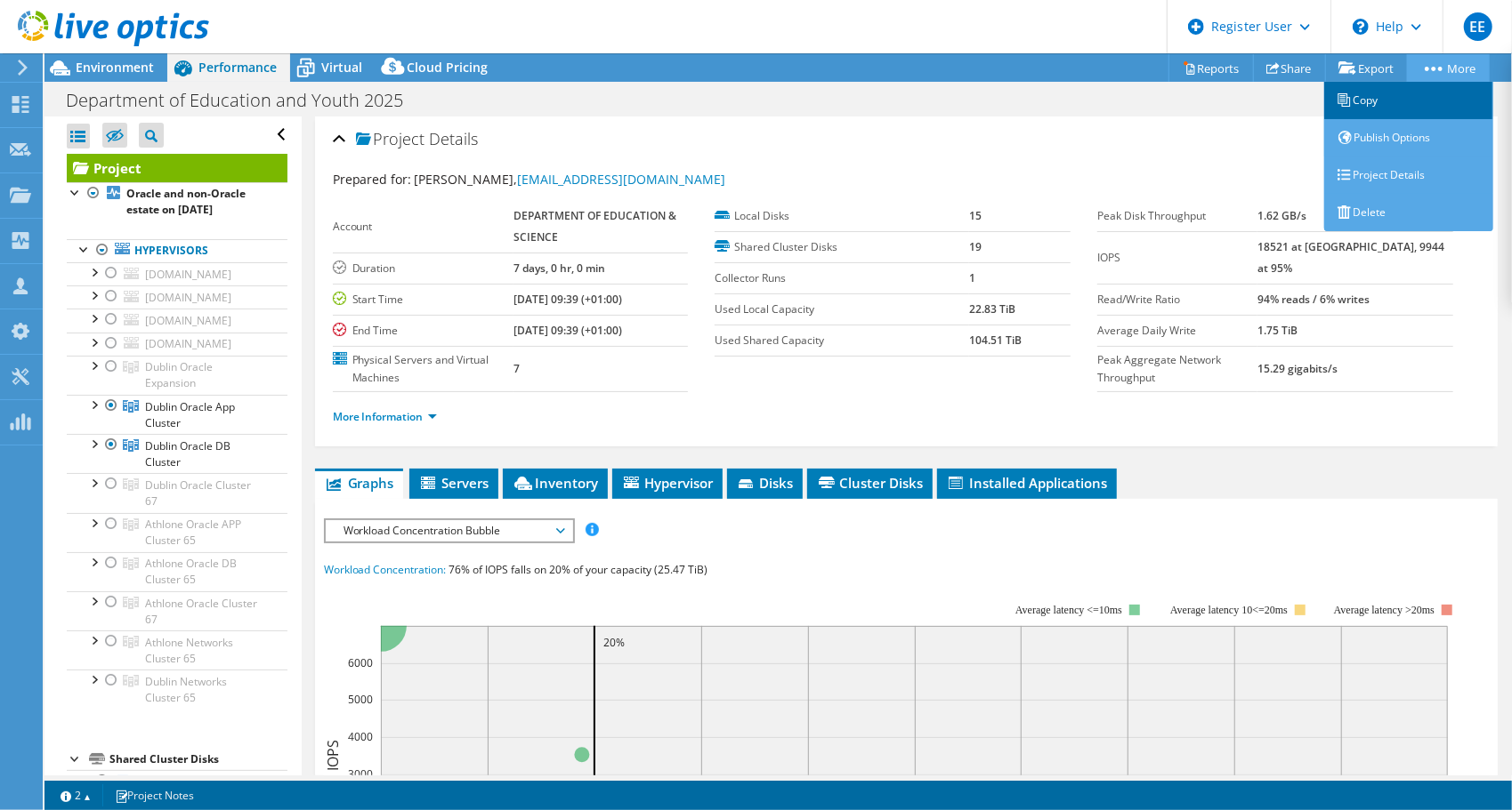
click at [1390, 107] on link "Copy" at bounding box center [1408, 101] width 169 height 37
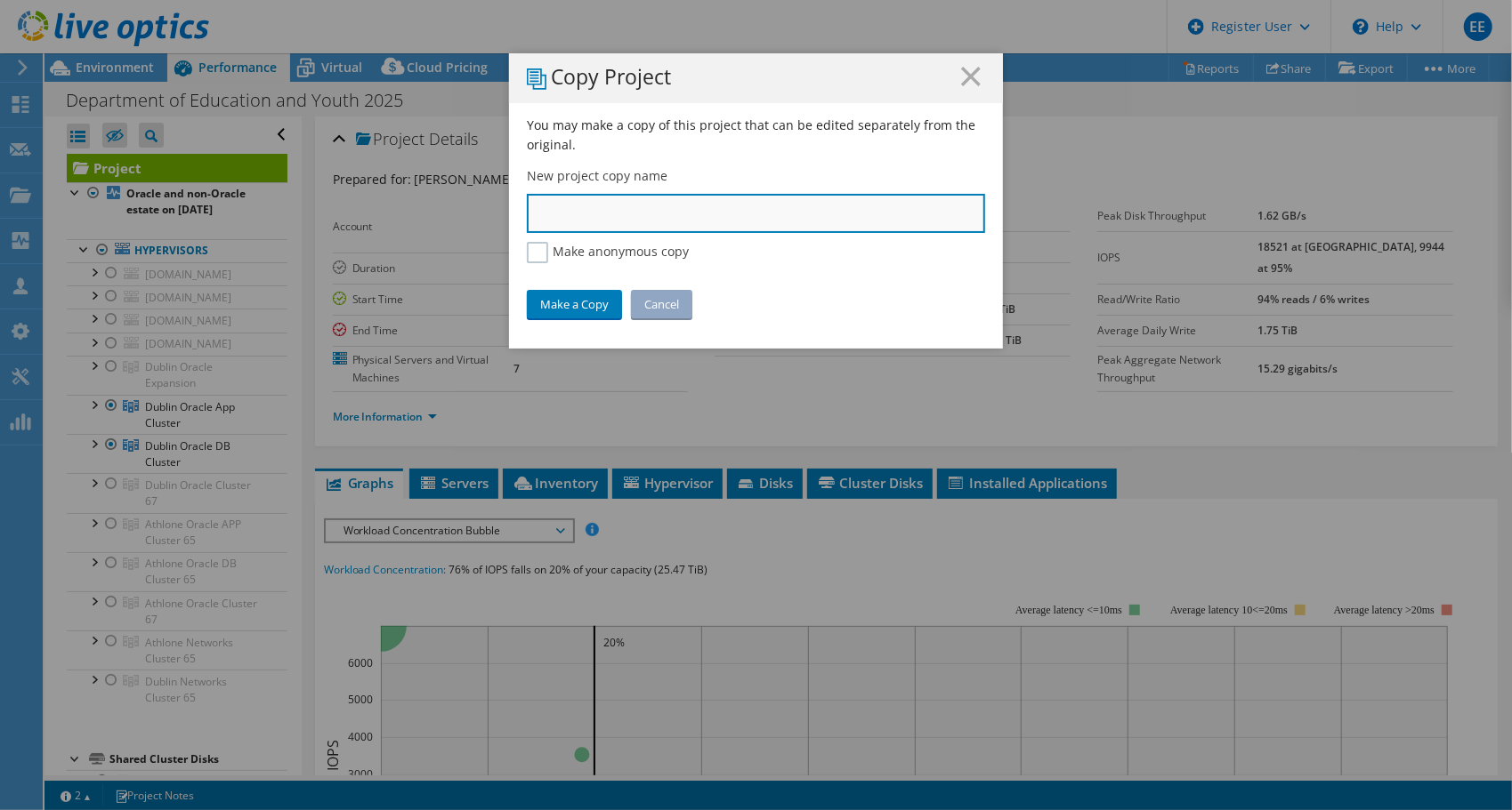
click at [729, 217] on input "text" at bounding box center [756, 213] width 458 height 39
type input "EDU - DUB ORA"
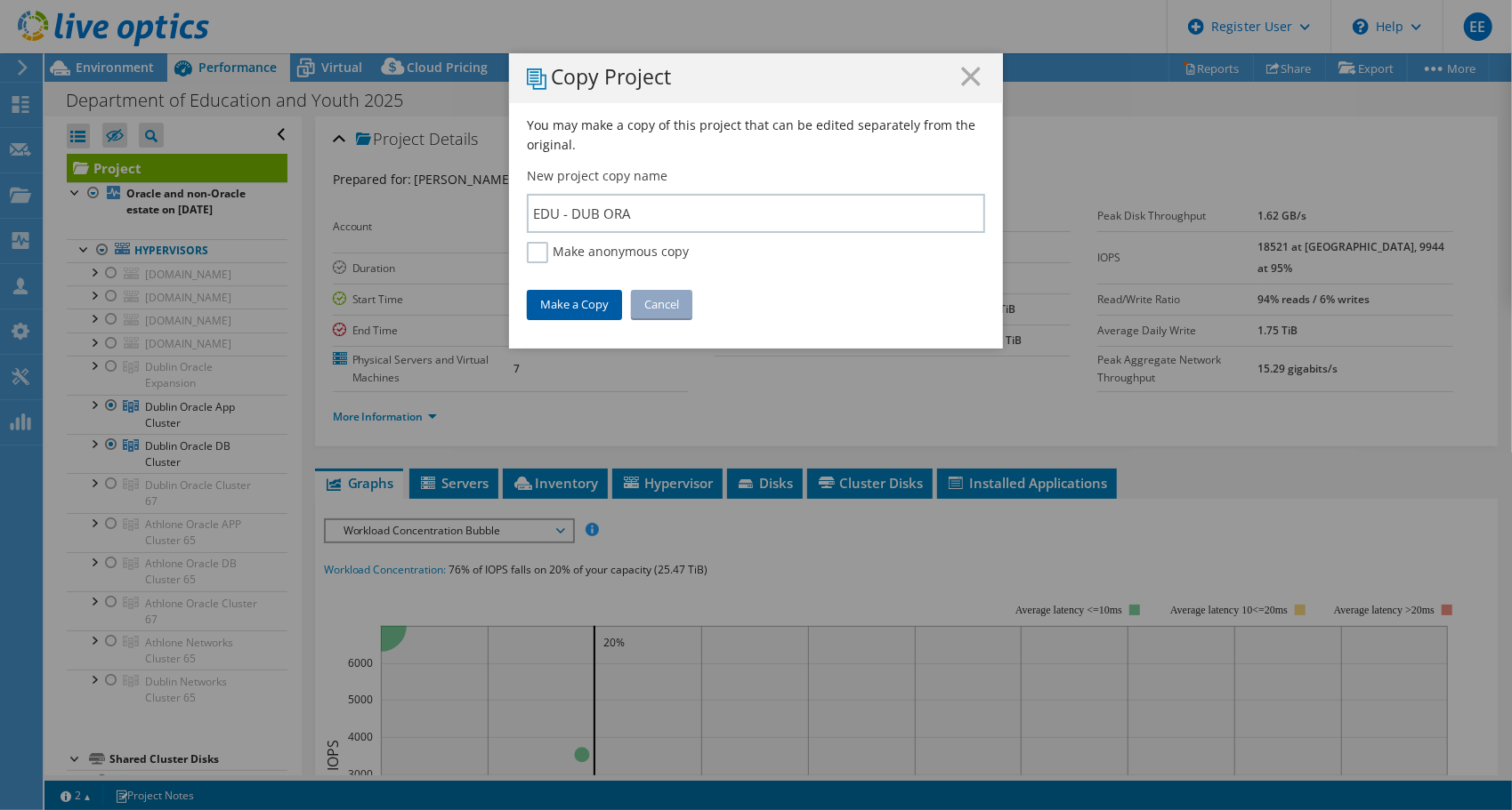
click at [537, 303] on link "Make a Copy" at bounding box center [574, 304] width 95 height 28
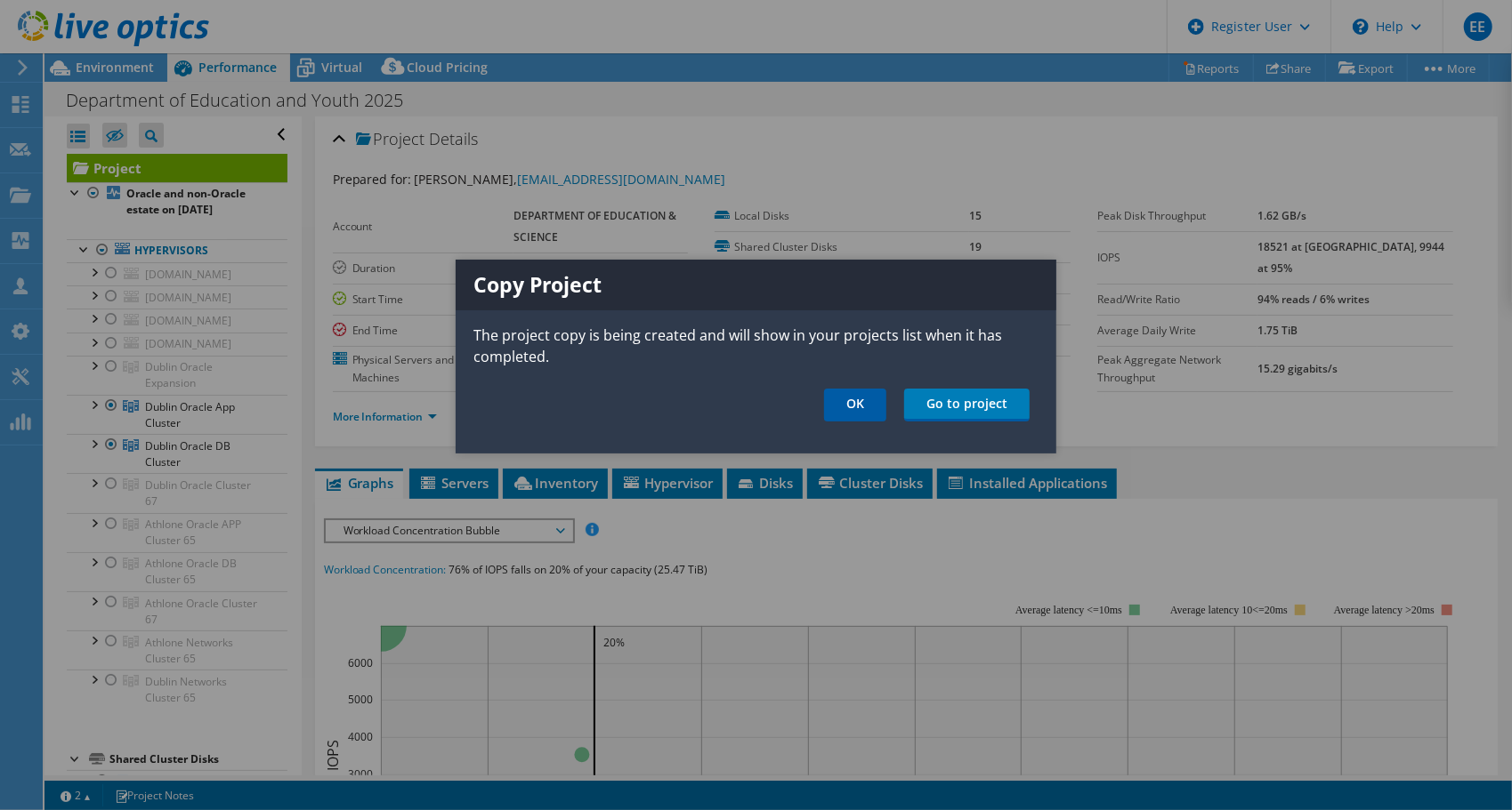
click at [863, 394] on link "OK" at bounding box center [855, 405] width 63 height 33
